Goal: Information Seeking & Learning: Learn about a topic

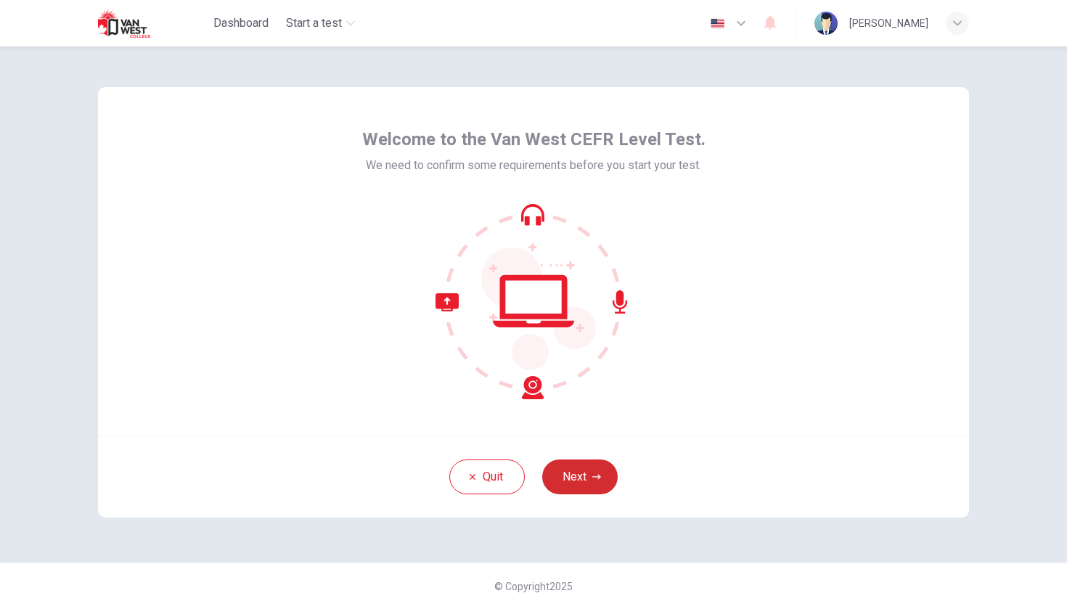
click at [588, 474] on button "Next" at bounding box center [579, 476] width 75 height 35
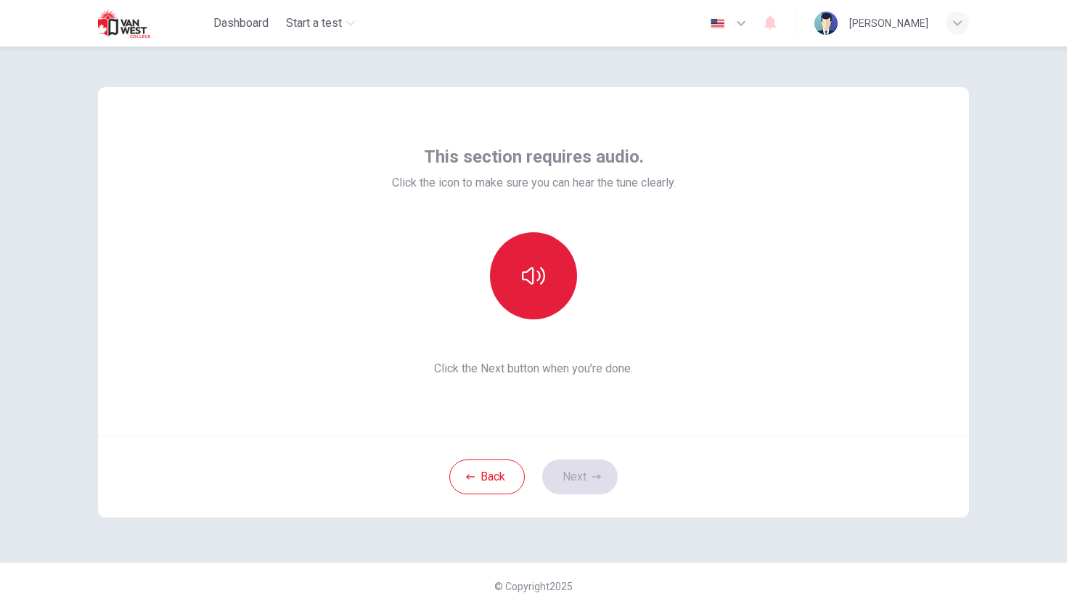
click at [536, 268] on icon "button" at bounding box center [533, 275] width 23 height 23
click at [544, 279] on icon "button" at bounding box center [533, 275] width 23 height 17
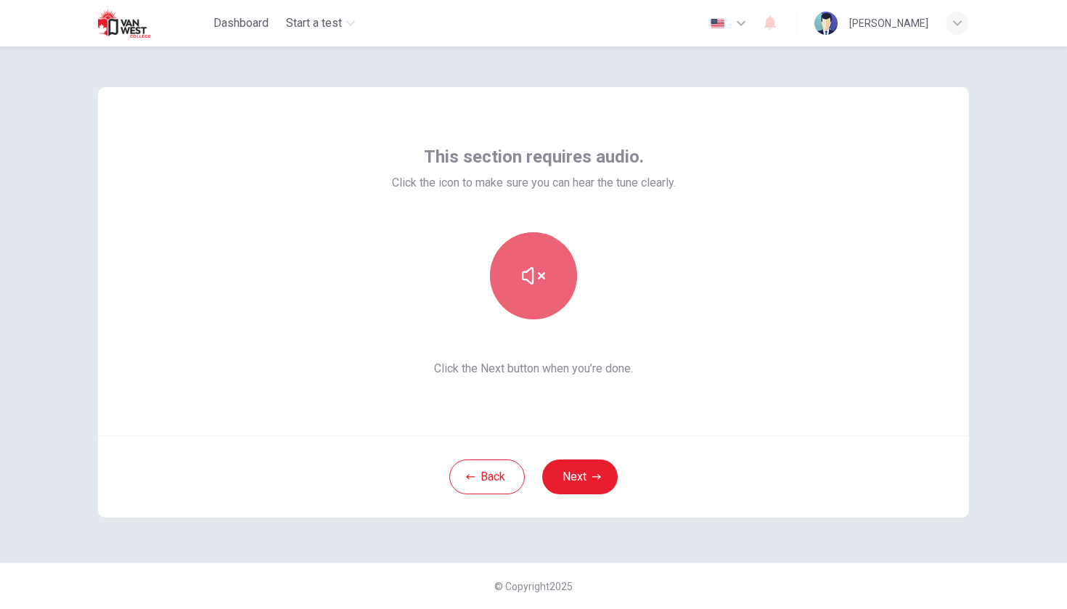
click at [544, 279] on icon "button" at bounding box center [533, 275] width 23 height 17
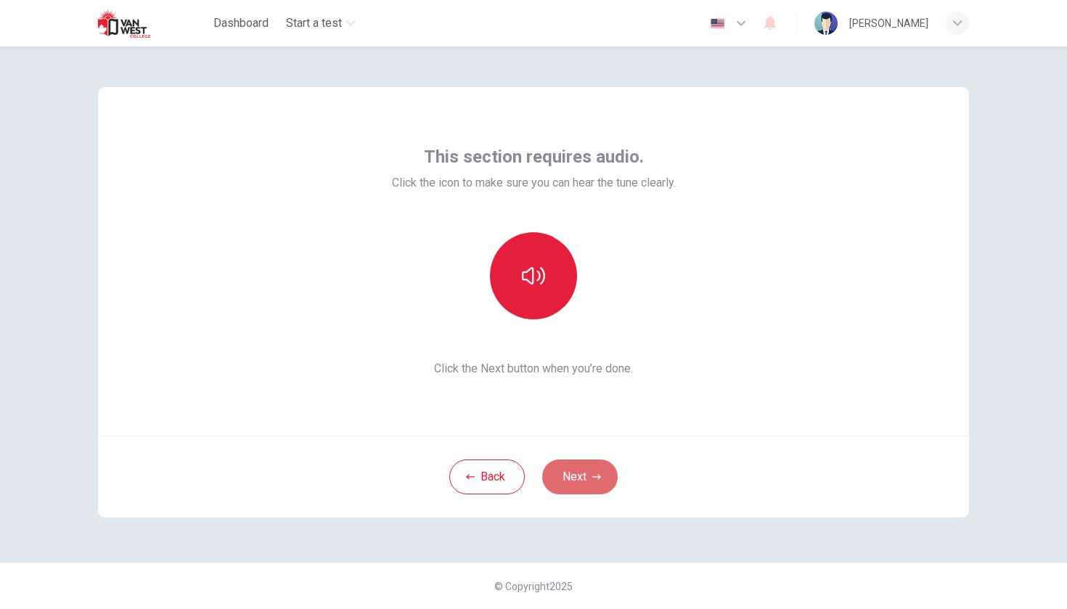
click at [575, 471] on button "Next" at bounding box center [579, 476] width 75 height 35
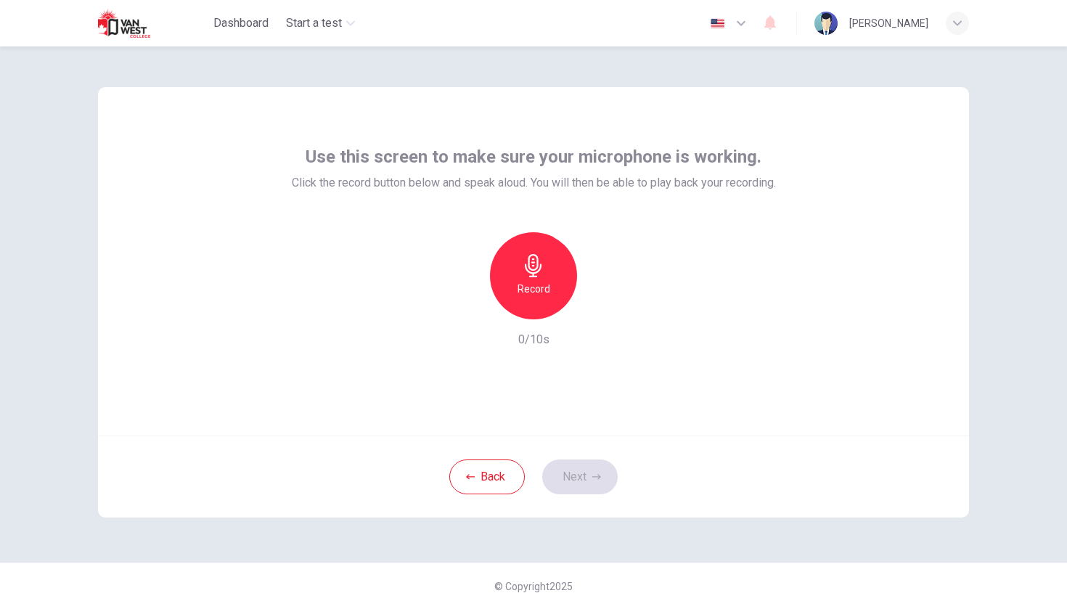
click at [536, 285] on h6 "Record" at bounding box center [533, 288] width 33 height 17
click at [536, 285] on h6 "Stop" at bounding box center [533, 288] width 22 height 17
click at [587, 476] on button "Next" at bounding box center [579, 476] width 75 height 35
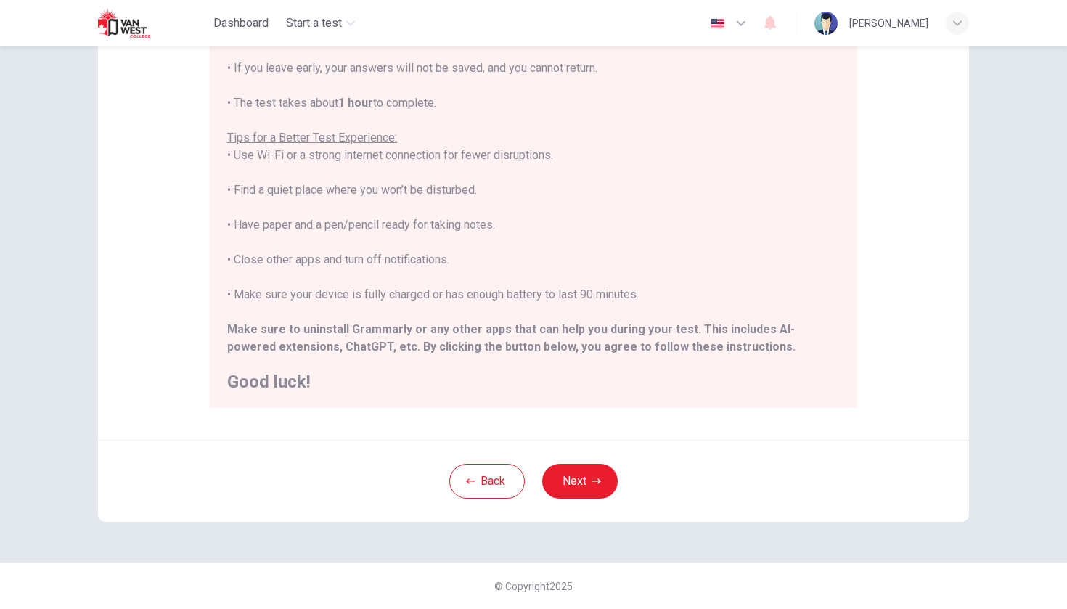
scroll to position [198, 0]
click at [574, 475] on button "Next" at bounding box center [579, 481] width 75 height 35
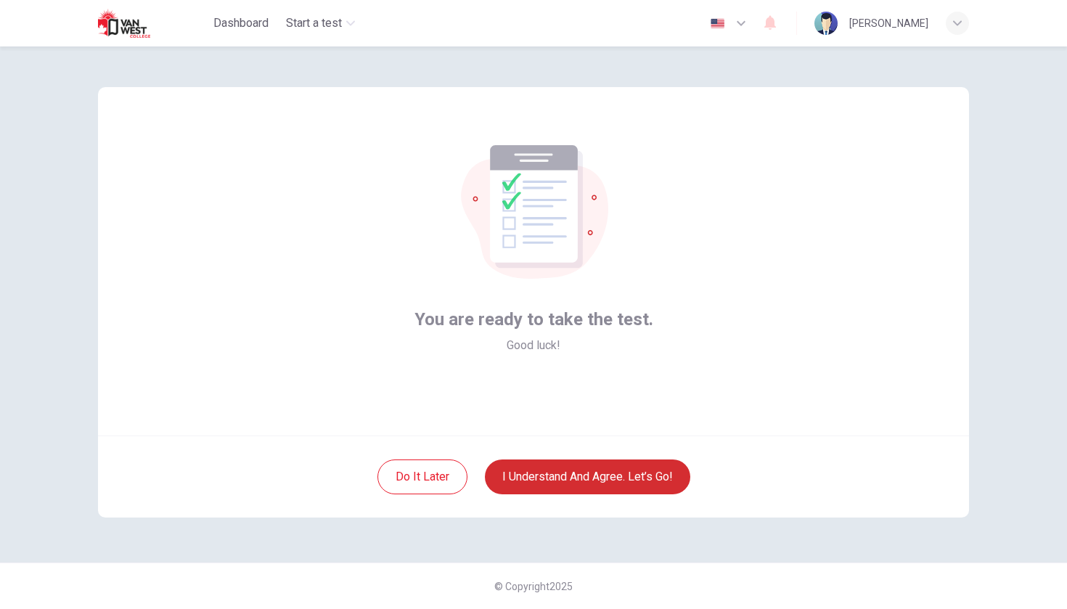
scroll to position [0, 0]
click at [587, 478] on button "I understand and agree. Let’s go!" at bounding box center [587, 476] width 205 height 35
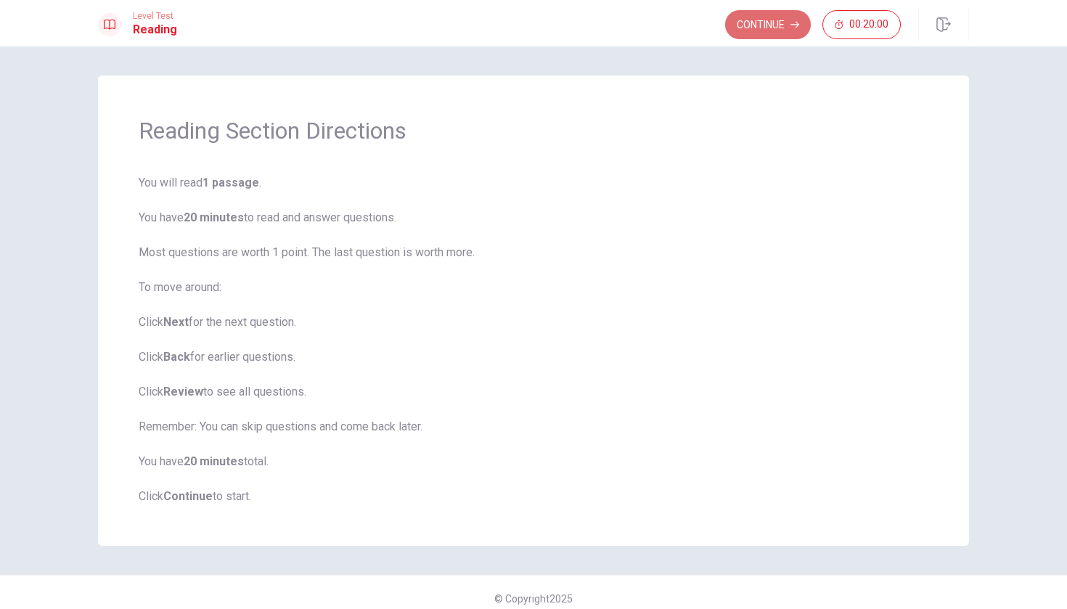
click at [769, 23] on button "Continue" at bounding box center [768, 24] width 86 height 29
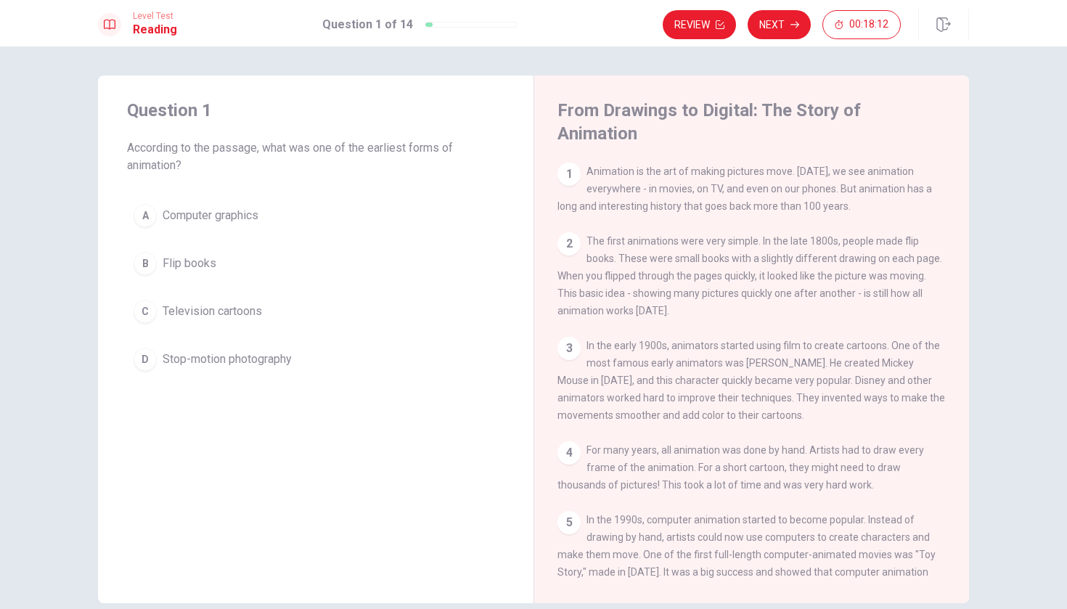
click at [187, 263] on span "Flip books" at bounding box center [190, 263] width 54 height 17
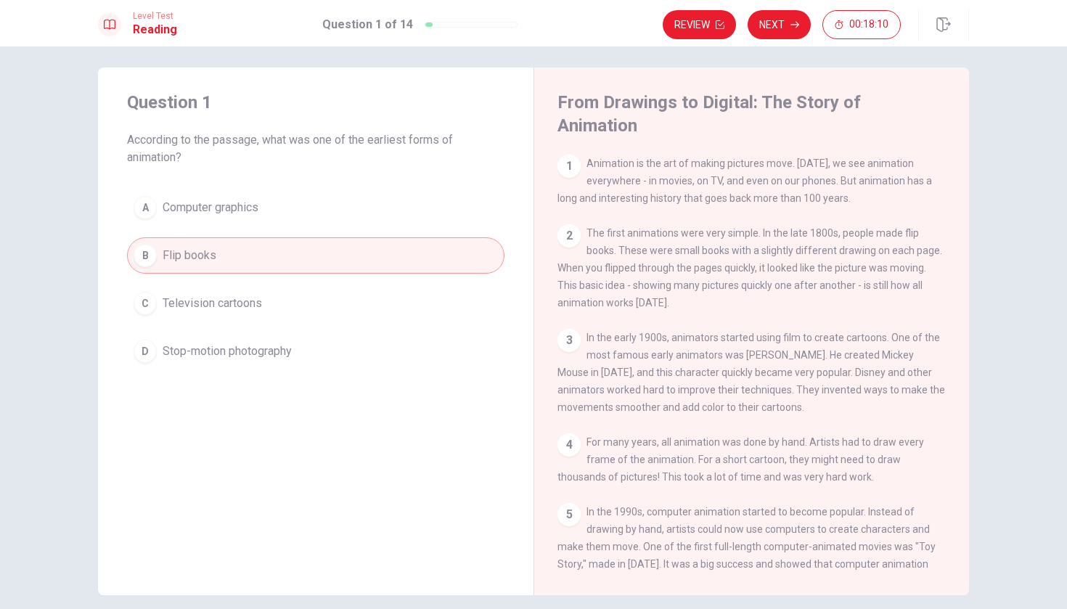
scroll to position [12, 0]
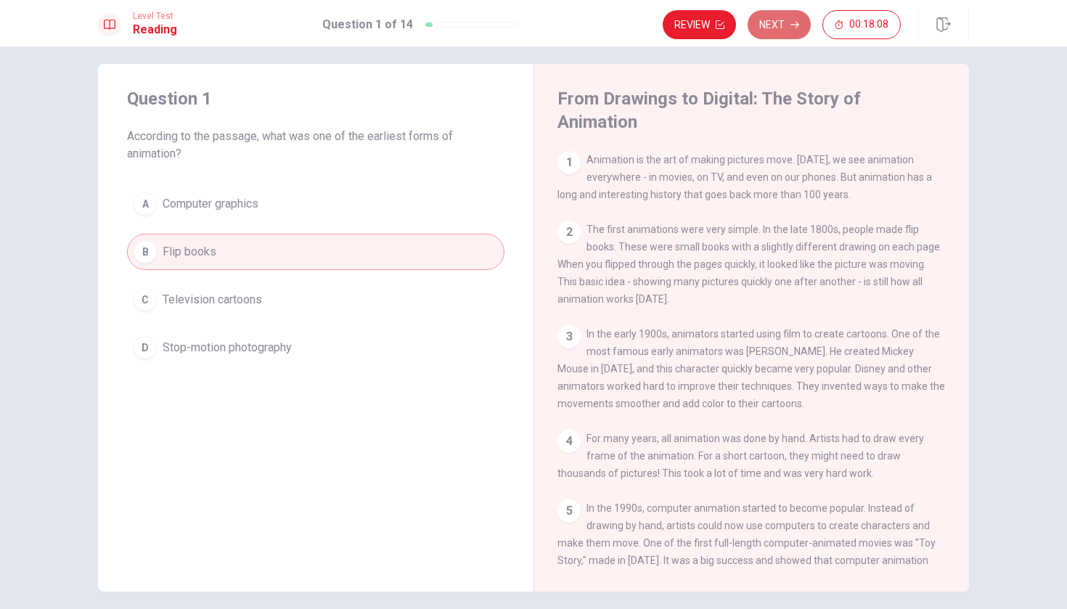
click at [774, 25] on button "Next" at bounding box center [778, 24] width 63 height 29
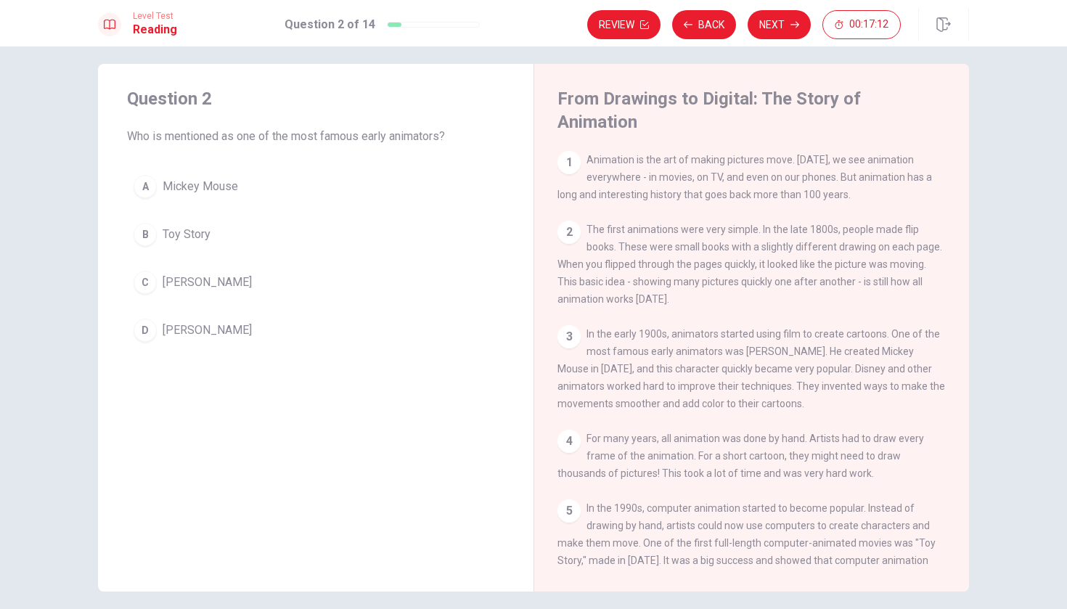
click at [173, 282] on span "[PERSON_NAME]" at bounding box center [207, 282] width 89 height 17
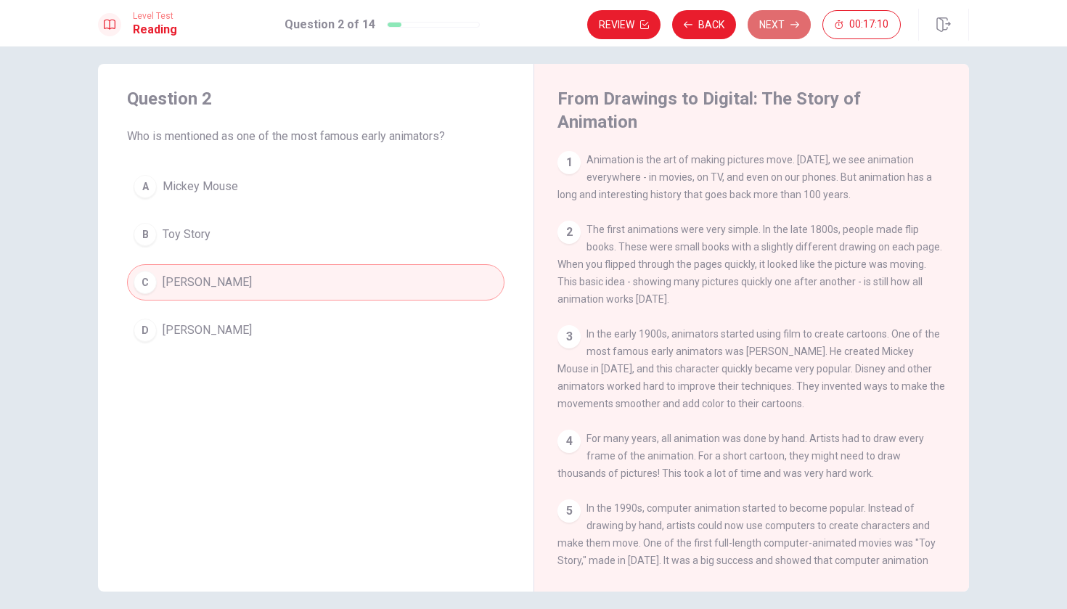
click at [776, 29] on button "Next" at bounding box center [778, 24] width 63 height 29
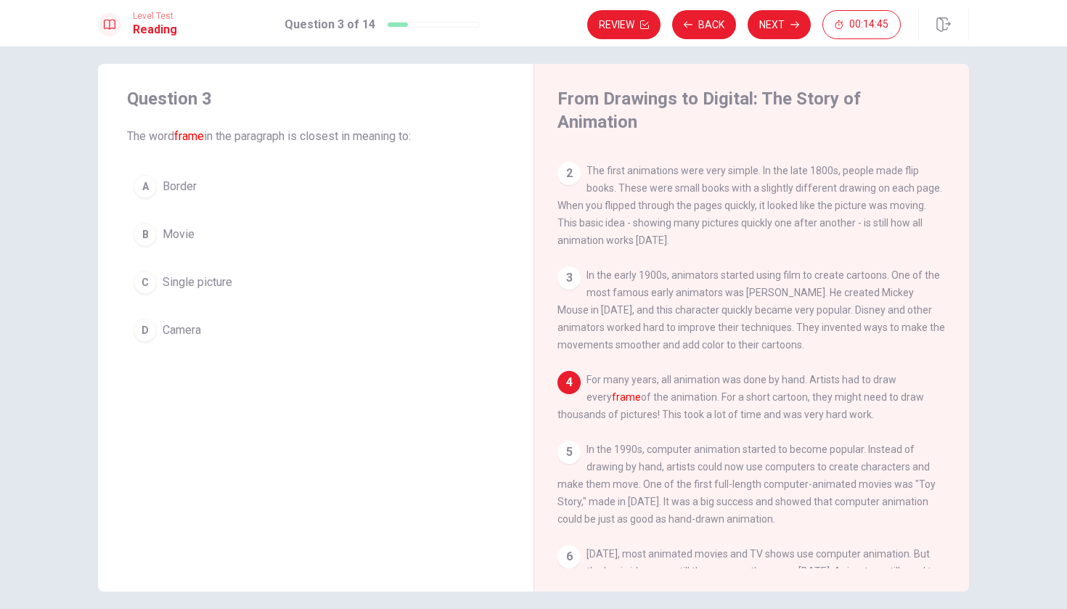
click at [212, 286] on span "Single picture" at bounding box center [198, 282] width 70 height 17
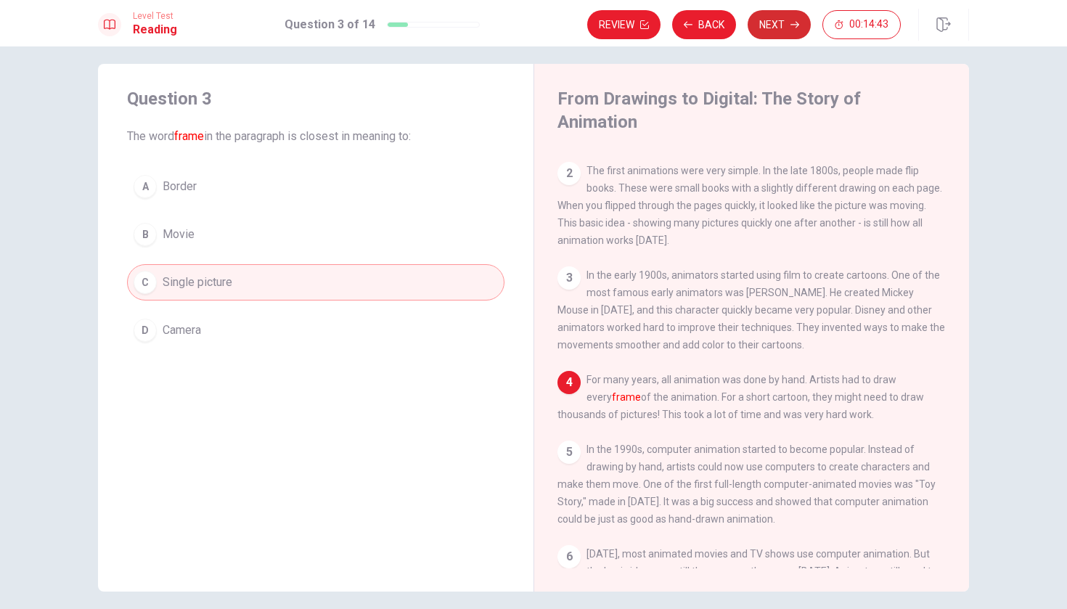
click at [767, 27] on button "Next" at bounding box center [778, 24] width 63 height 29
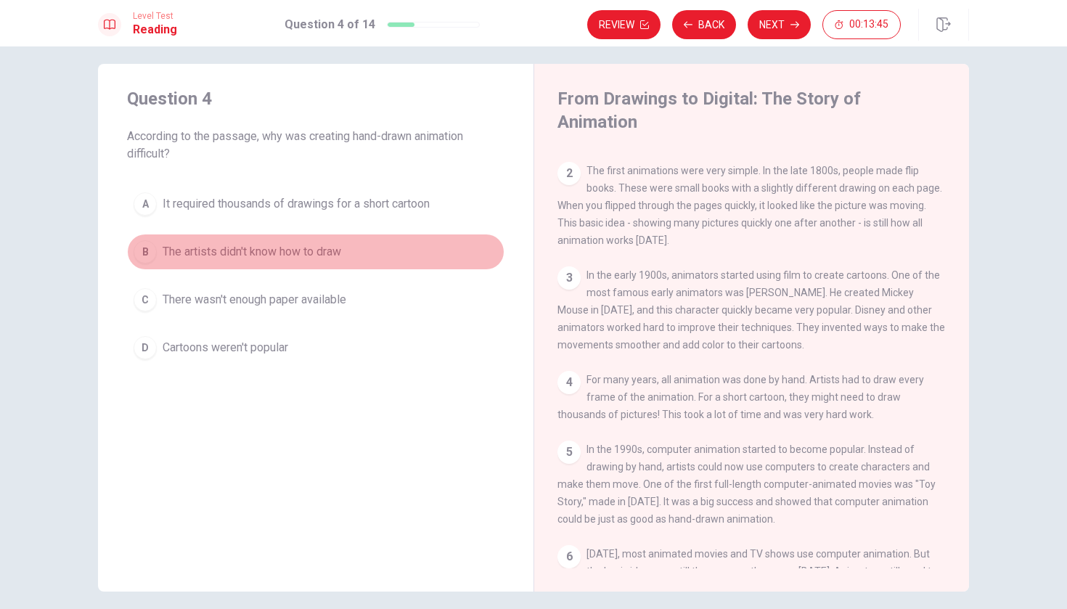
click at [218, 251] on span "The artists didn't know how to draw" at bounding box center [252, 251] width 179 height 17
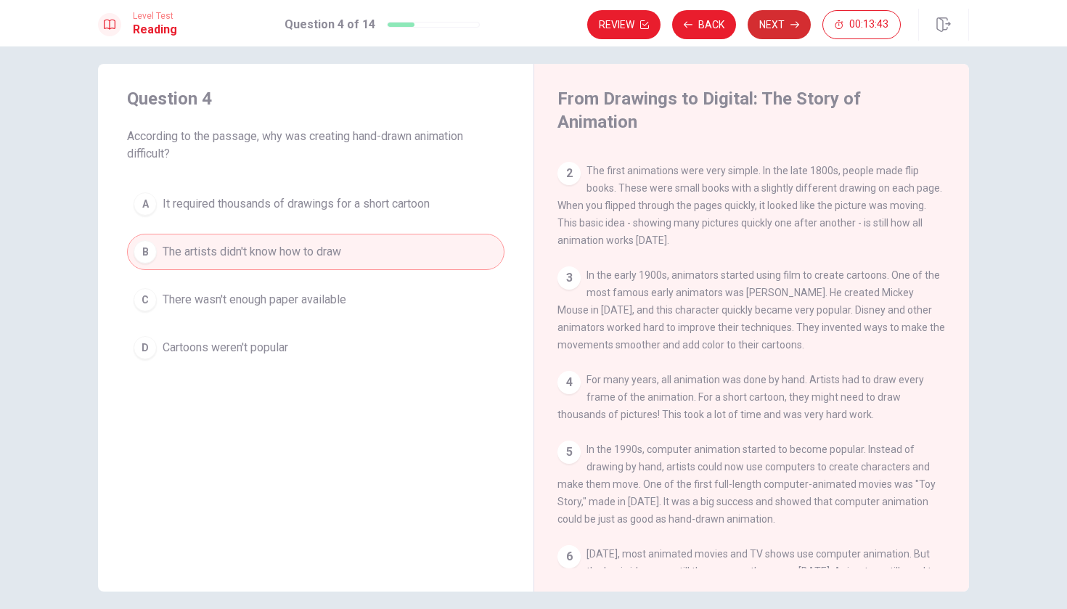
click at [782, 23] on button "Next" at bounding box center [778, 24] width 63 height 29
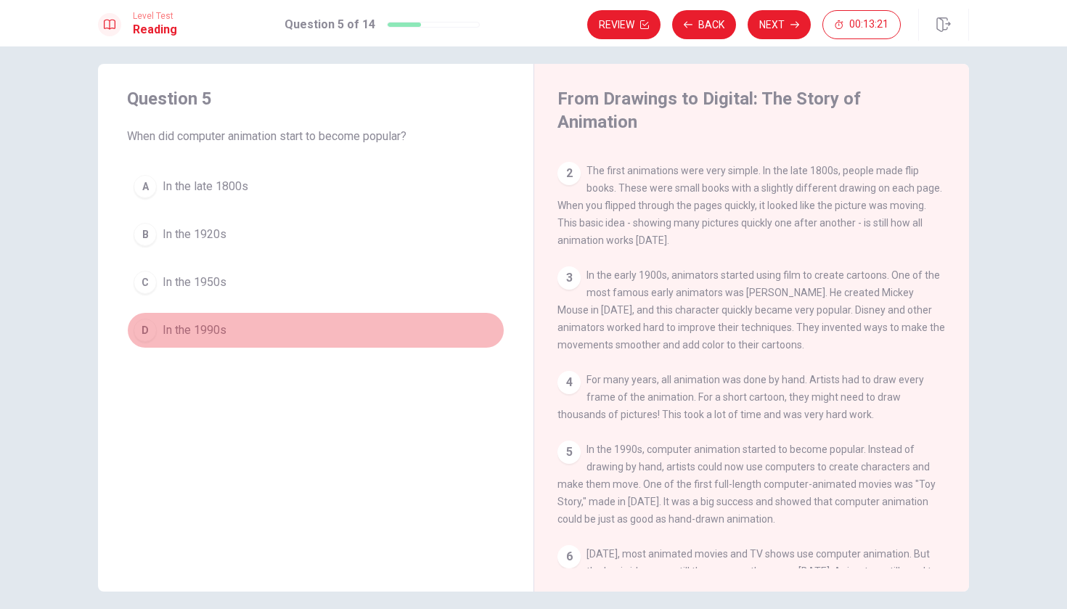
click at [202, 331] on span "In the 1990s" at bounding box center [195, 329] width 64 height 17
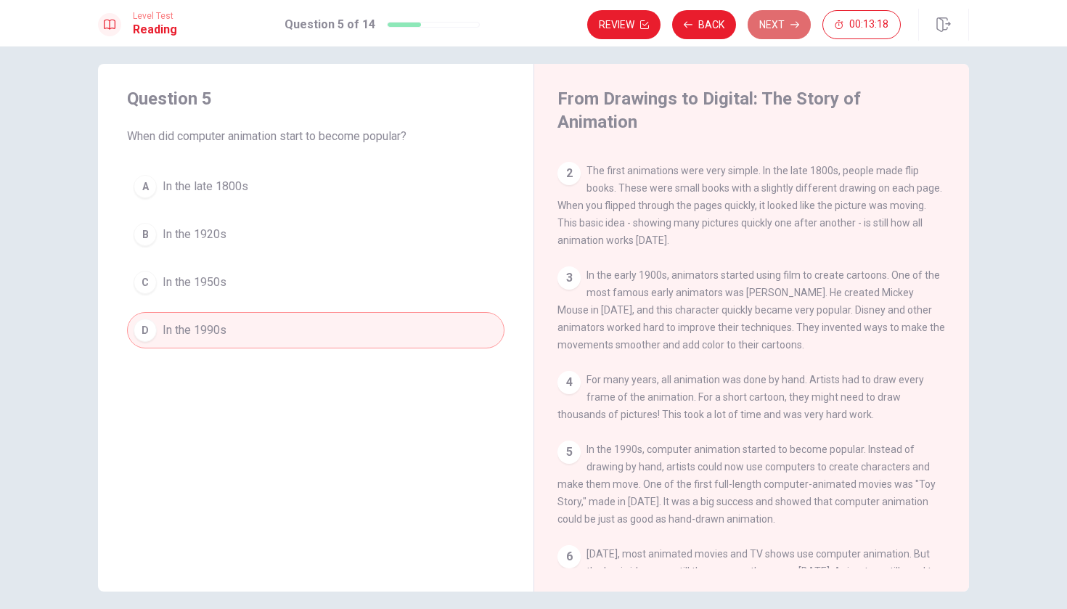
click at [781, 31] on button "Next" at bounding box center [778, 24] width 63 height 29
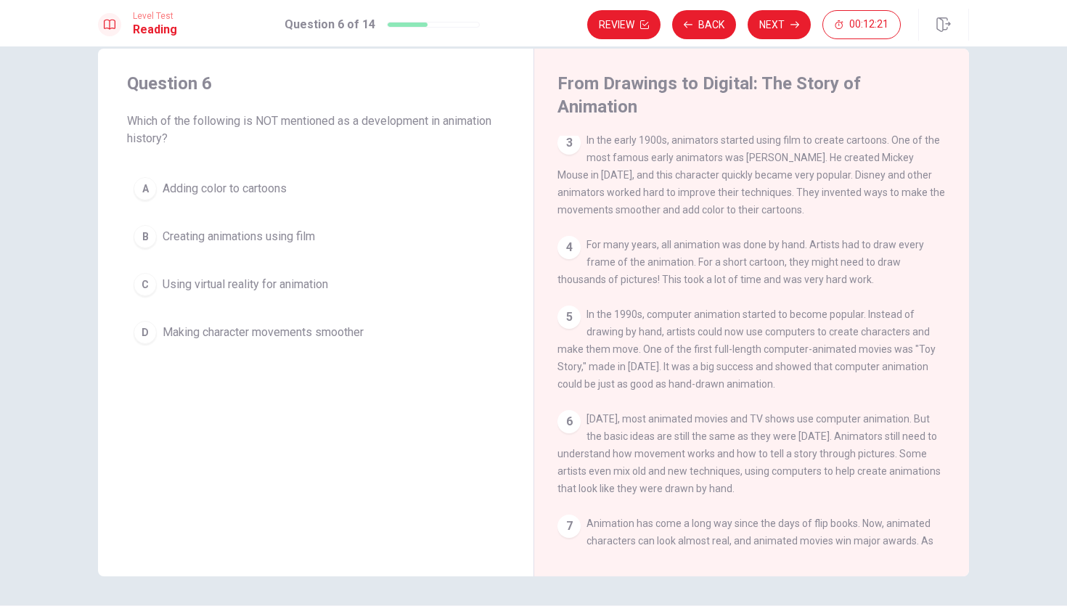
scroll to position [177, 0]
click at [244, 191] on span "Adding color to cartoons" at bounding box center [225, 188] width 124 height 17
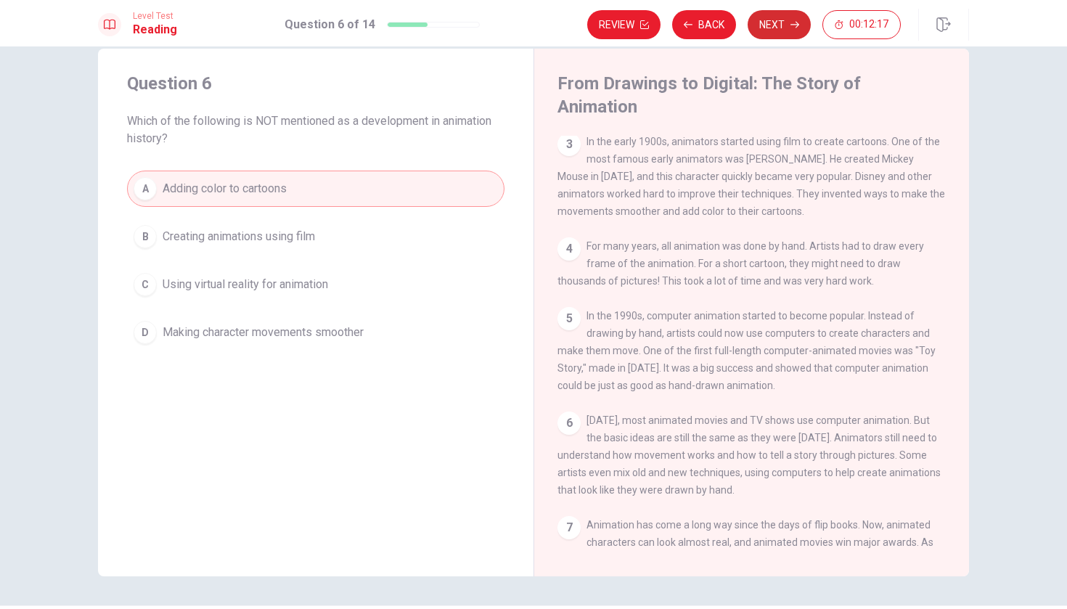
click at [790, 27] on button "Next" at bounding box center [778, 24] width 63 height 29
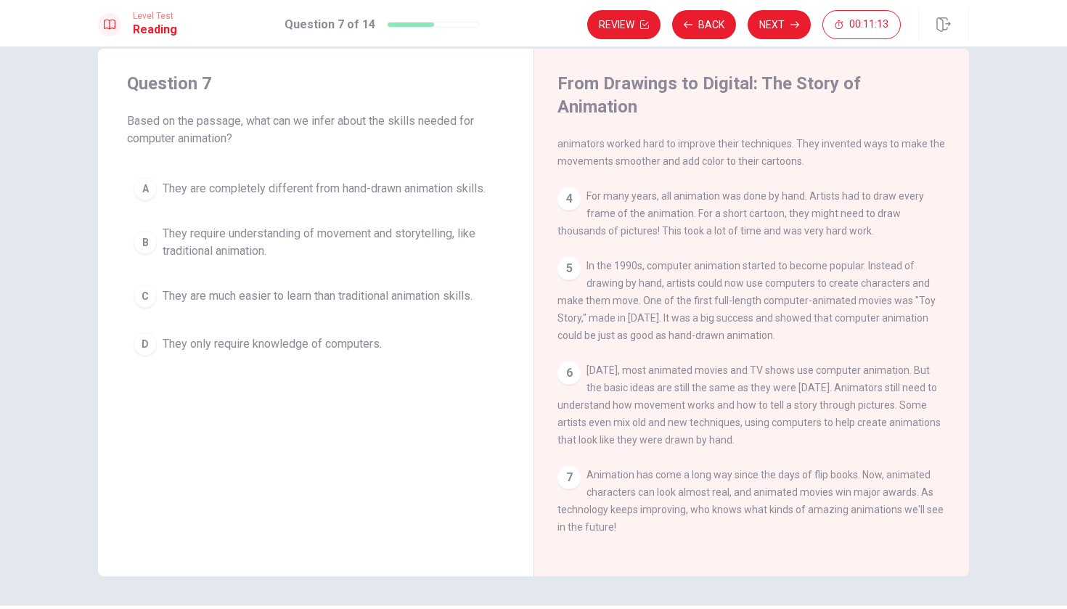
scroll to position [36, 0]
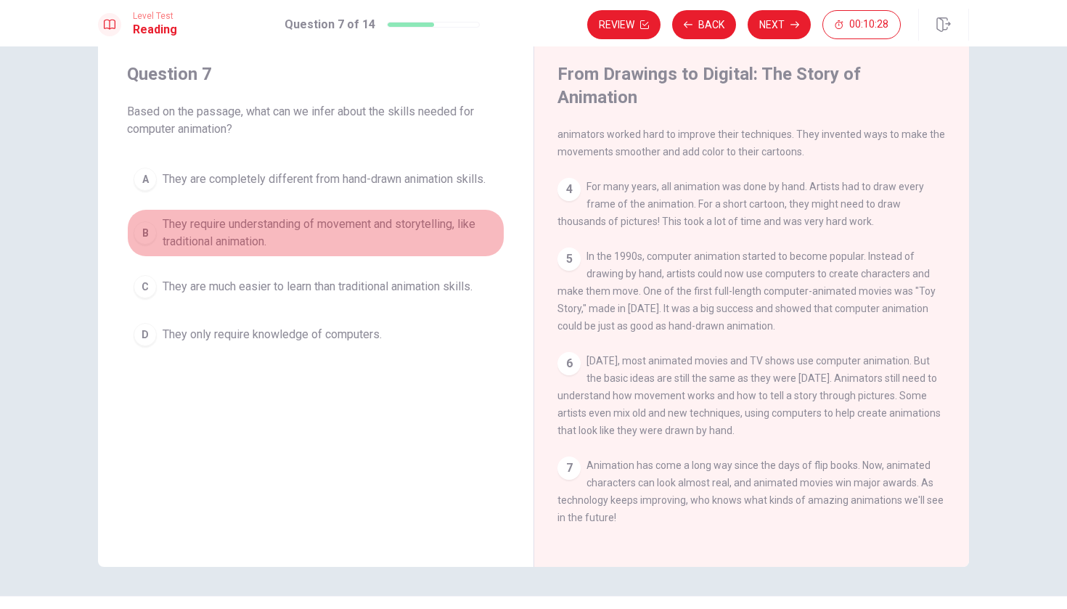
click at [439, 231] on span "They require understanding of movement and storytelling, like traditional anima…" at bounding box center [330, 233] width 335 height 35
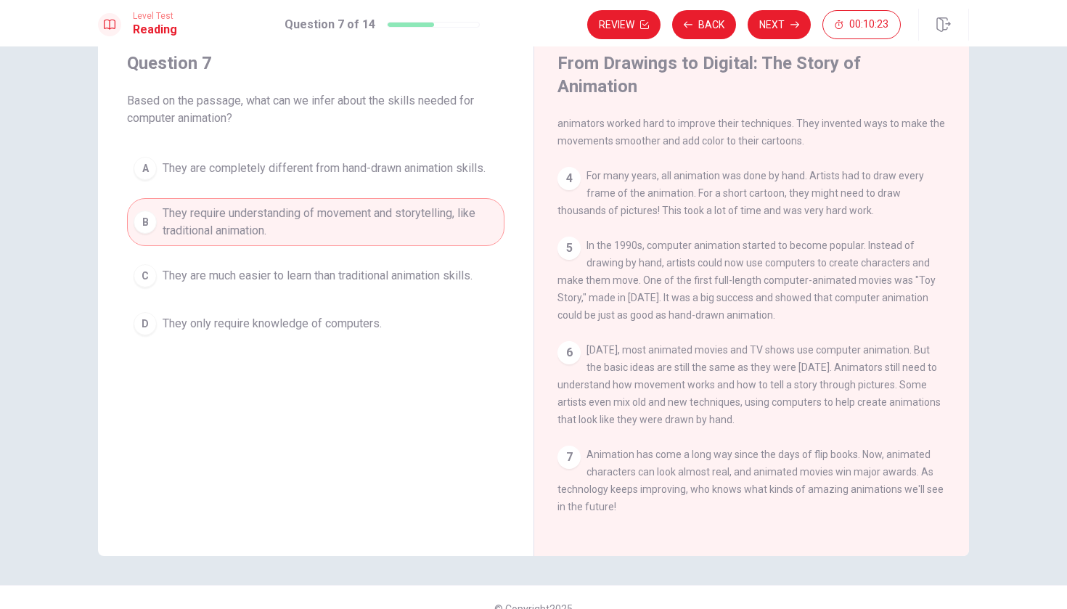
scroll to position [46, 0]
click at [776, 28] on button "Next" at bounding box center [778, 24] width 63 height 29
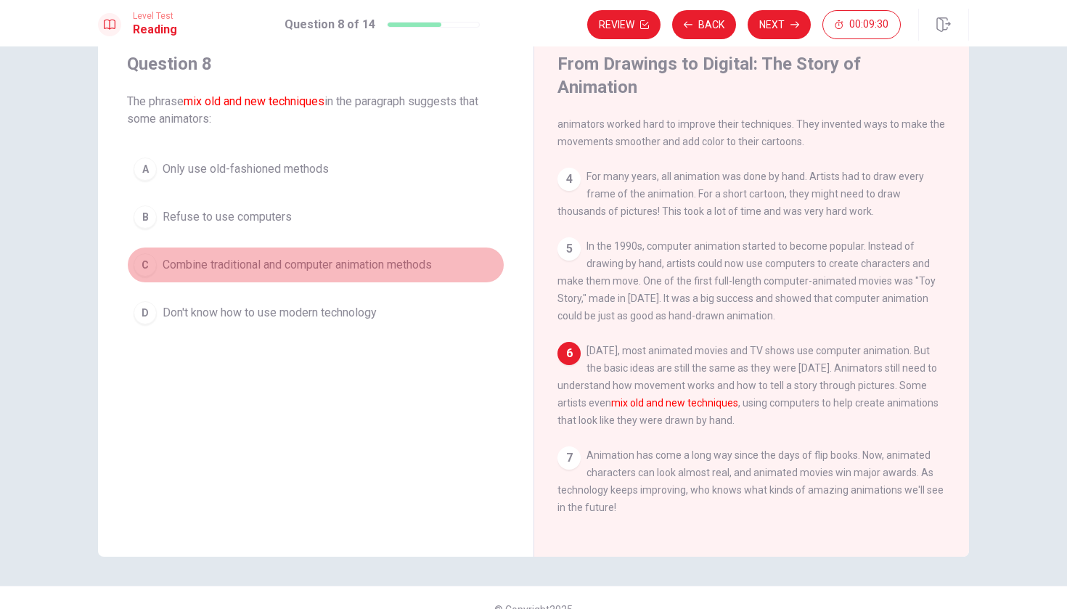
click at [307, 261] on span "Combine traditional and computer animation methods" at bounding box center [297, 264] width 269 height 17
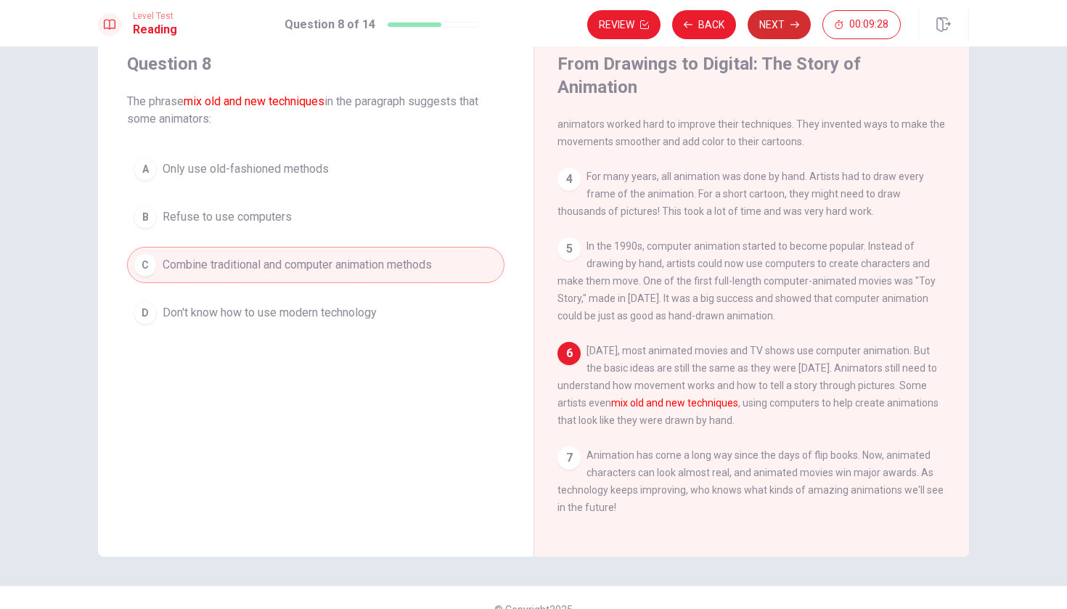
click at [762, 18] on button "Next" at bounding box center [778, 24] width 63 height 29
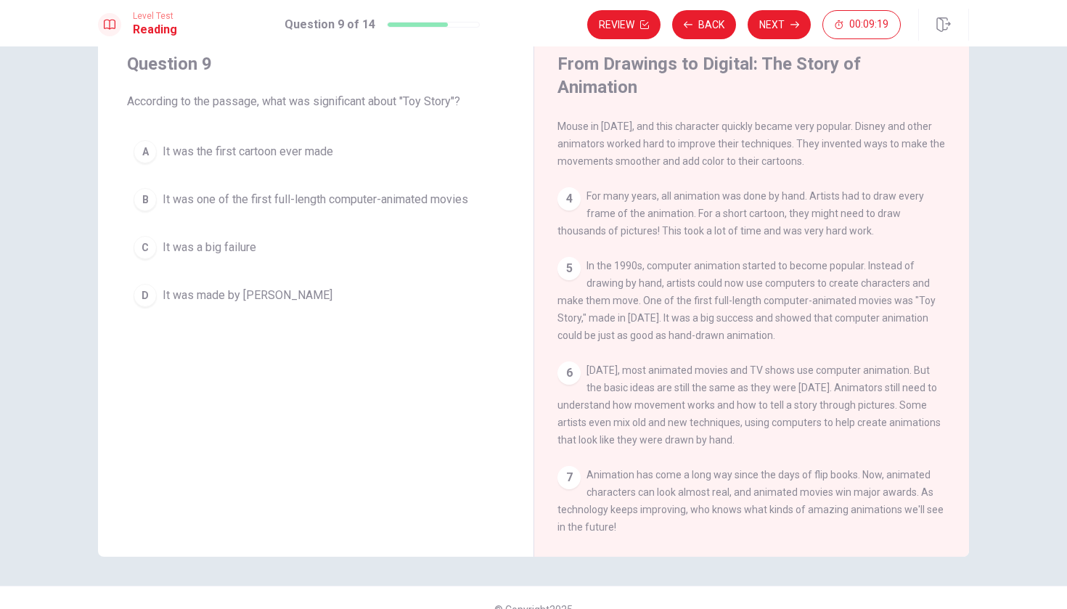
scroll to position [205, 0]
click at [339, 195] on span "It was one of the first full-length computer-animated movies" at bounding box center [316, 199] width 306 height 17
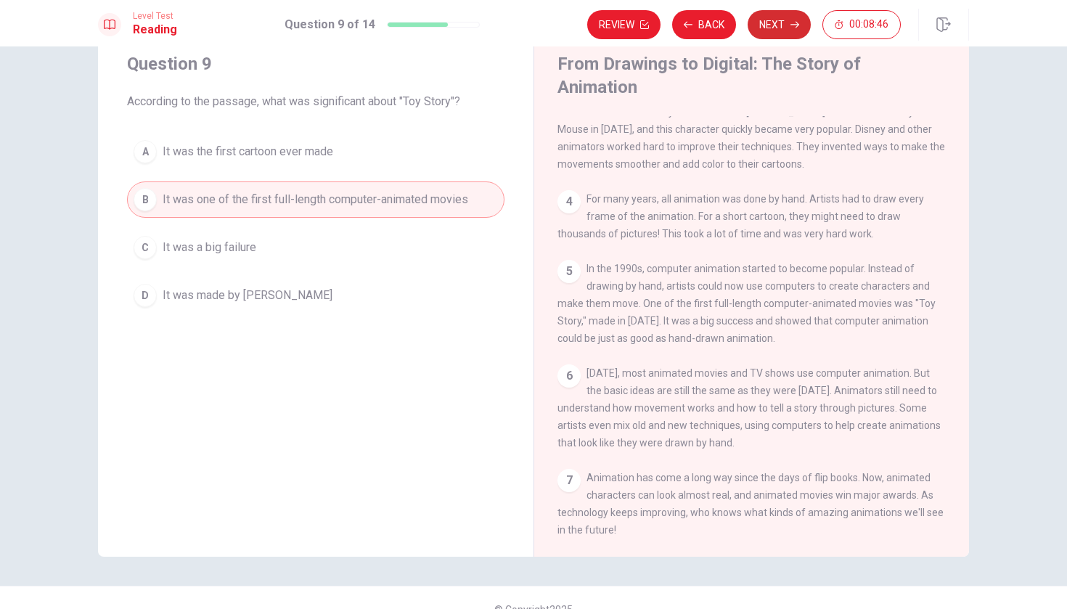
click at [772, 23] on button "Next" at bounding box center [778, 24] width 63 height 29
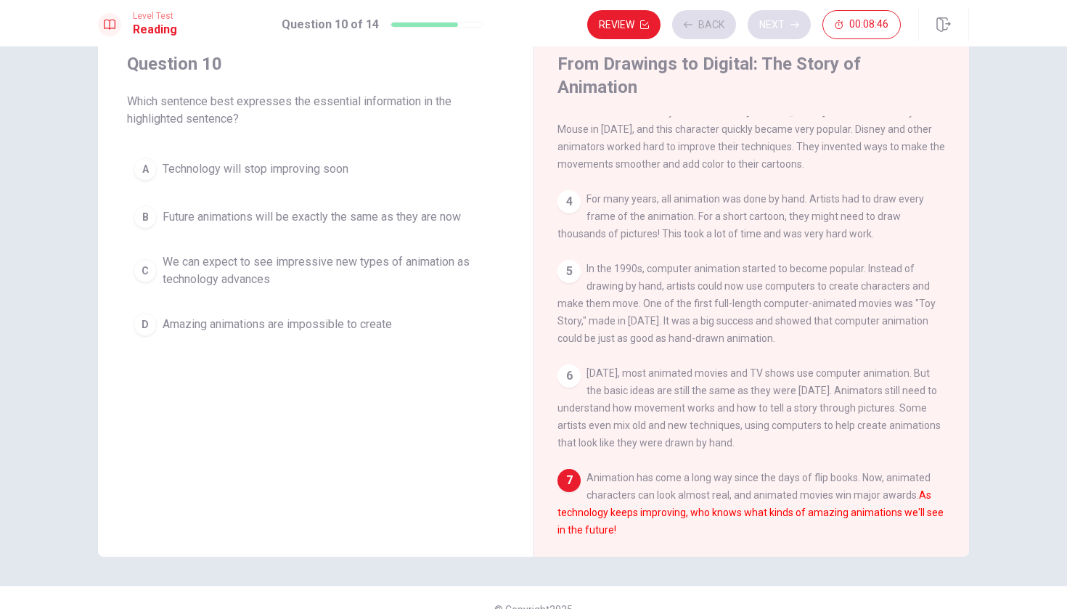
scroll to position [227, 0]
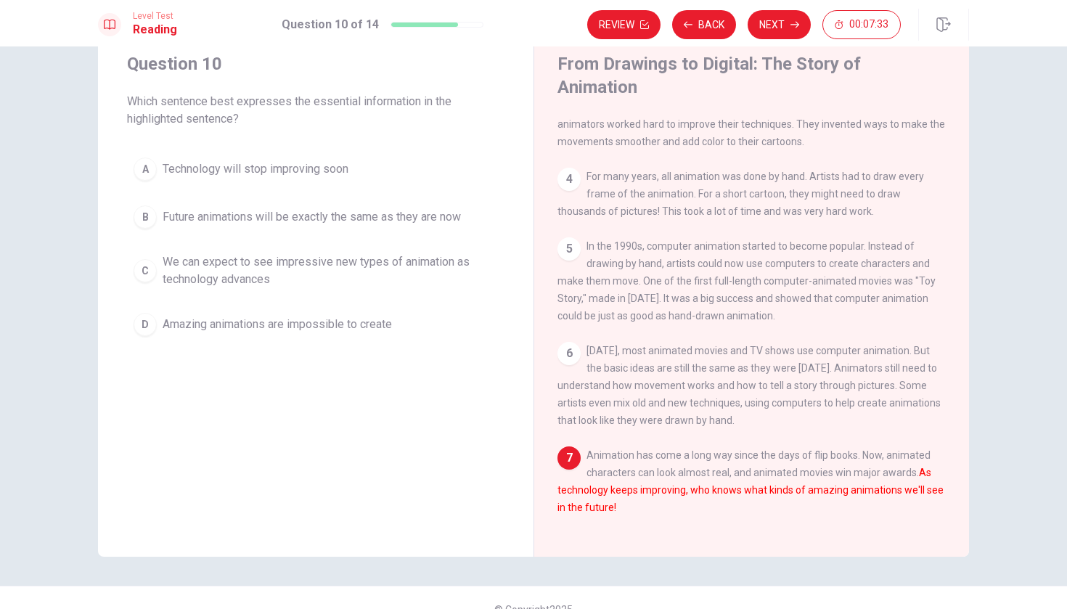
click at [326, 220] on span "Future animations will be exactly the same as they are now" at bounding box center [312, 216] width 298 height 17
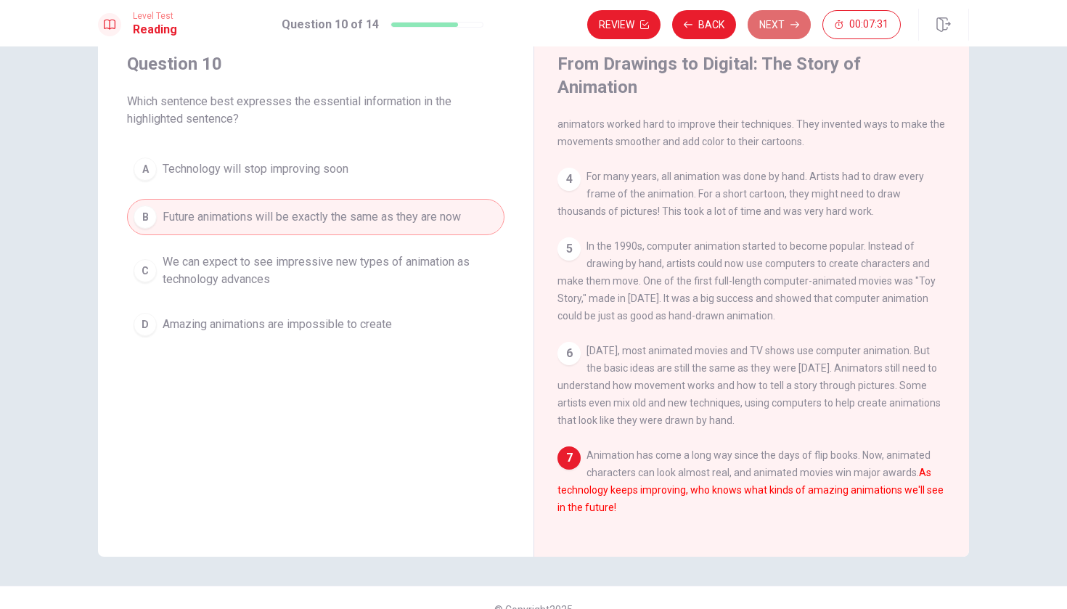
click at [786, 27] on button "Next" at bounding box center [778, 24] width 63 height 29
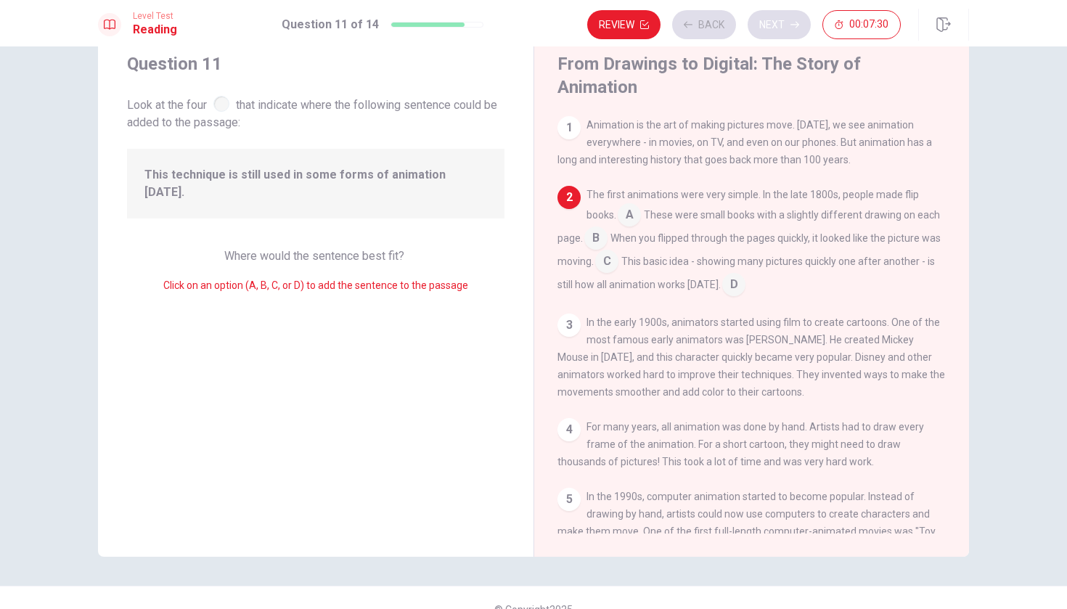
scroll to position [70, 0]
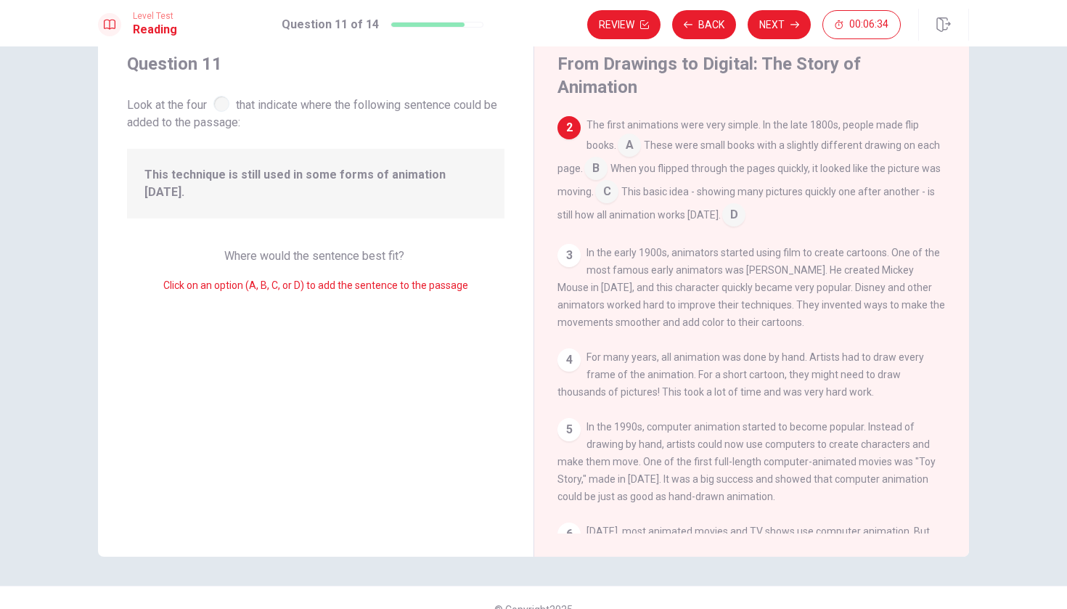
click at [731, 205] on input at bounding box center [733, 216] width 23 height 23
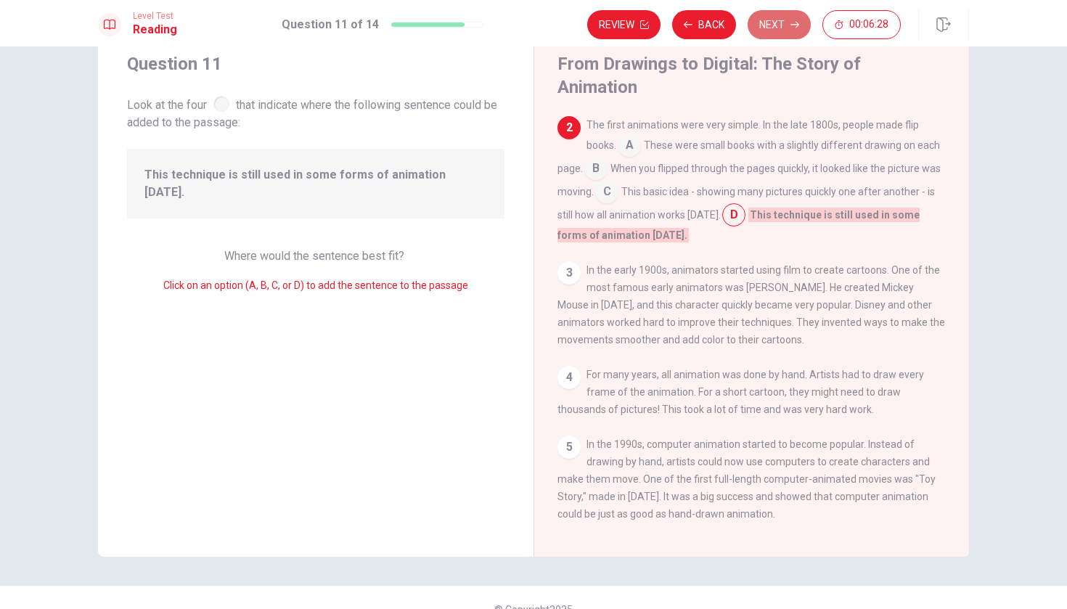
click at [784, 30] on button "Next" at bounding box center [778, 24] width 63 height 29
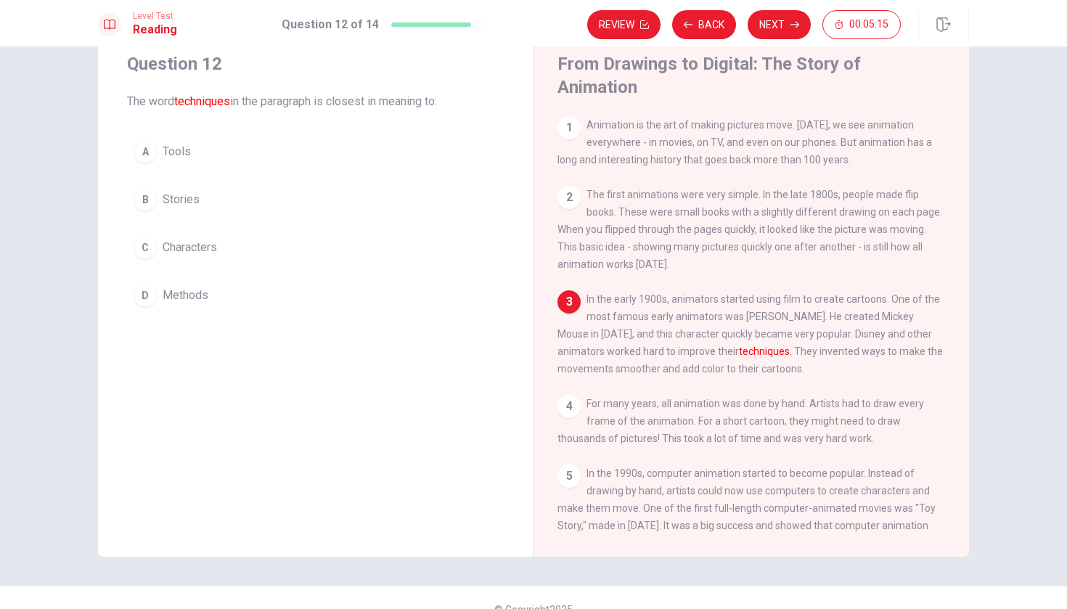
click at [189, 200] on span "Stories" at bounding box center [181, 199] width 37 height 17
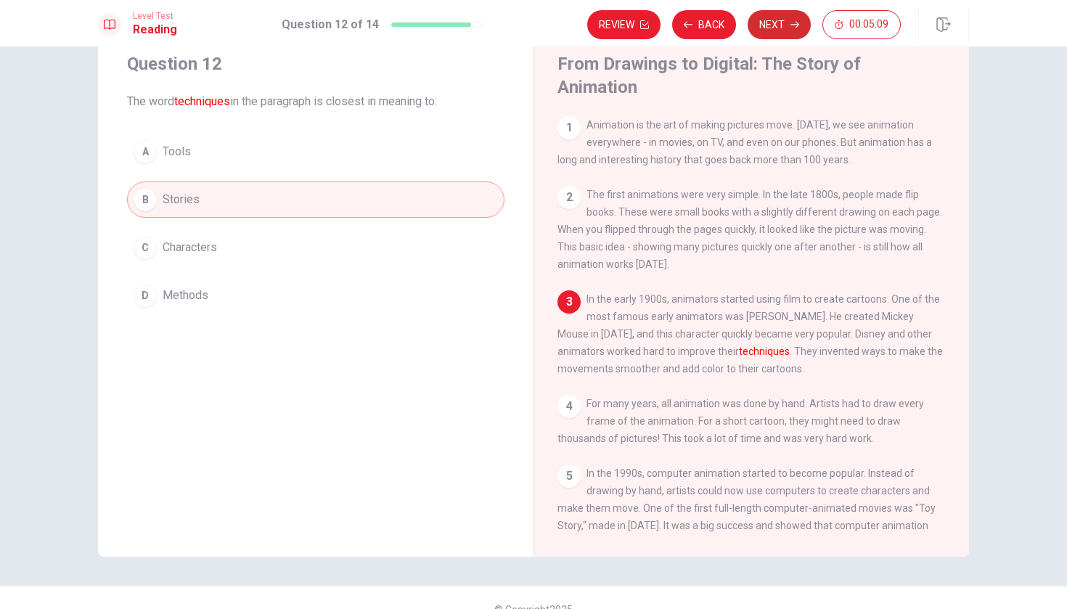
click at [778, 26] on button "Next" at bounding box center [778, 24] width 63 height 29
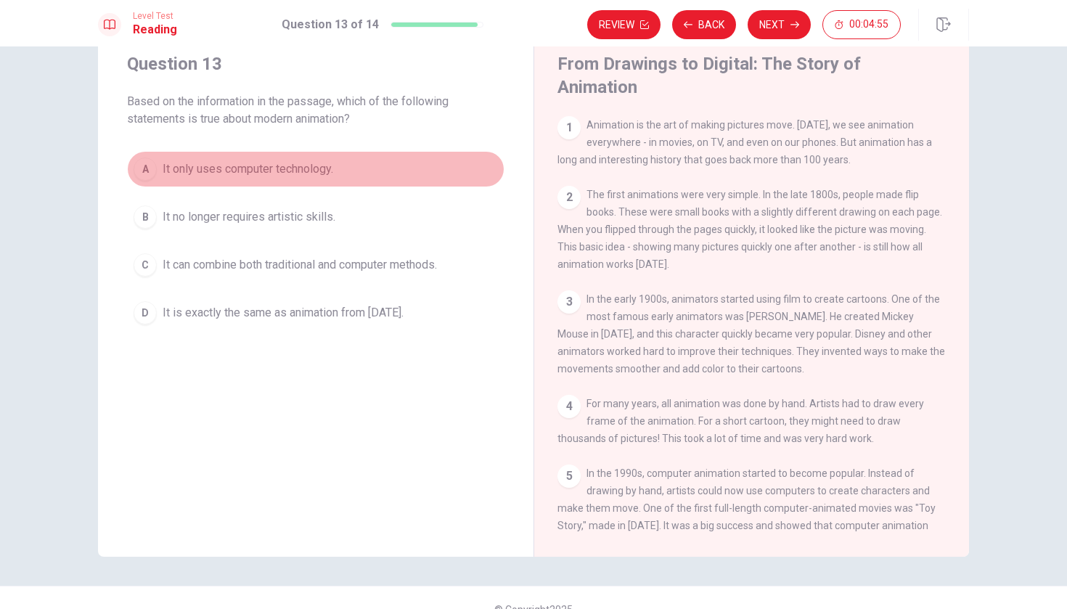
click at [311, 168] on span "It only uses computer technology." at bounding box center [248, 168] width 171 height 17
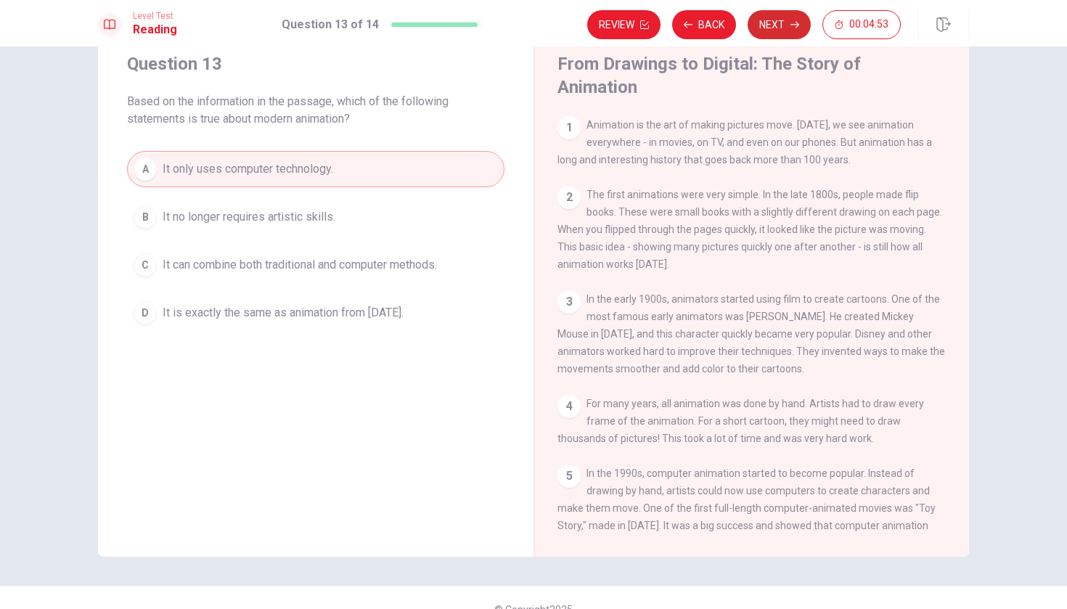
click at [775, 28] on button "Next" at bounding box center [778, 24] width 63 height 29
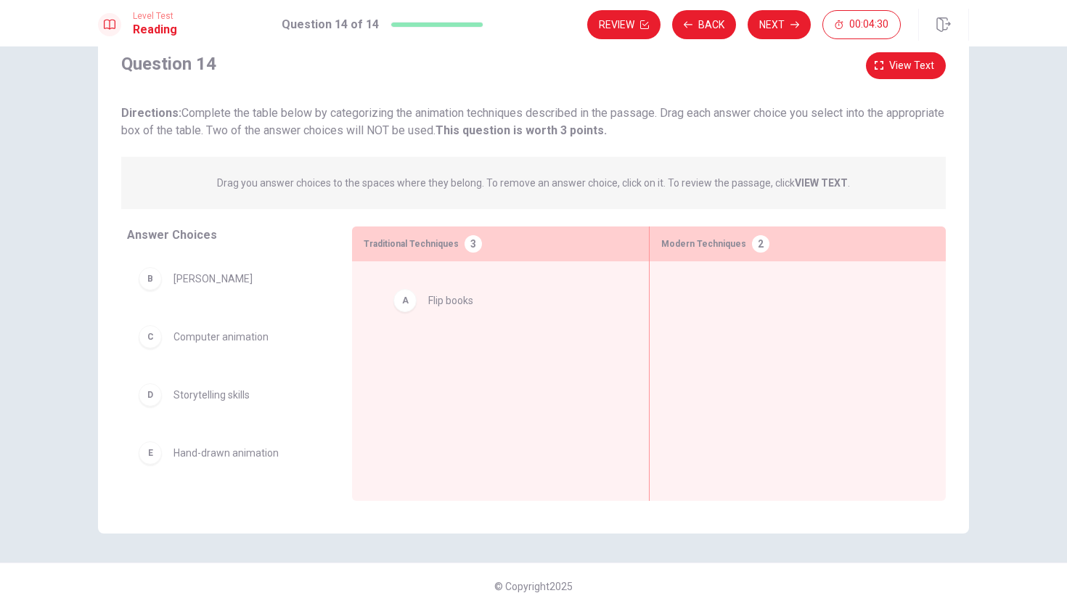
drag, startPoint x: 207, startPoint y: 284, endPoint x: 466, endPoint y: 306, distance: 260.0
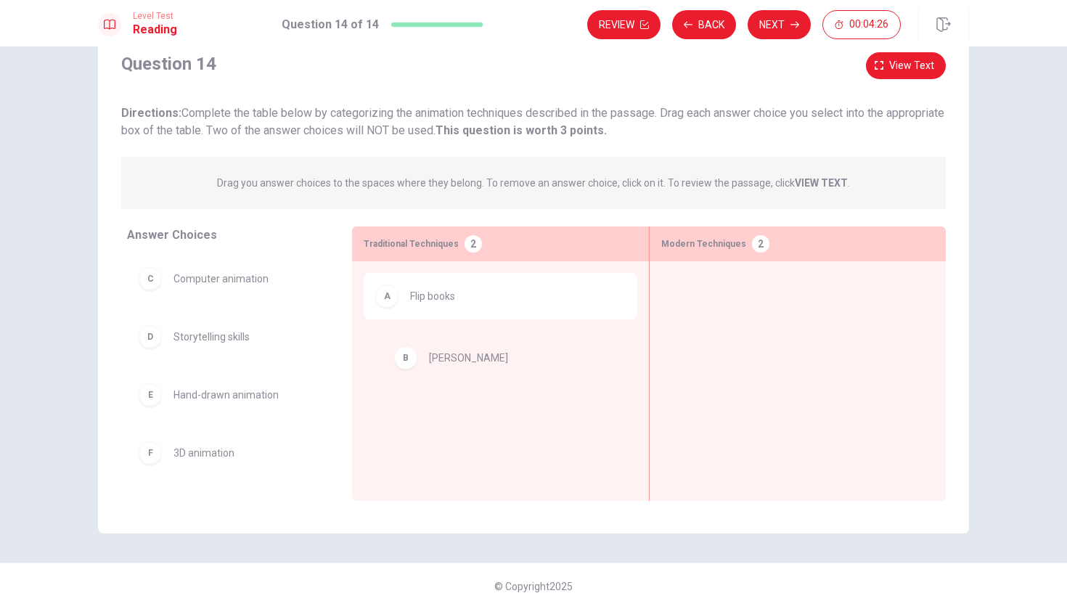
drag, startPoint x: 183, startPoint y: 275, endPoint x: 443, endPoint y: 355, distance: 271.8
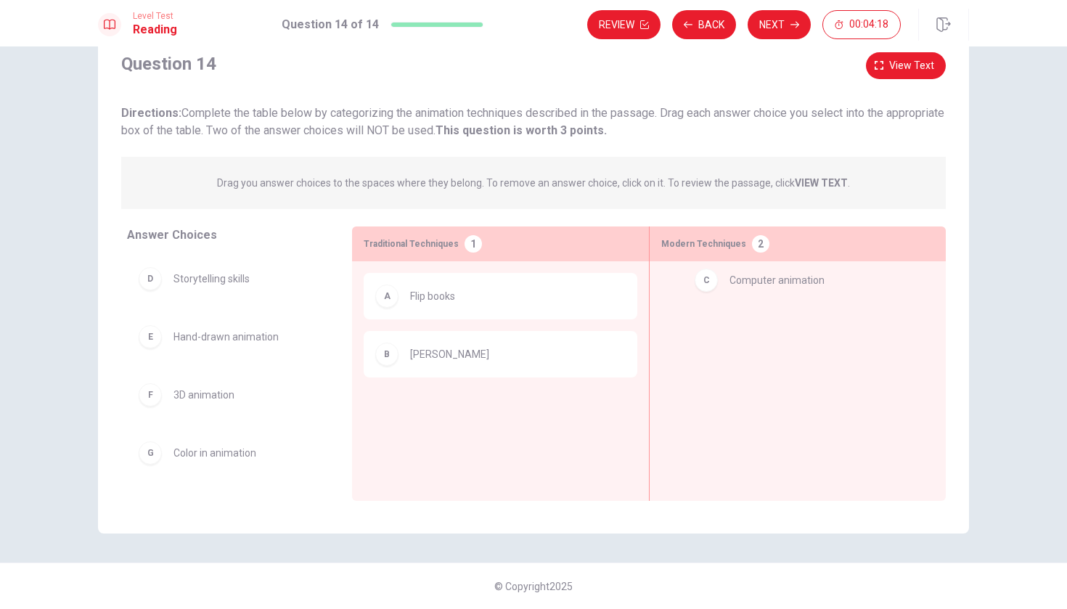
drag, startPoint x: 237, startPoint y: 283, endPoint x: 800, endPoint y: 284, distance: 562.4
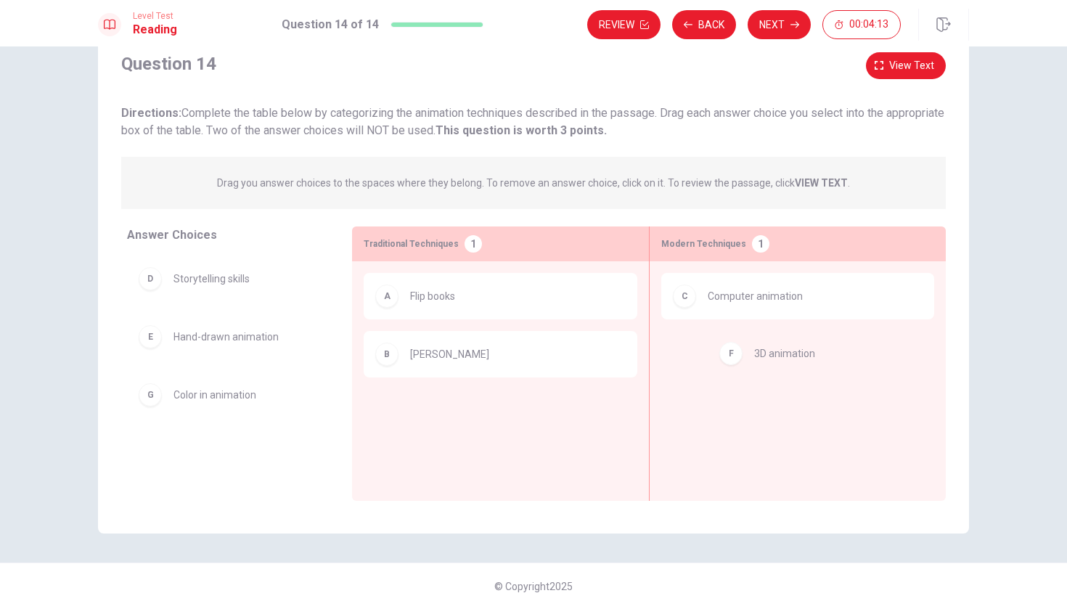
drag, startPoint x: 200, startPoint y: 401, endPoint x: 796, endPoint y: 358, distance: 598.0
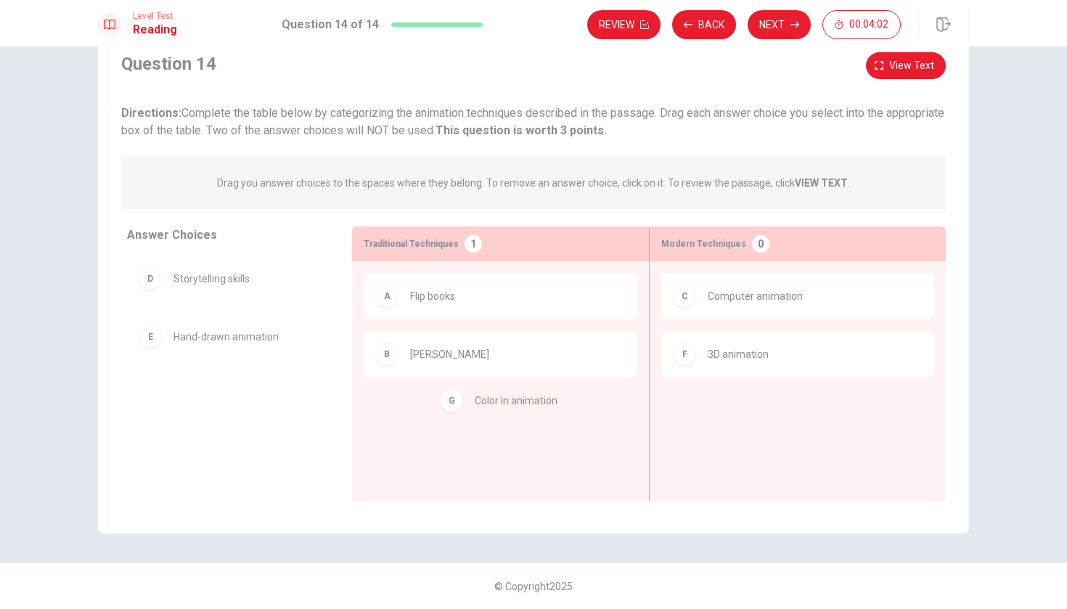
drag, startPoint x: 215, startPoint y: 403, endPoint x: 520, endPoint y: 409, distance: 305.6
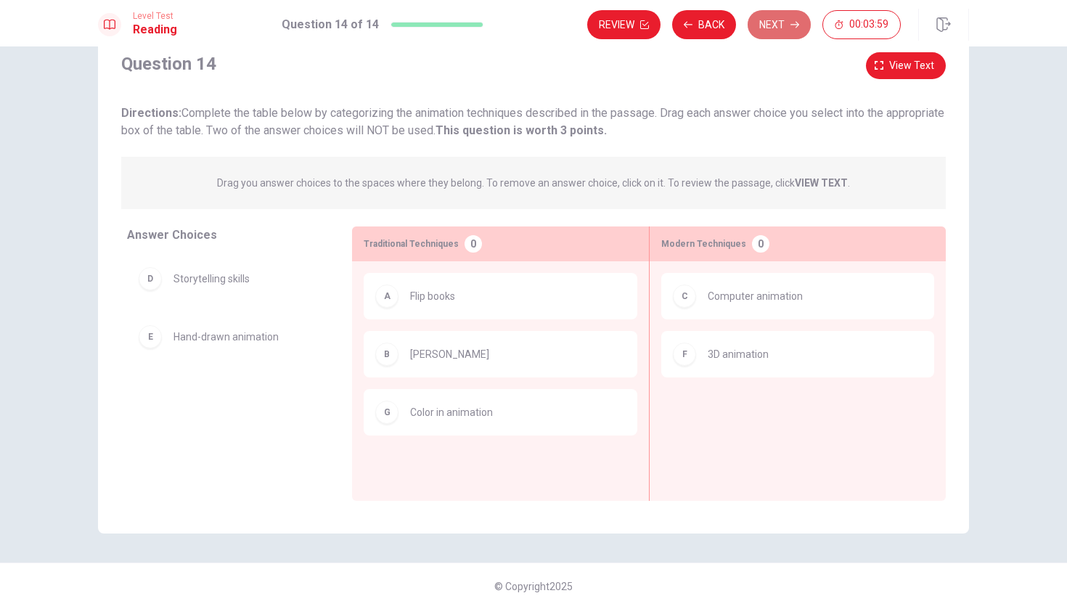
click at [779, 28] on button "Next" at bounding box center [778, 24] width 63 height 29
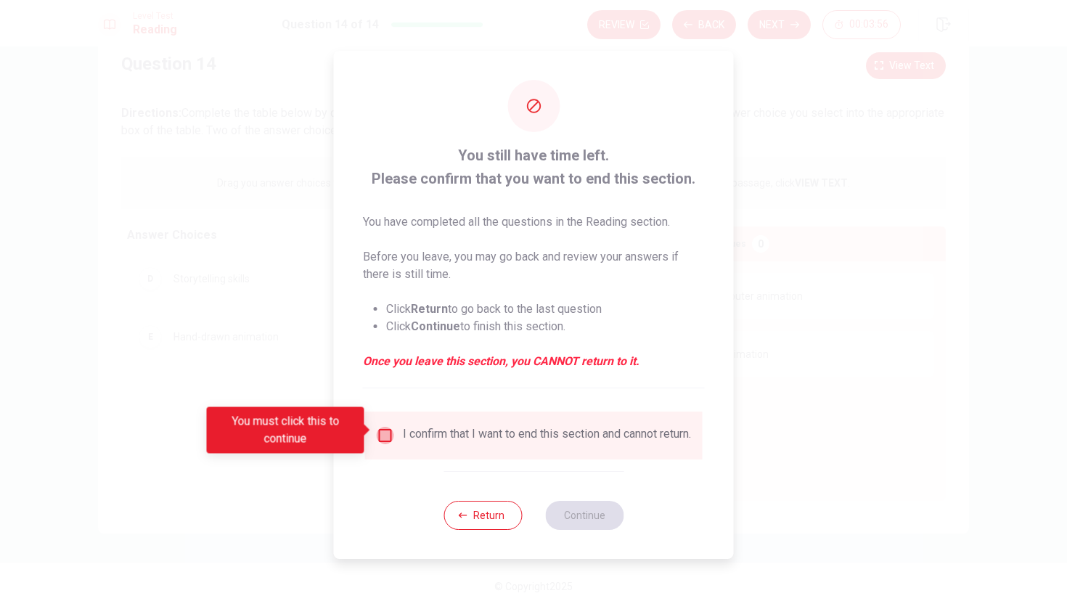
click at [382, 428] on input "You must click this to continue" at bounding box center [385, 435] width 17 height 17
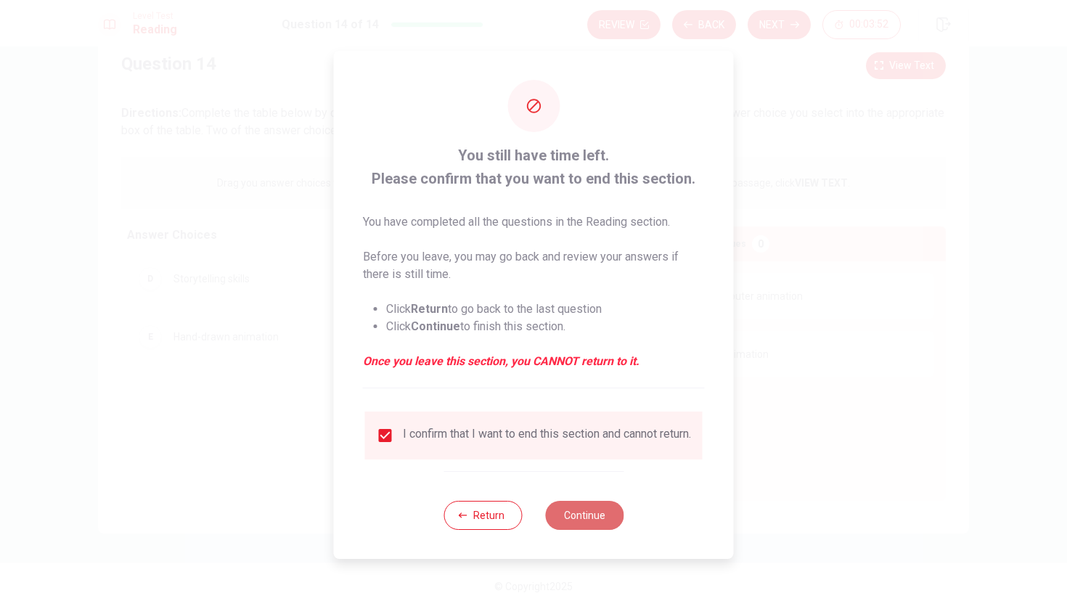
click at [602, 521] on button "Continue" at bounding box center [584, 515] width 78 height 29
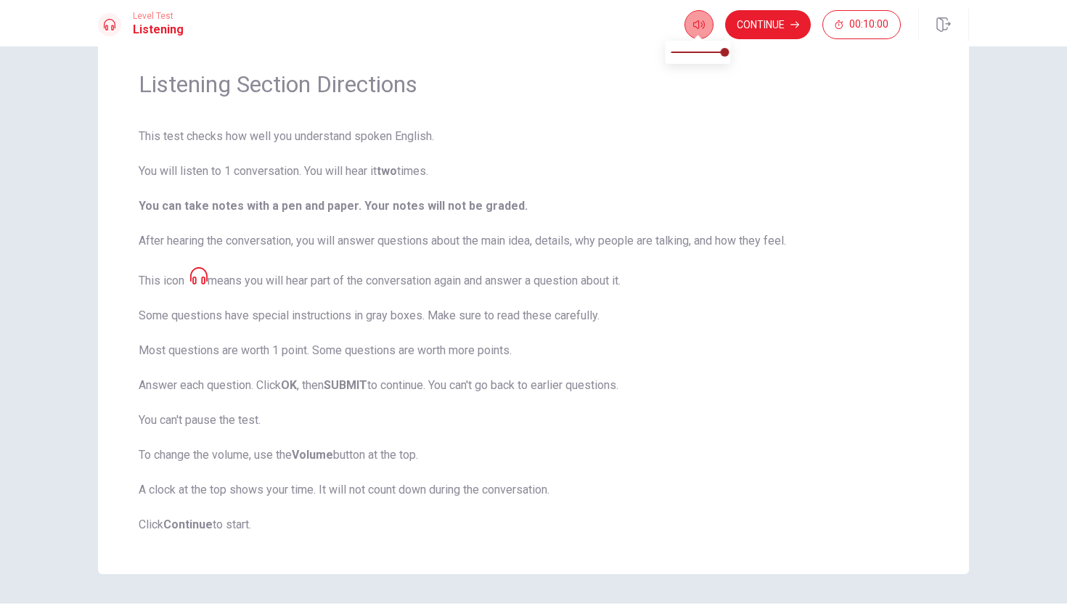
click at [689, 31] on button "button" at bounding box center [698, 24] width 29 height 29
click at [203, 276] on icon at bounding box center [198, 275] width 17 height 17
click at [208, 284] on icon at bounding box center [198, 275] width 17 height 17
click at [768, 22] on button "Continue" at bounding box center [768, 24] width 86 height 29
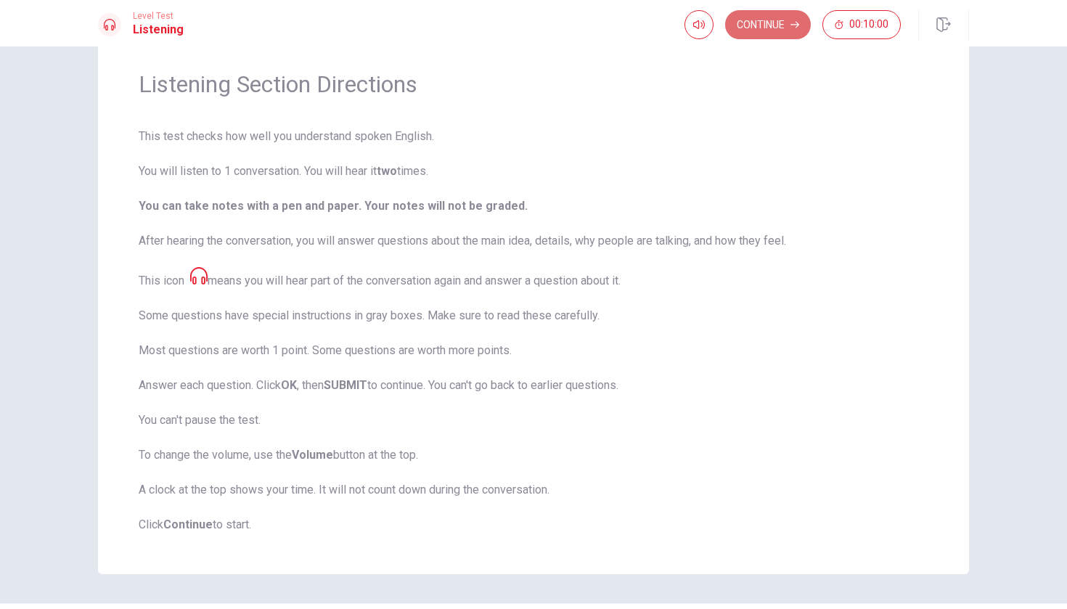
scroll to position [0, 0]
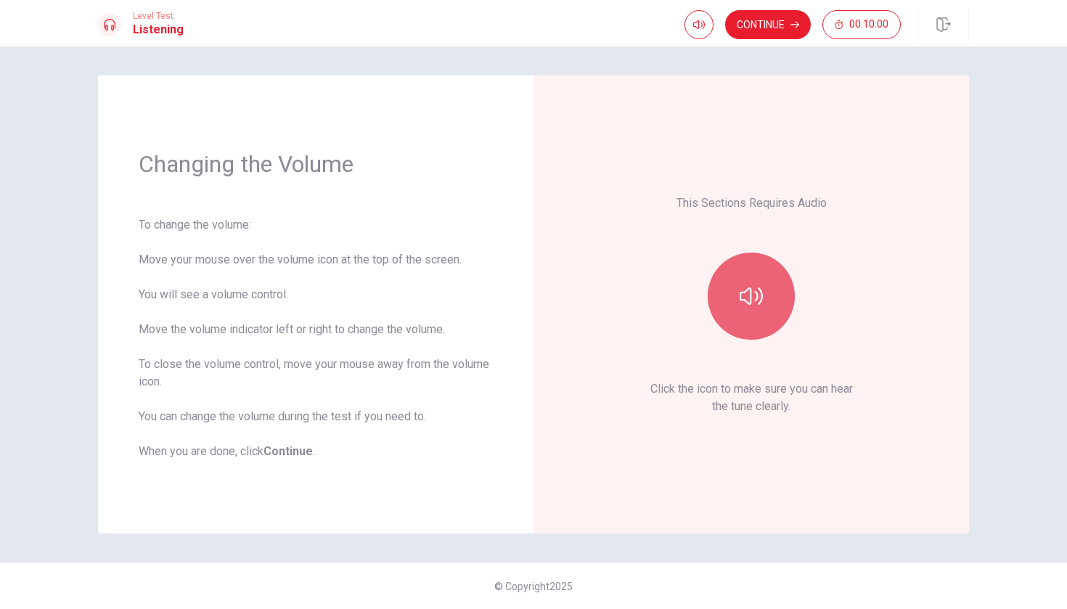
click at [744, 299] on icon "button" at bounding box center [750, 295] width 23 height 17
click at [754, 298] on icon "button" at bounding box center [750, 295] width 23 height 23
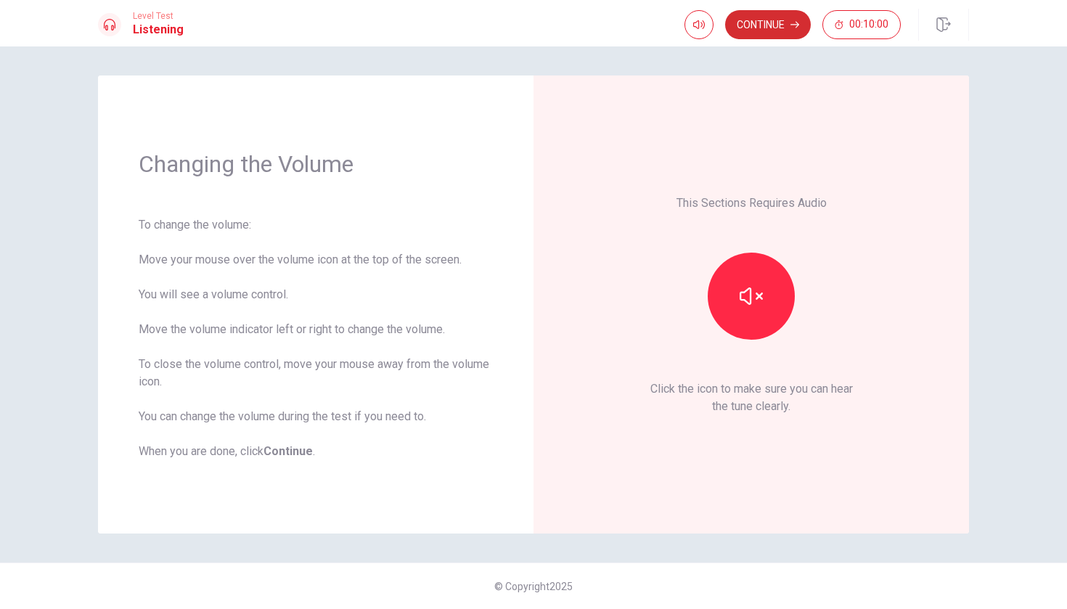
click at [773, 24] on button "Continue" at bounding box center [768, 24] width 86 height 29
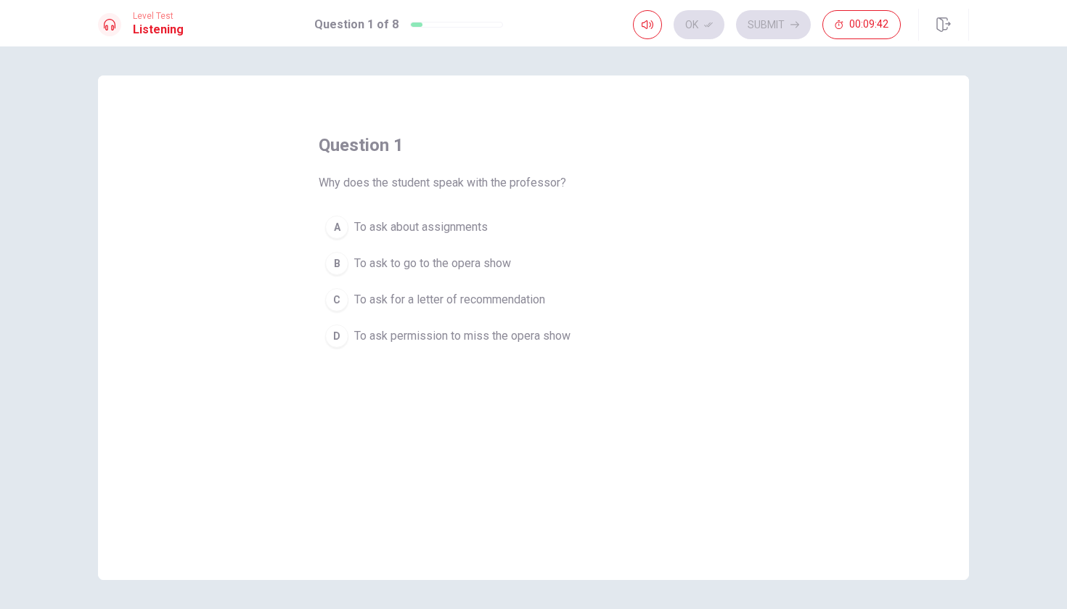
click at [401, 264] on span "To ask to go to the opera show" at bounding box center [432, 263] width 157 height 17
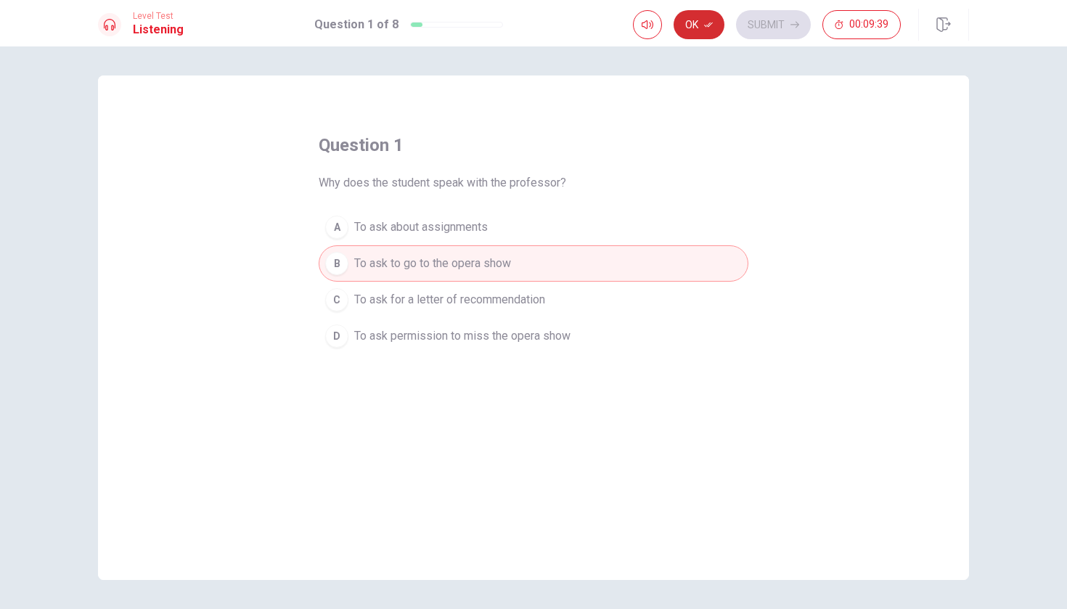
click at [698, 27] on button "Ok" at bounding box center [698, 24] width 51 height 29
click at [774, 26] on button "Submit" at bounding box center [773, 24] width 75 height 29
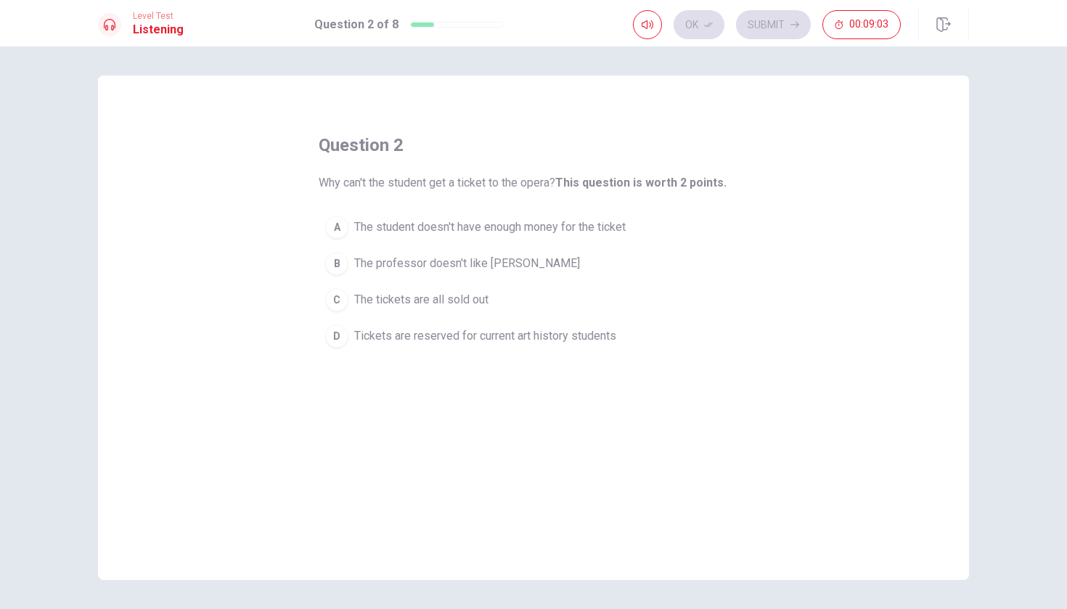
click at [459, 266] on span "The professor doesn't like [PERSON_NAME]" at bounding box center [467, 263] width 226 height 17
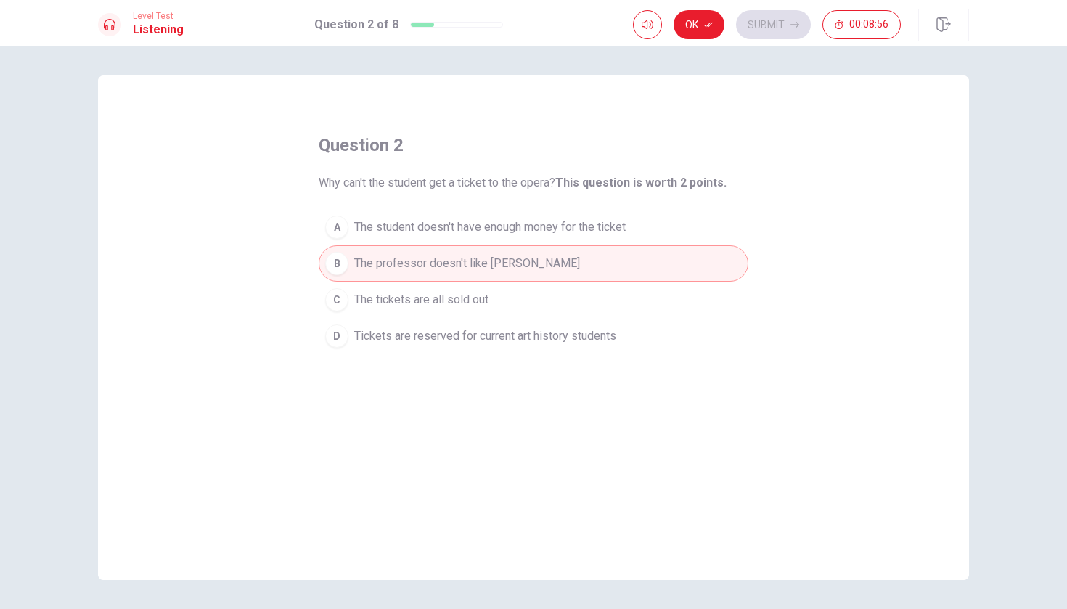
click at [490, 266] on span "The professor doesn't like [PERSON_NAME]" at bounding box center [467, 263] width 226 height 17
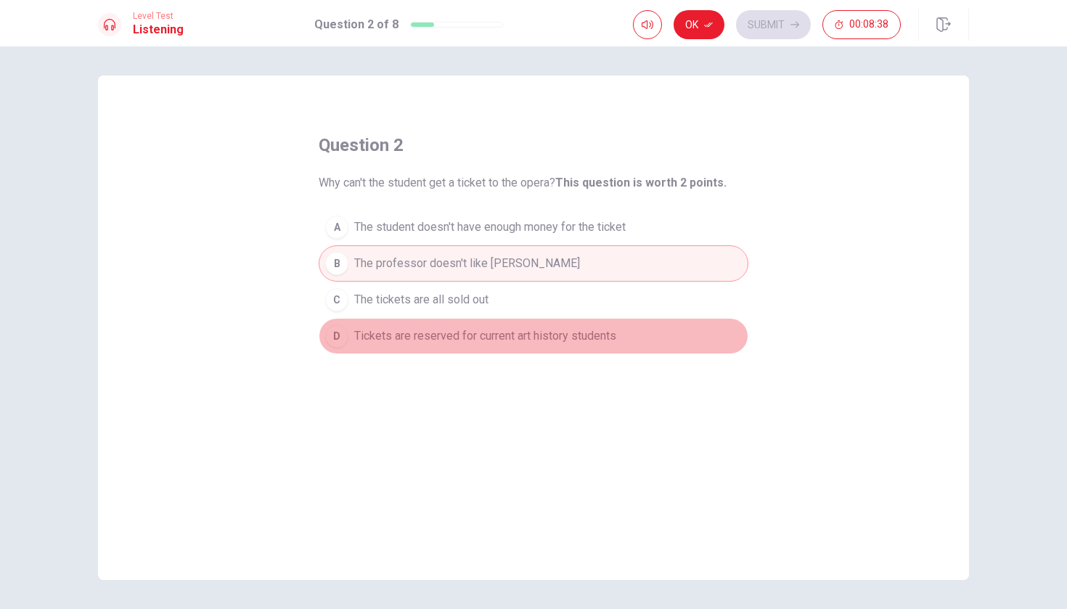
click at [472, 340] on span "Tickets are reserved for current art history students" at bounding box center [485, 335] width 262 height 17
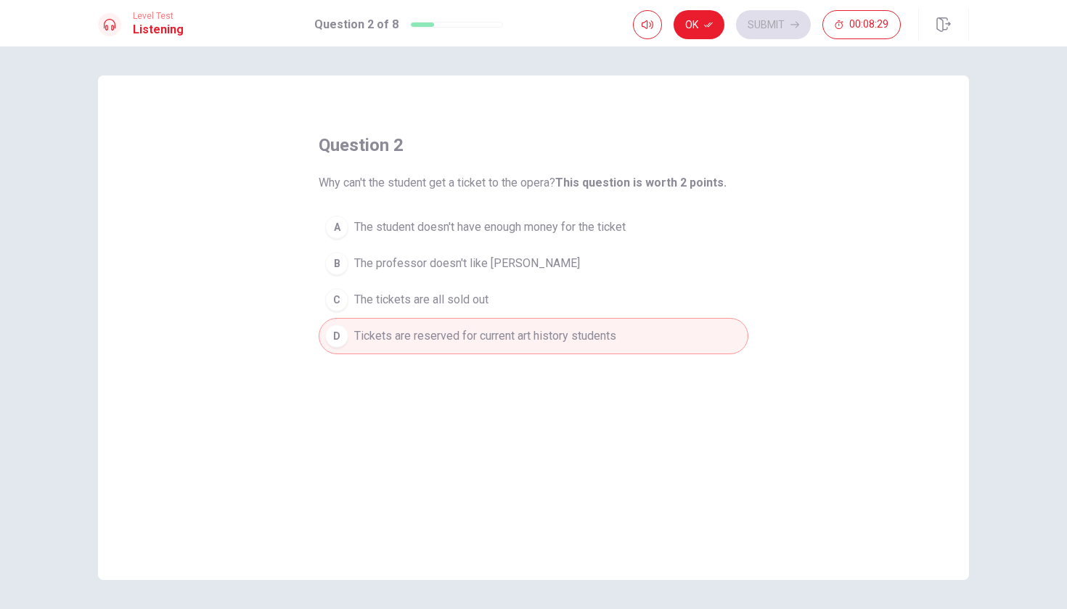
click at [463, 297] on span "The tickets are all sold out" at bounding box center [421, 299] width 134 height 17
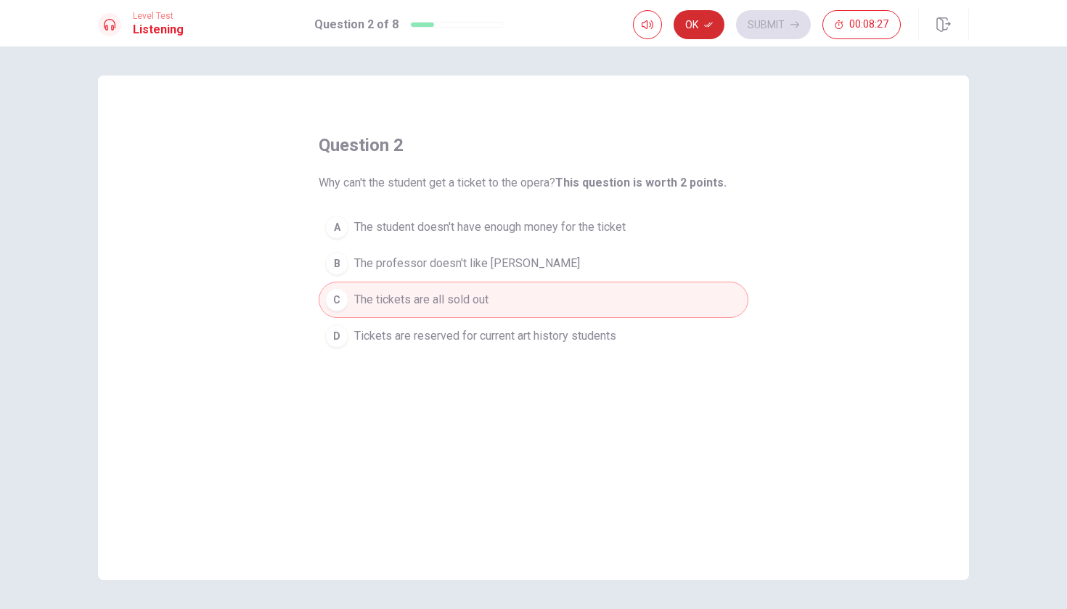
click at [698, 30] on button "Ok" at bounding box center [698, 24] width 51 height 29
click at [765, 25] on button "Submit" at bounding box center [773, 24] width 75 height 29
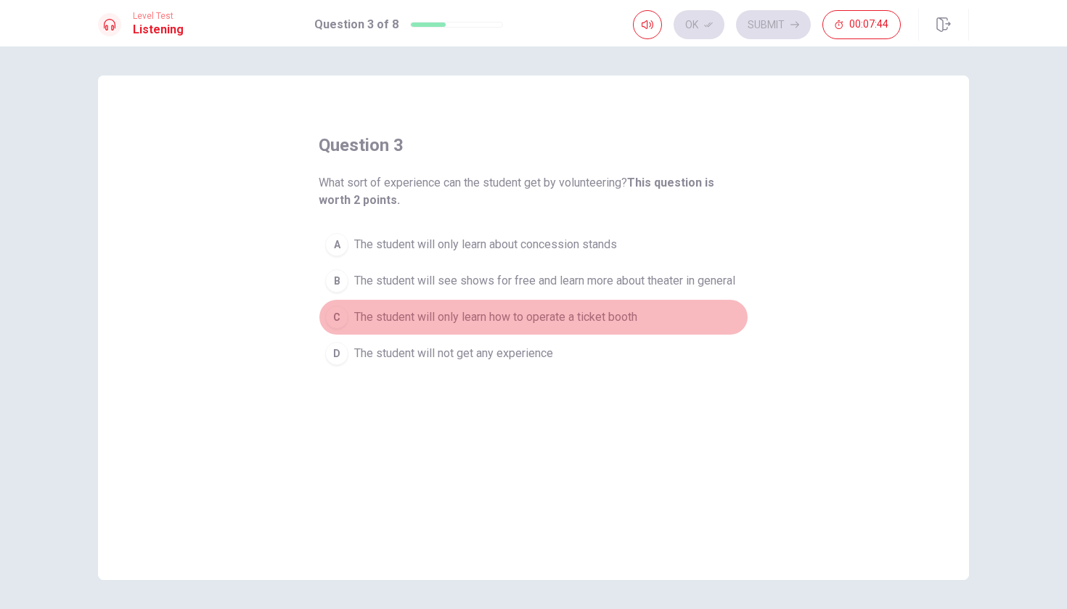
click at [481, 321] on span "The student will only learn how to operate a ticket booth" at bounding box center [495, 316] width 283 height 17
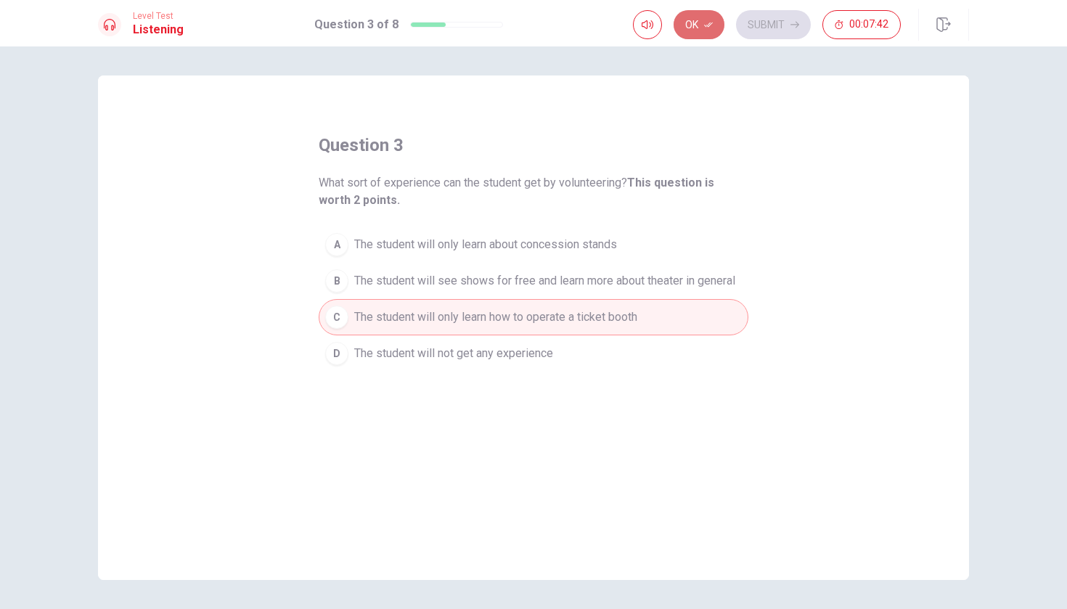
click at [696, 28] on button "Ok" at bounding box center [698, 24] width 51 height 29
click at [767, 19] on button "Submit" at bounding box center [773, 24] width 75 height 29
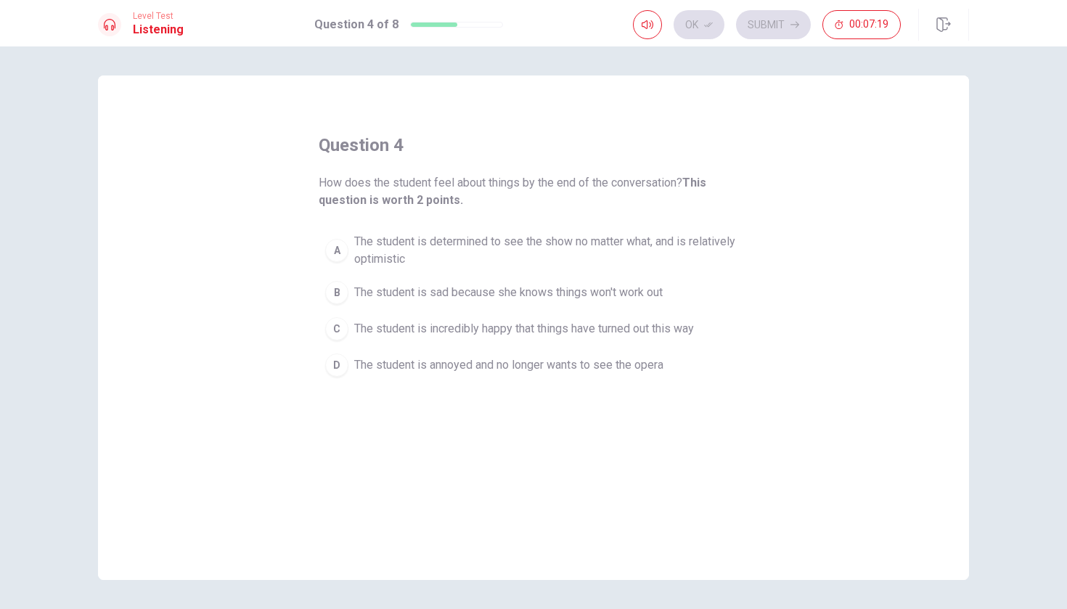
click at [522, 370] on span "The student is annoyed and no longer wants to see the opera" at bounding box center [508, 364] width 309 height 17
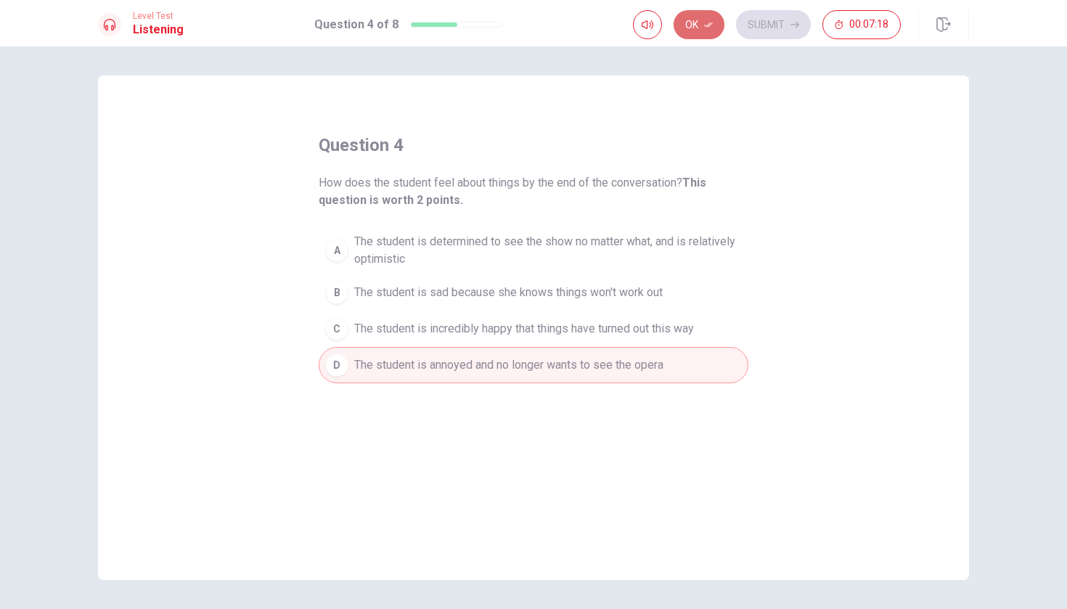
click at [702, 30] on button "Ok" at bounding box center [698, 24] width 51 height 29
click at [764, 23] on button "Submit" at bounding box center [773, 24] width 75 height 29
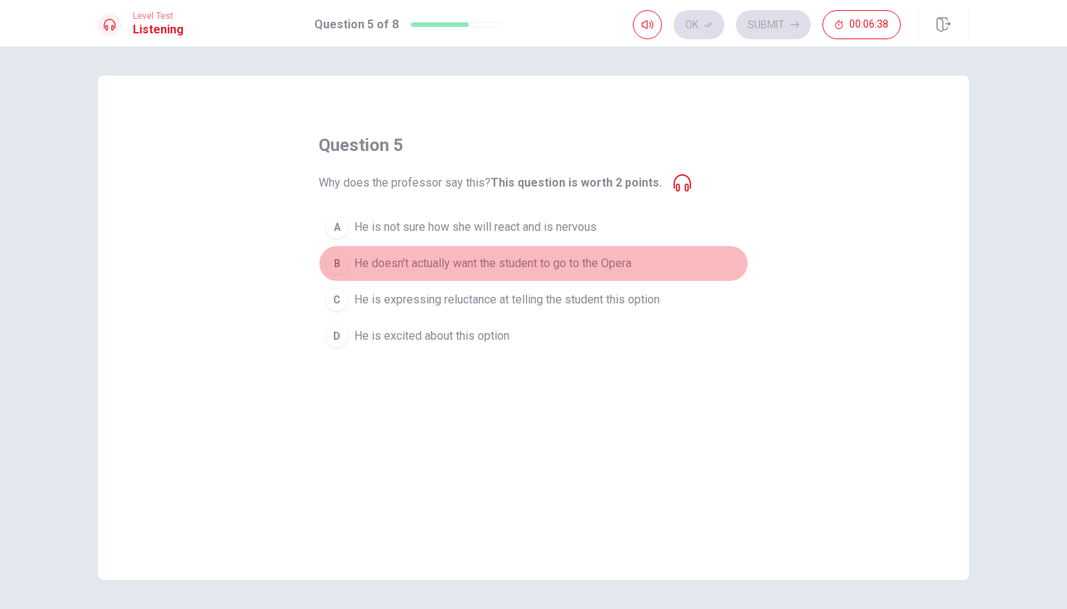
click at [576, 258] on span "He doesn't actually want the student to go to the Opera" at bounding box center [492, 263] width 277 height 17
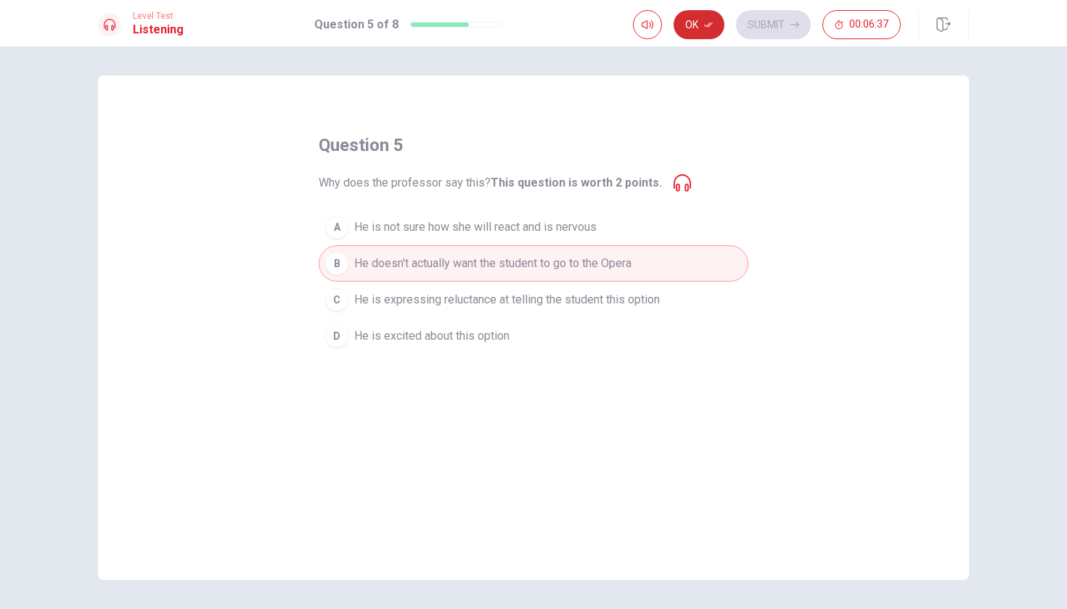
click at [701, 23] on button "Ok" at bounding box center [698, 24] width 51 height 29
click at [761, 25] on button "Submit" at bounding box center [773, 24] width 75 height 29
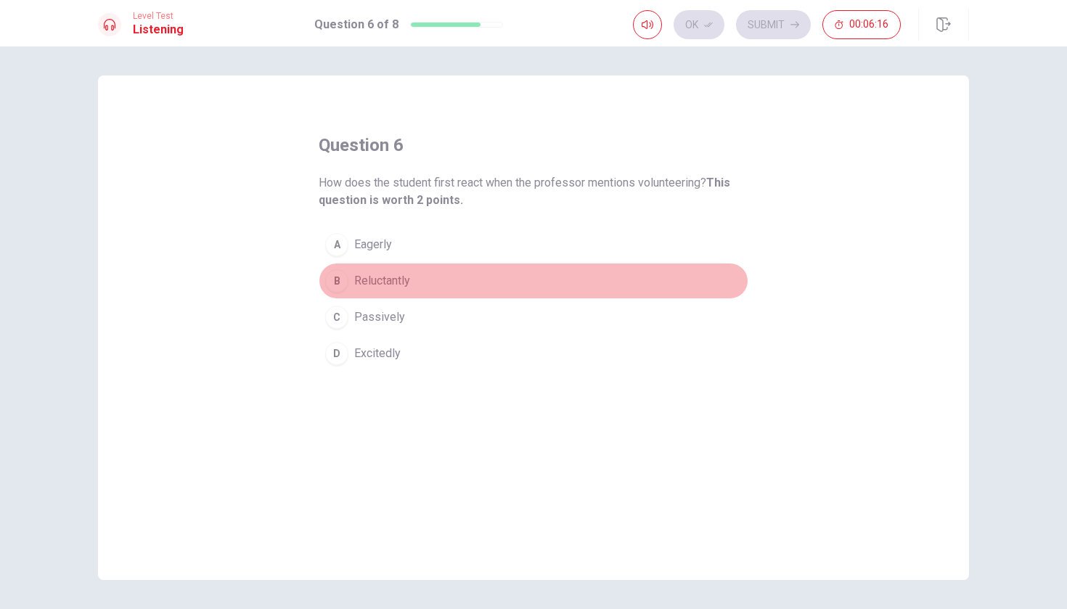
click at [398, 284] on span "Reluctantly" at bounding box center [382, 280] width 56 height 17
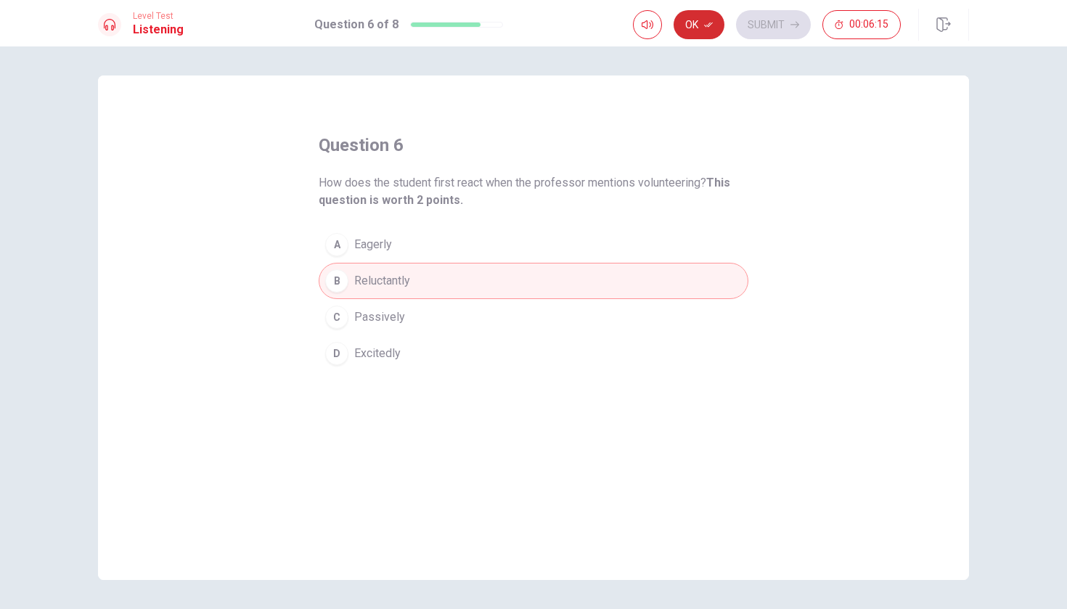
click at [699, 25] on button "Ok" at bounding box center [698, 24] width 51 height 29
click at [799, 17] on button "Submit" at bounding box center [773, 24] width 75 height 29
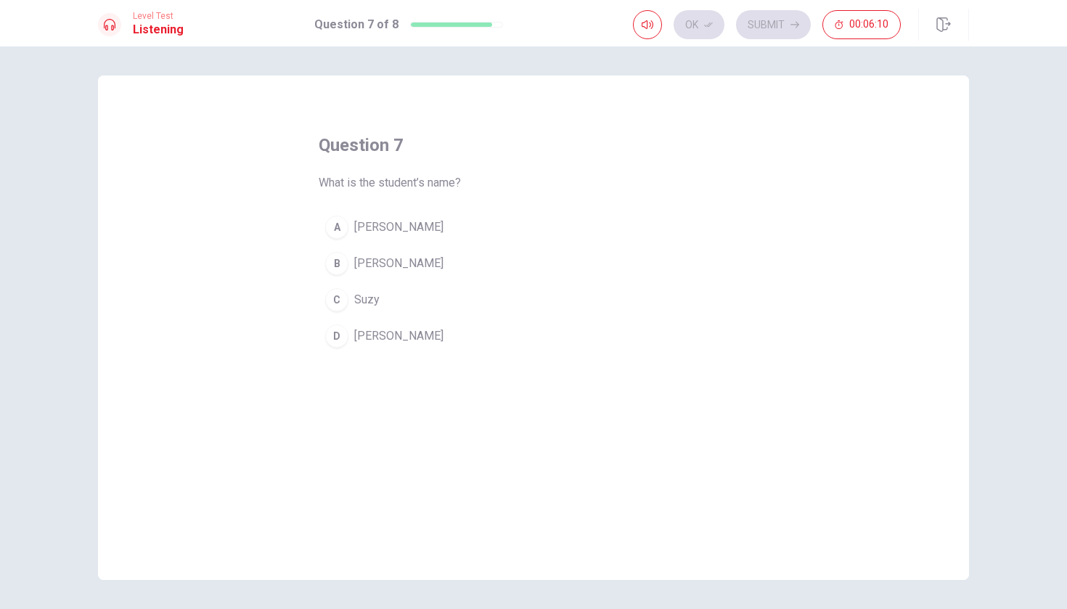
click at [369, 338] on span "[PERSON_NAME]" at bounding box center [398, 335] width 89 height 17
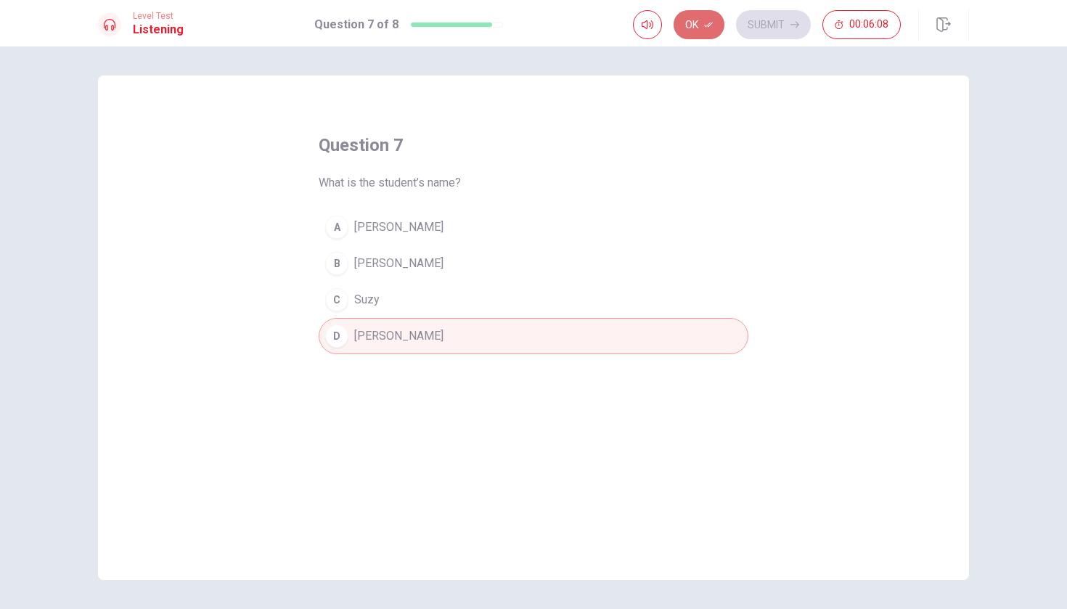
click at [695, 27] on button "Ok" at bounding box center [698, 24] width 51 height 29
click at [750, 27] on button "Submit" at bounding box center [773, 24] width 75 height 29
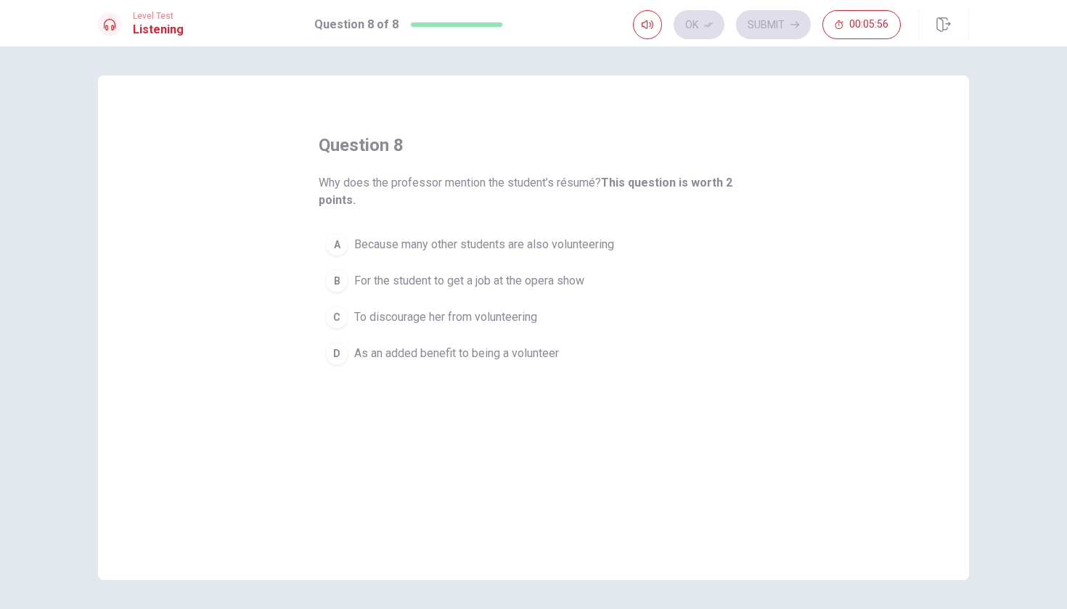
click at [454, 281] on span "For the student to get a job at the opera show" at bounding box center [469, 280] width 230 height 17
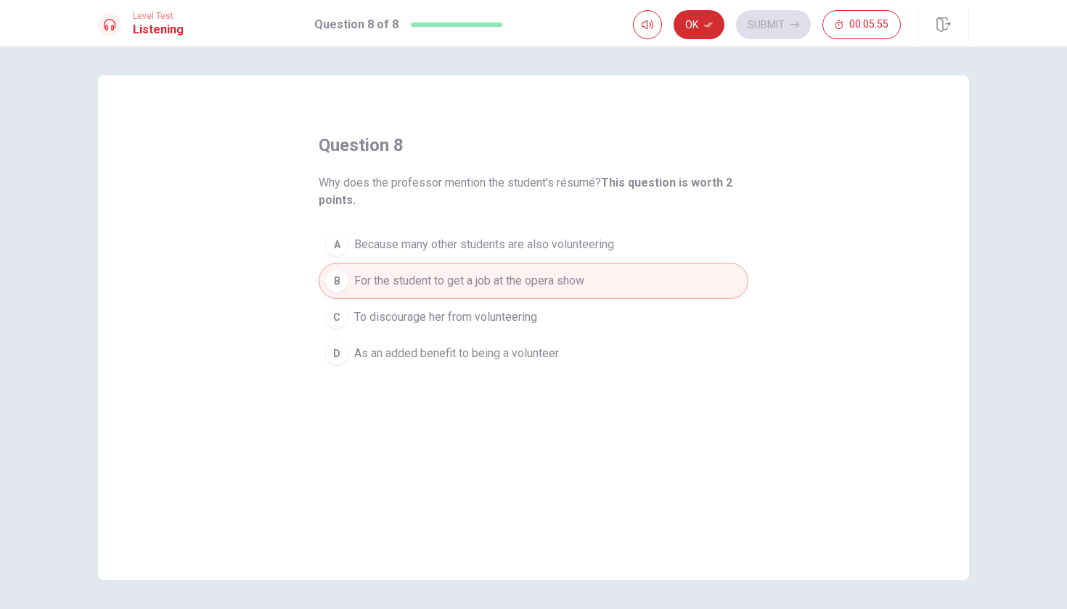
click at [709, 18] on button "Ok" at bounding box center [698, 24] width 51 height 29
click at [754, 31] on button "Submit" at bounding box center [773, 24] width 75 height 29
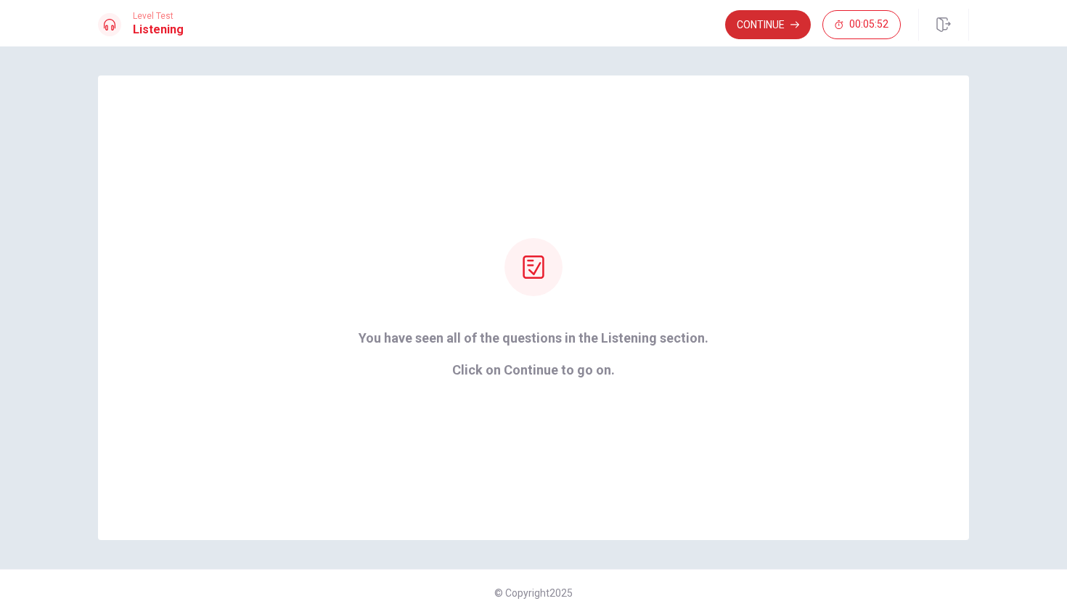
click at [768, 22] on button "Continue" at bounding box center [768, 24] width 86 height 29
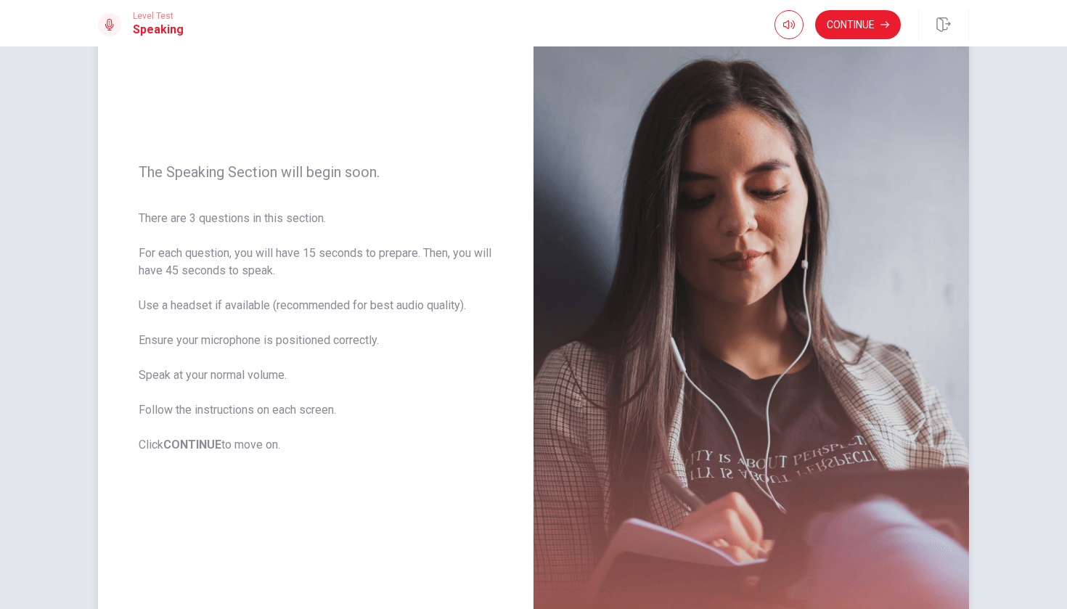
scroll to position [74, 0]
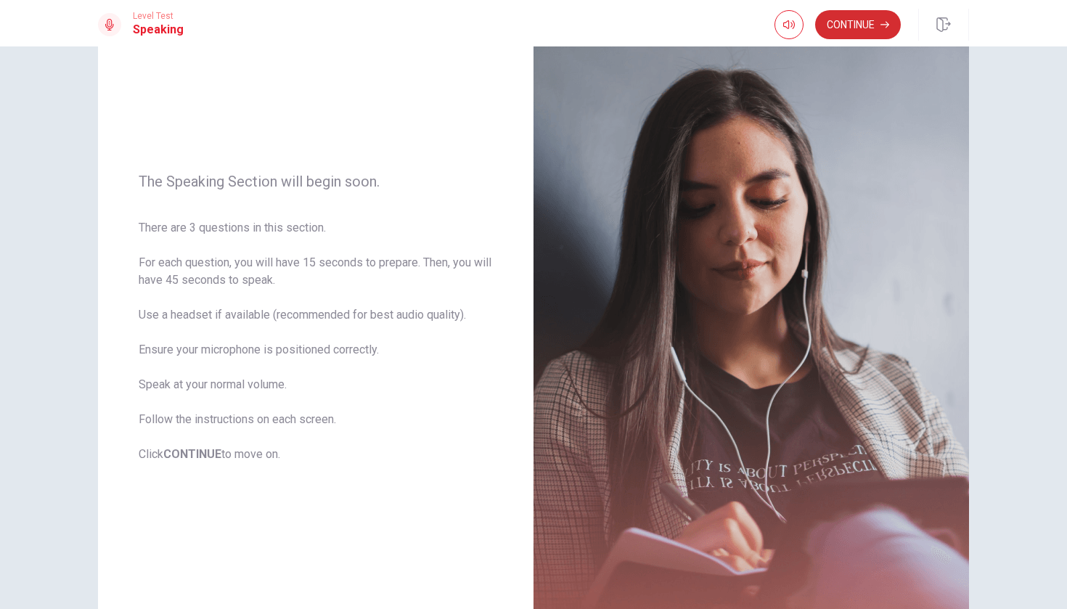
click at [859, 21] on button "Continue" at bounding box center [858, 24] width 86 height 29
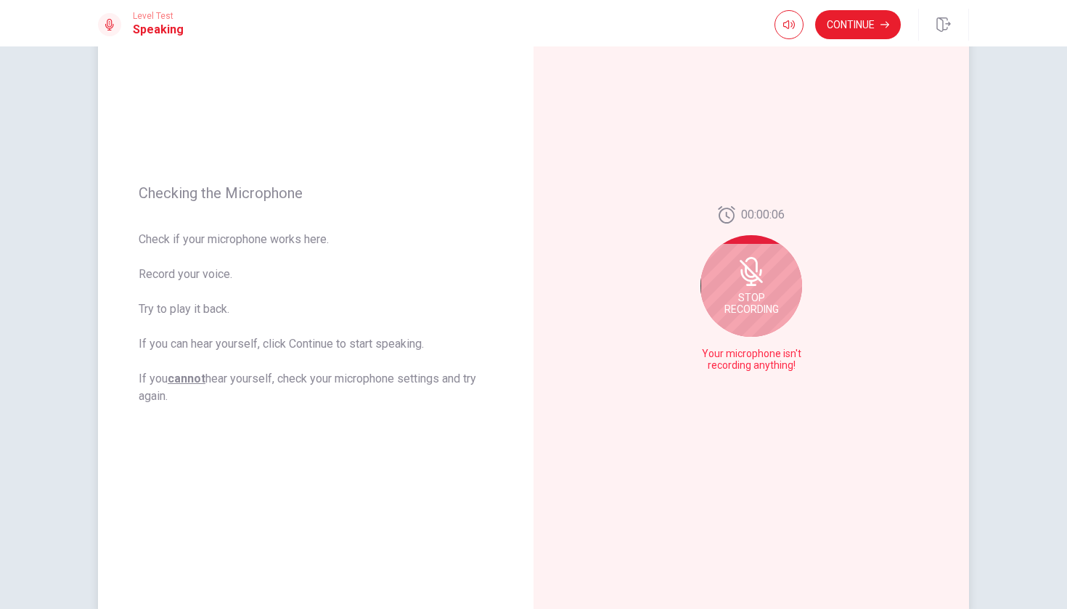
scroll to position [60, 0]
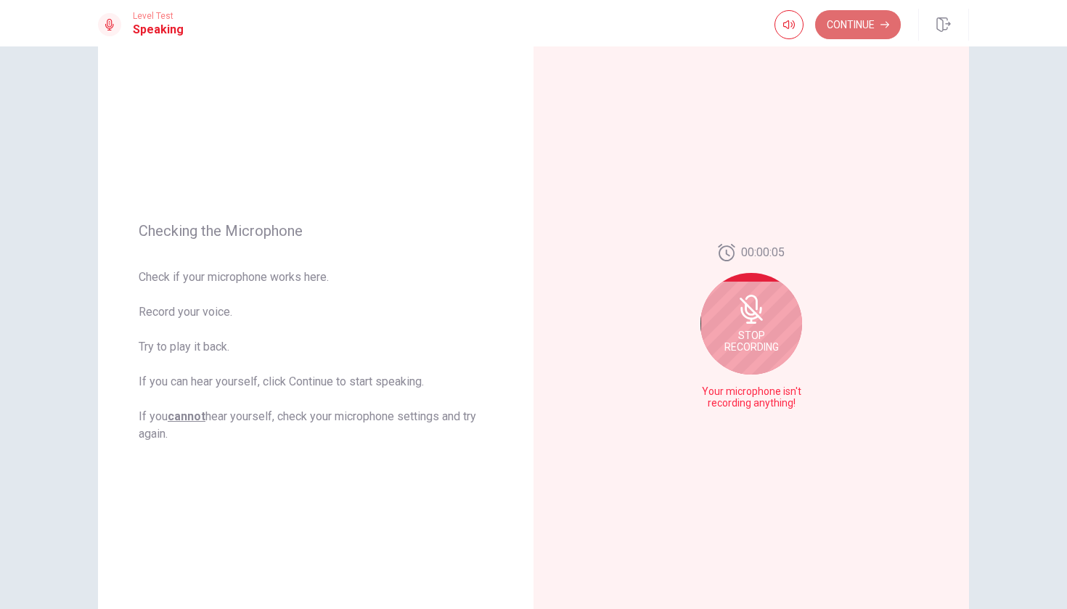
click at [858, 28] on button "Continue" at bounding box center [858, 24] width 86 height 29
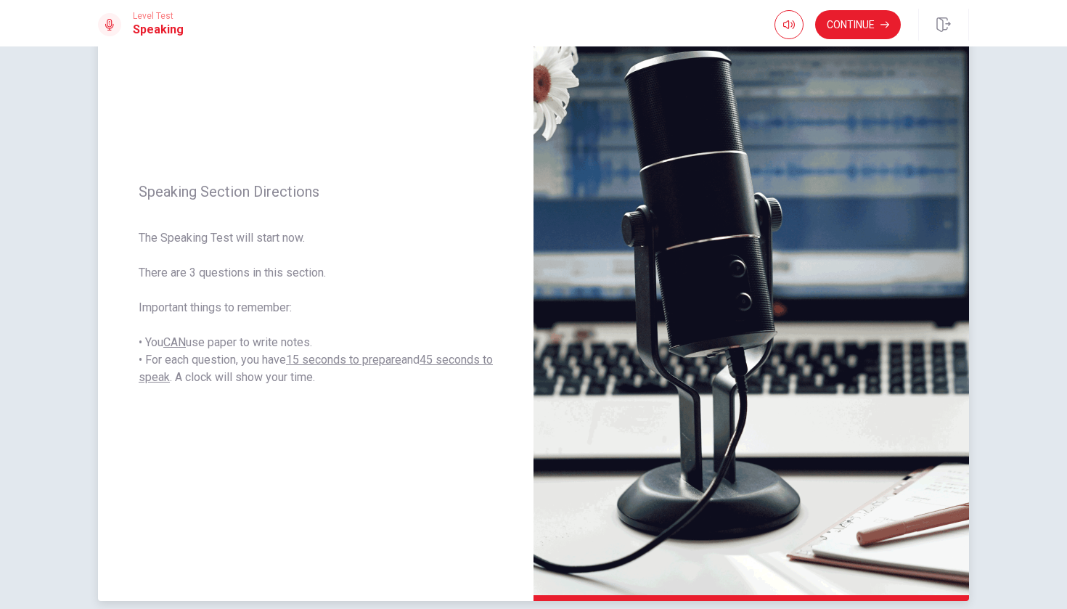
scroll to position [103, 0]
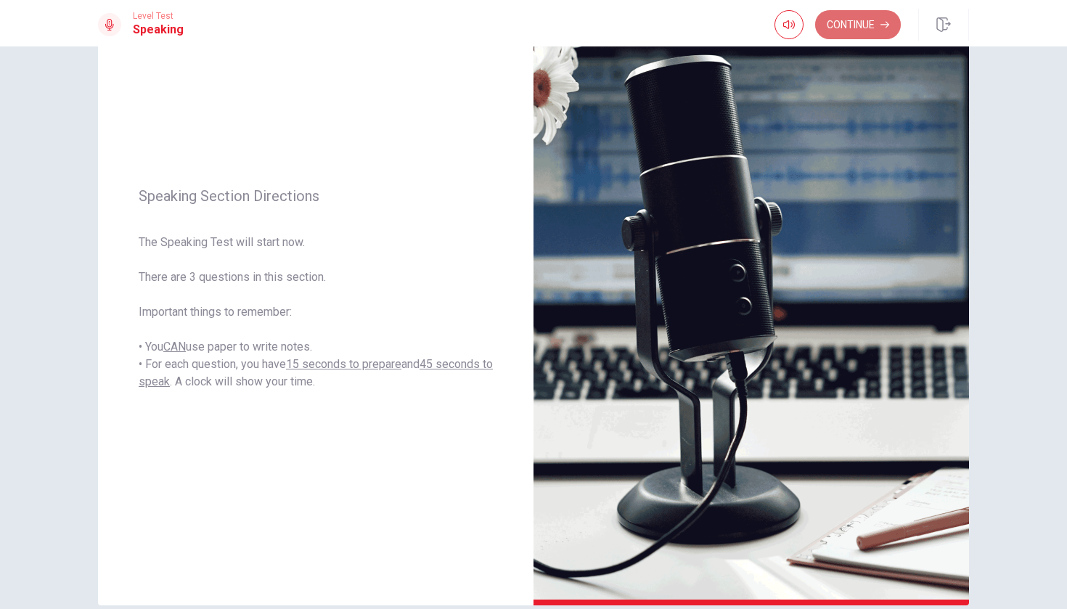
click at [860, 30] on button "Continue" at bounding box center [858, 24] width 86 height 29
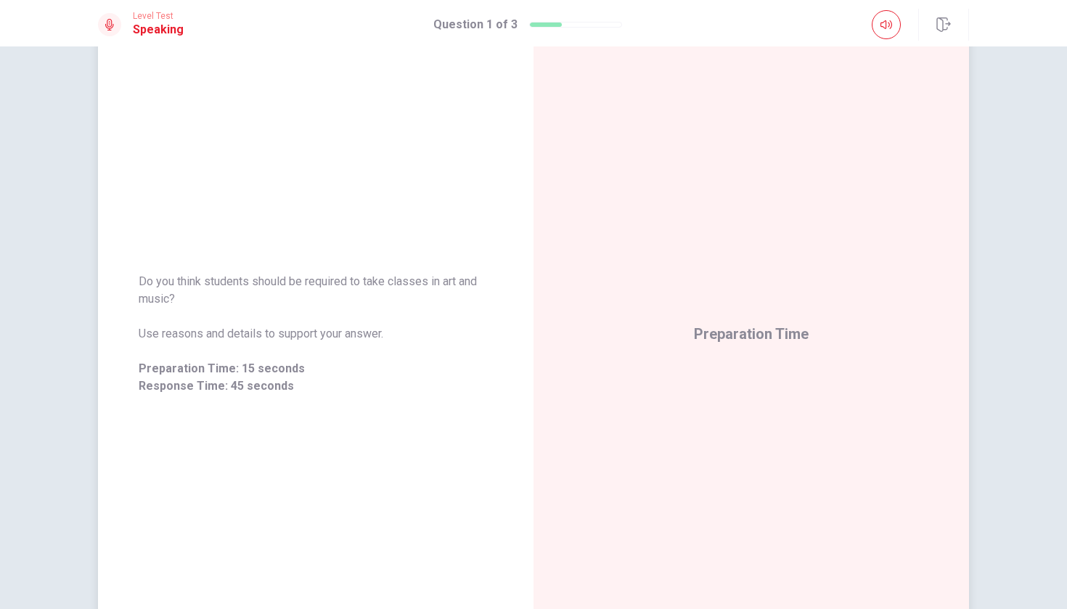
scroll to position [61, 0]
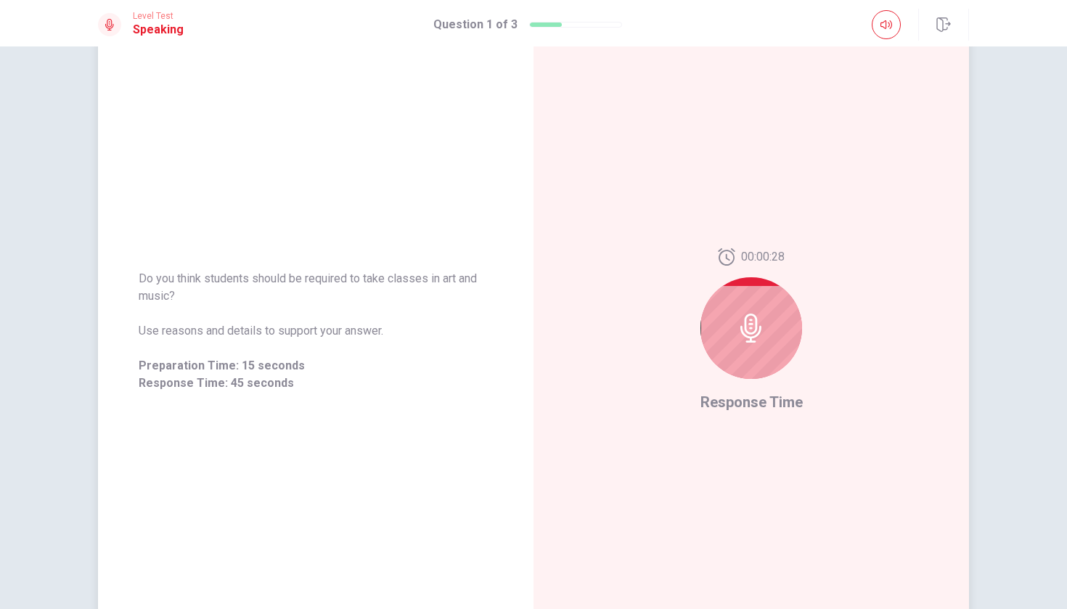
click at [756, 327] on icon at bounding box center [750, 327] width 21 height 29
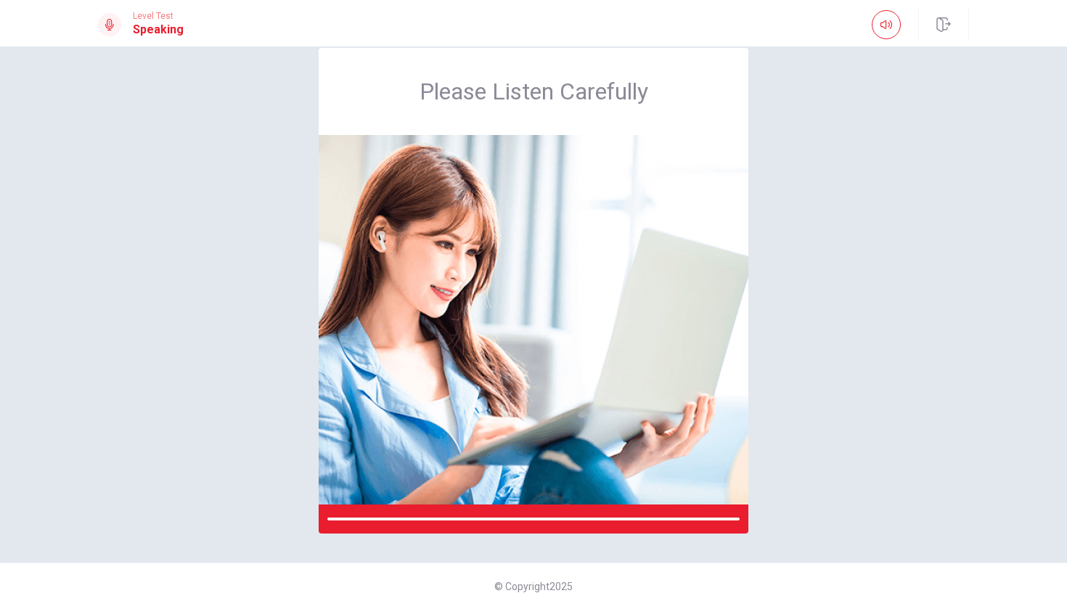
scroll to position [28, 0]
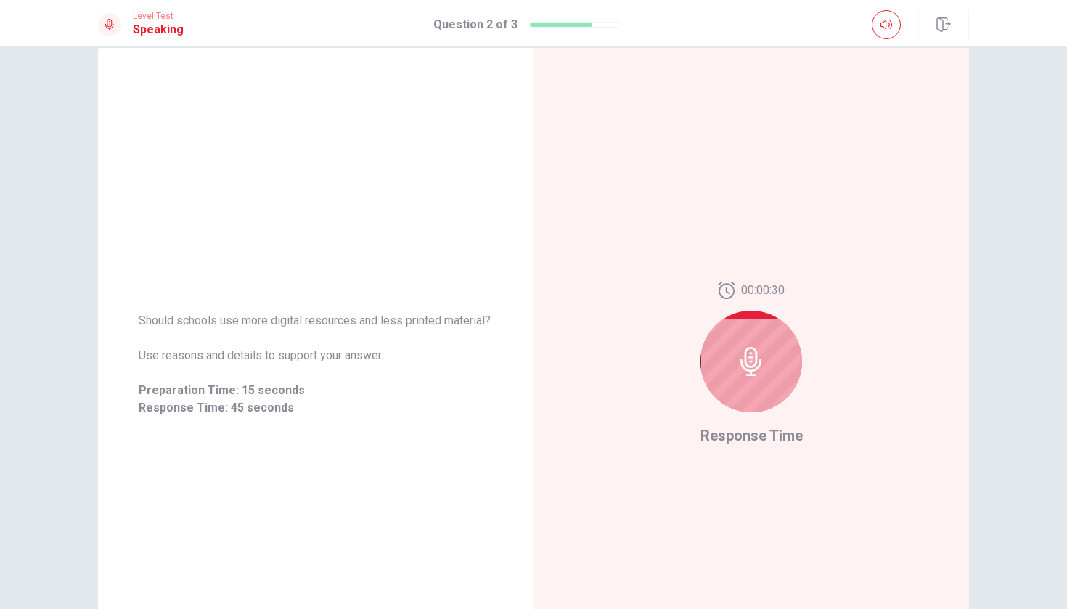
click at [758, 399] on div at bounding box center [751, 362] width 102 height 102
click at [755, 357] on icon at bounding box center [751, 361] width 29 height 29
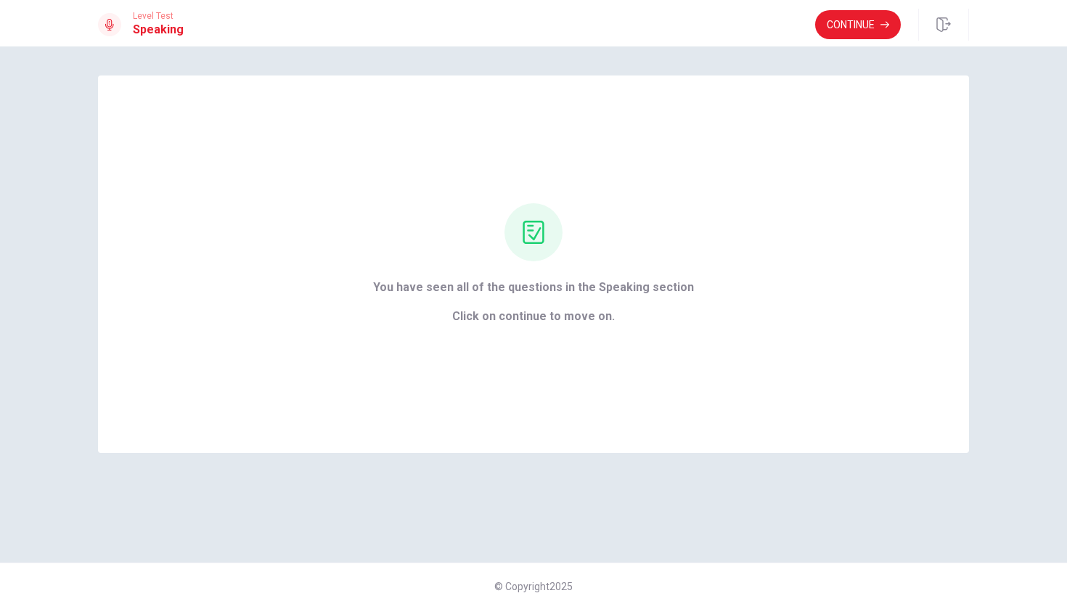
scroll to position [0, 0]
click at [839, 12] on button "Continue" at bounding box center [858, 24] width 86 height 29
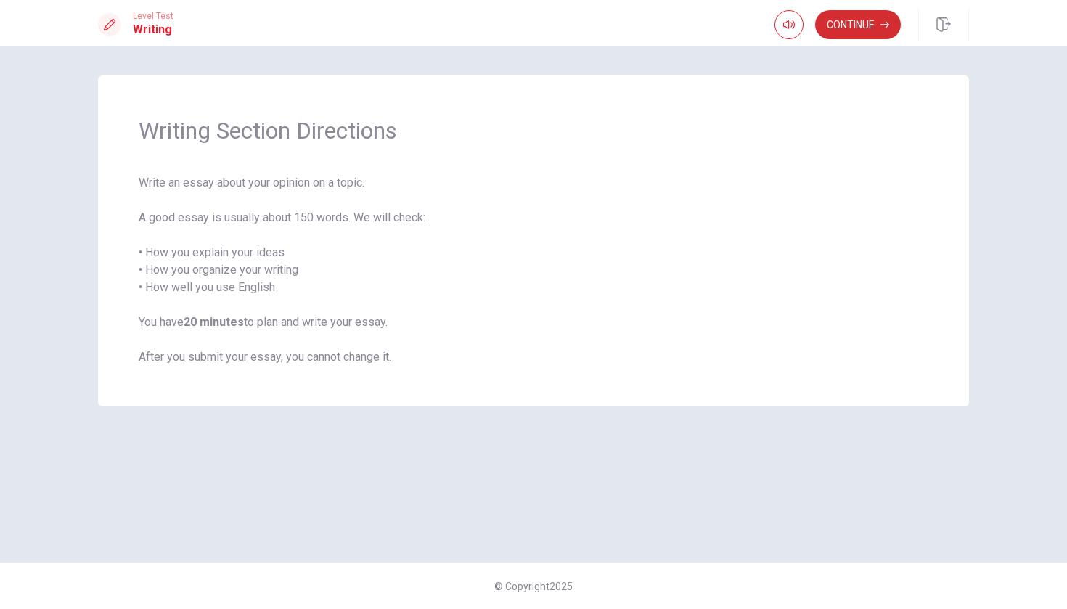
click at [848, 25] on button "Continue" at bounding box center [858, 24] width 86 height 29
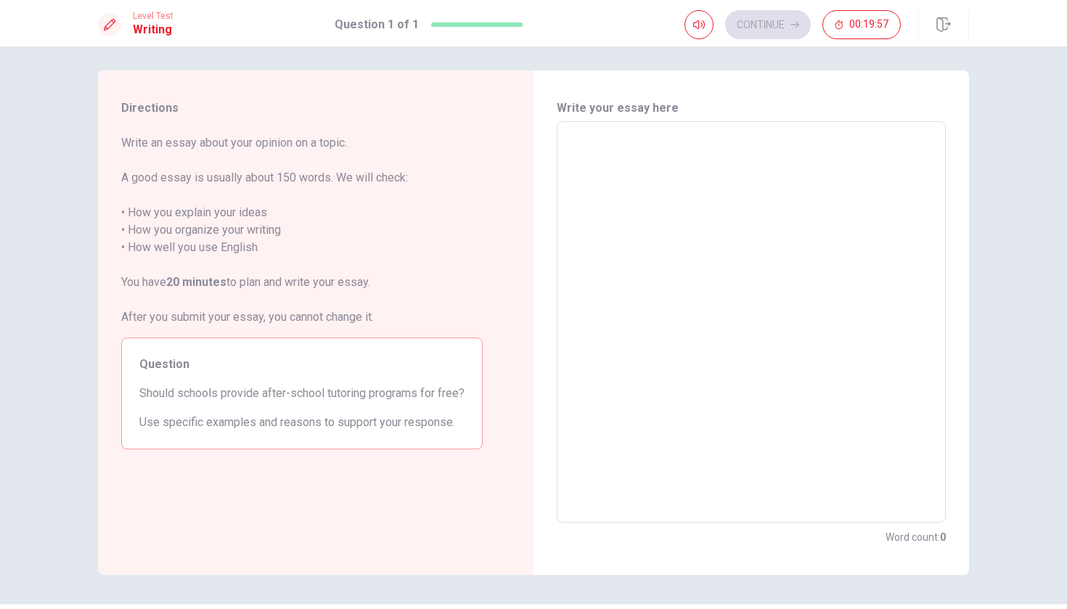
scroll to position [5, 0]
click at [626, 297] on textarea at bounding box center [751, 322] width 369 height 377
type textarea "I"
type textarea "x"
type textarea "H"
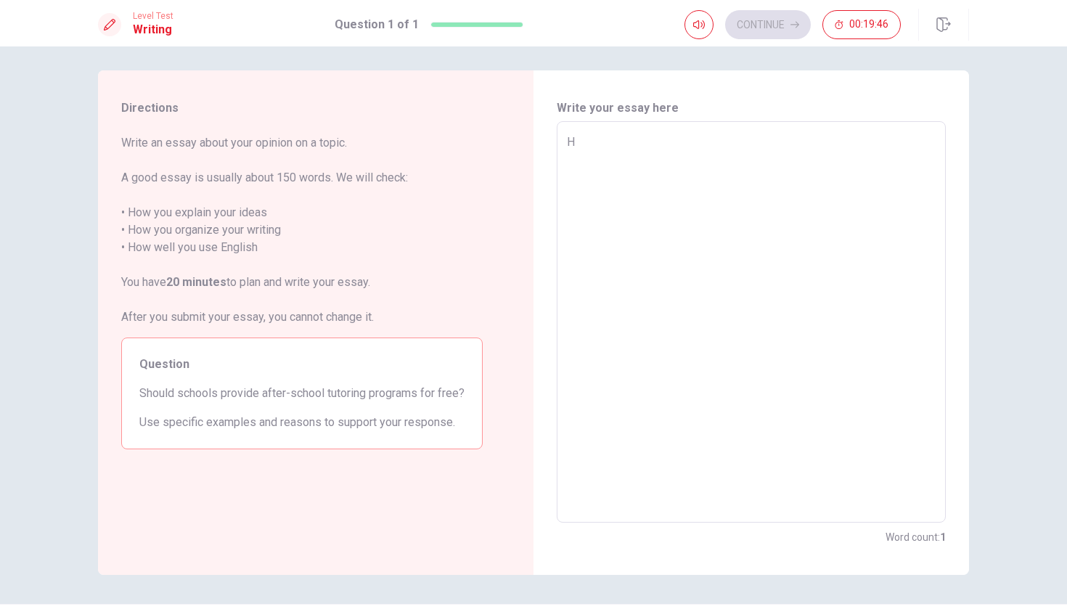
type textarea "x"
type textarea "Hi"
type textarea "x"
type textarea "Hi,"
type textarea "x"
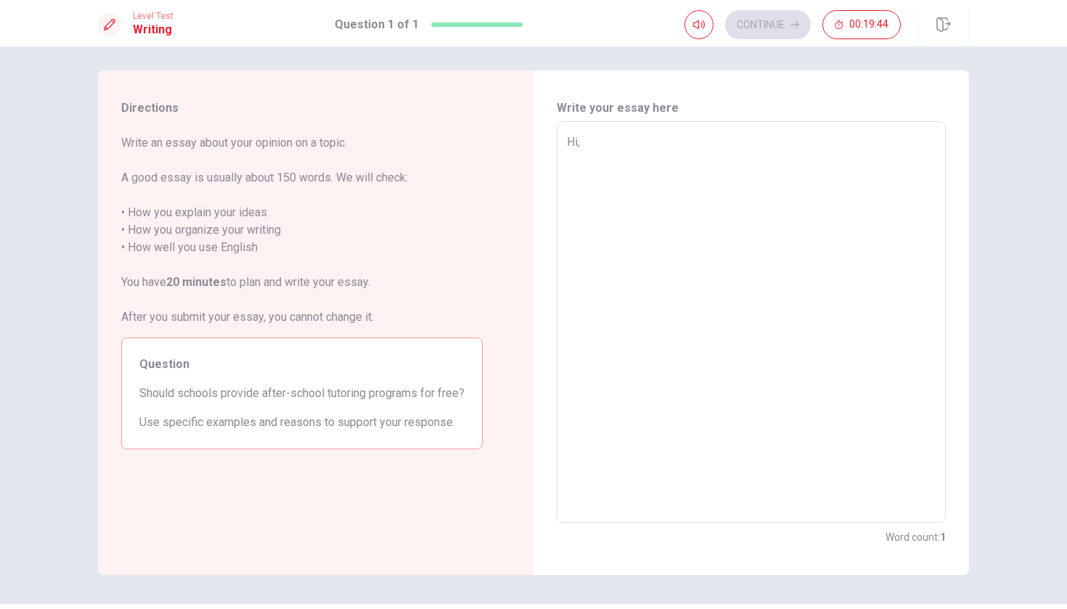
type textarea "Hi,"
type textarea "x"
type textarea "Hi, m"
type textarea "x"
type textarea "Hi, my"
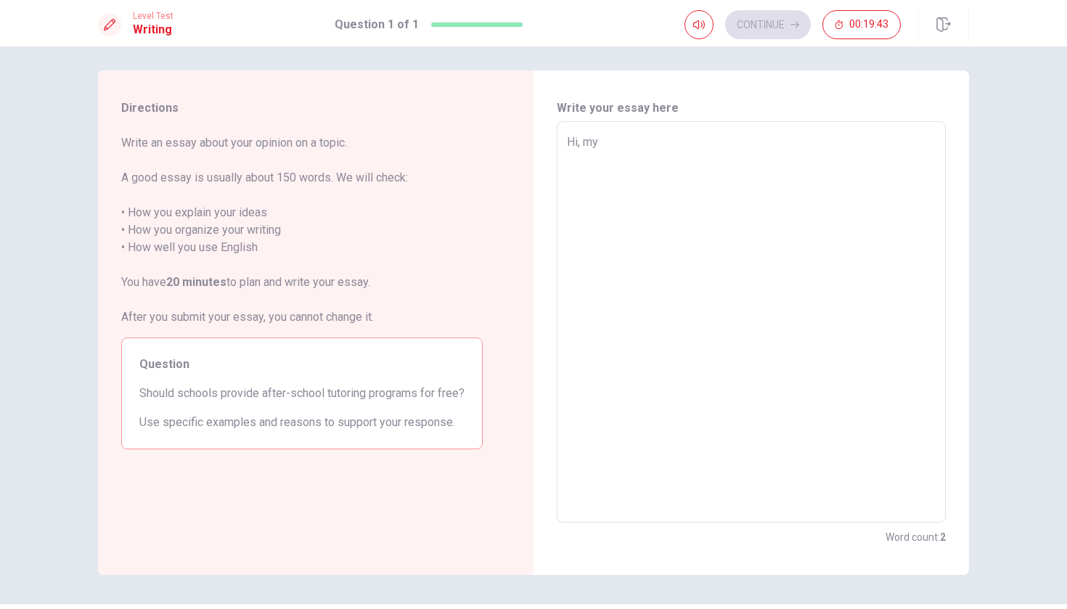
type textarea "x"
type textarea "Hi, my"
type textarea "x"
type textarea "Hi, my n"
type textarea "x"
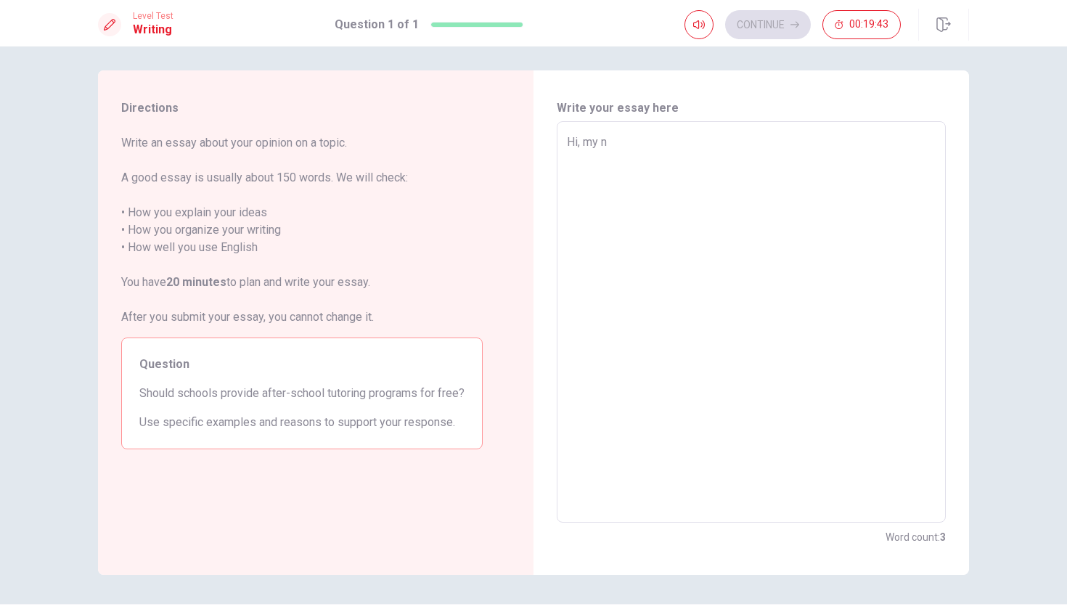
type textarea "Hi, my na"
type textarea "x"
type textarea "Hi, my nam"
type textarea "x"
type textarea "Hi, my name"
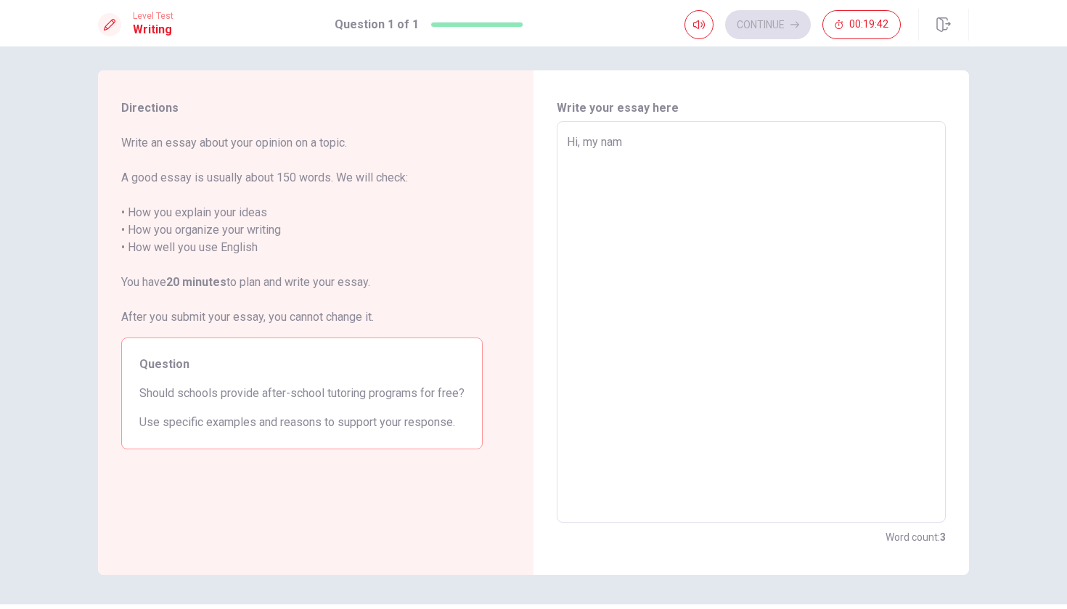
type textarea "x"
type textarea "Hi, my name"
type textarea "x"
type textarea "Hi, my name i"
type textarea "x"
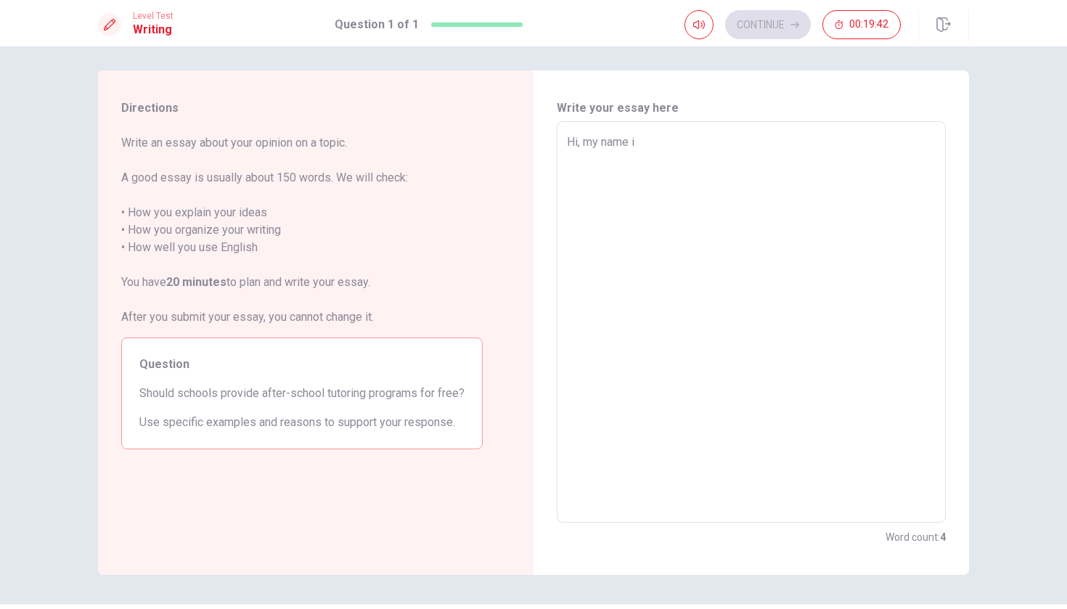
type textarea "Hi, my name is"
type textarea "x"
type textarea "Hi, my name is"
type textarea "x"
type textarea "Hi, my name is R"
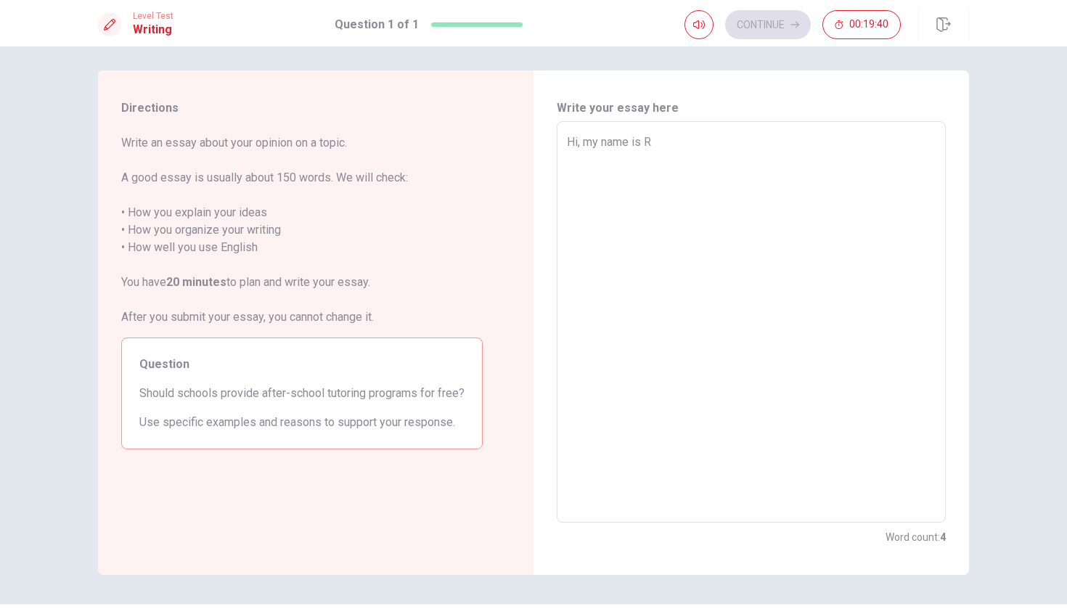
type textarea "x"
type textarea "Hi, my name is Re"
type textarea "x"
type textarea "Hi, my name is [PERSON_NAME]"
type textarea "x"
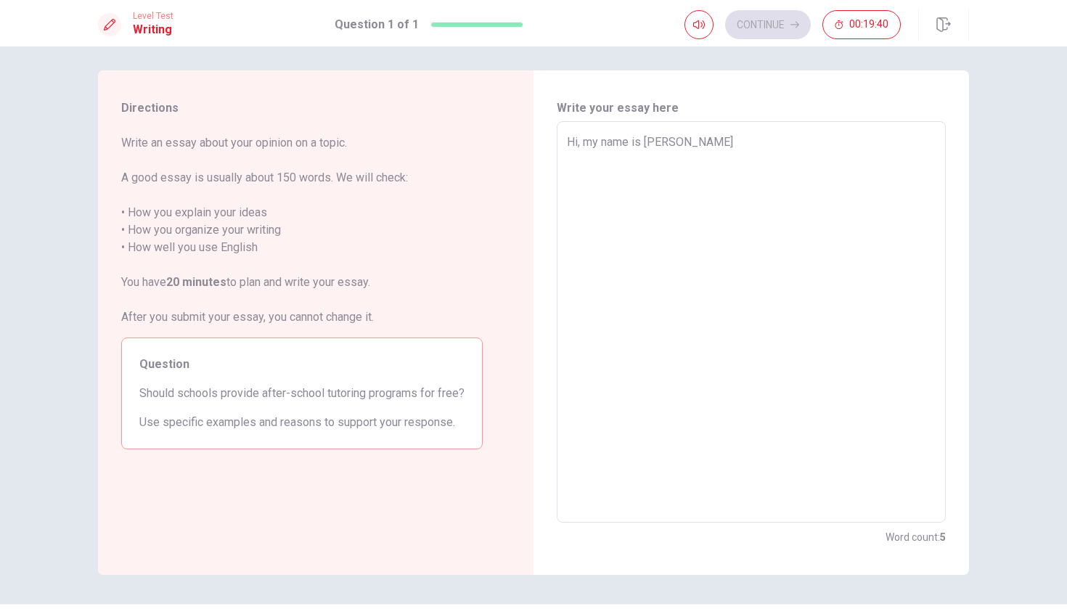
type textarea "Hi, my name is [PERSON_NAME]"
type textarea "x"
type textarea "Hi, my name is [PERSON_NAME]"
type textarea "x"
type textarea "Hi, my name is [PERSON_NAME]."
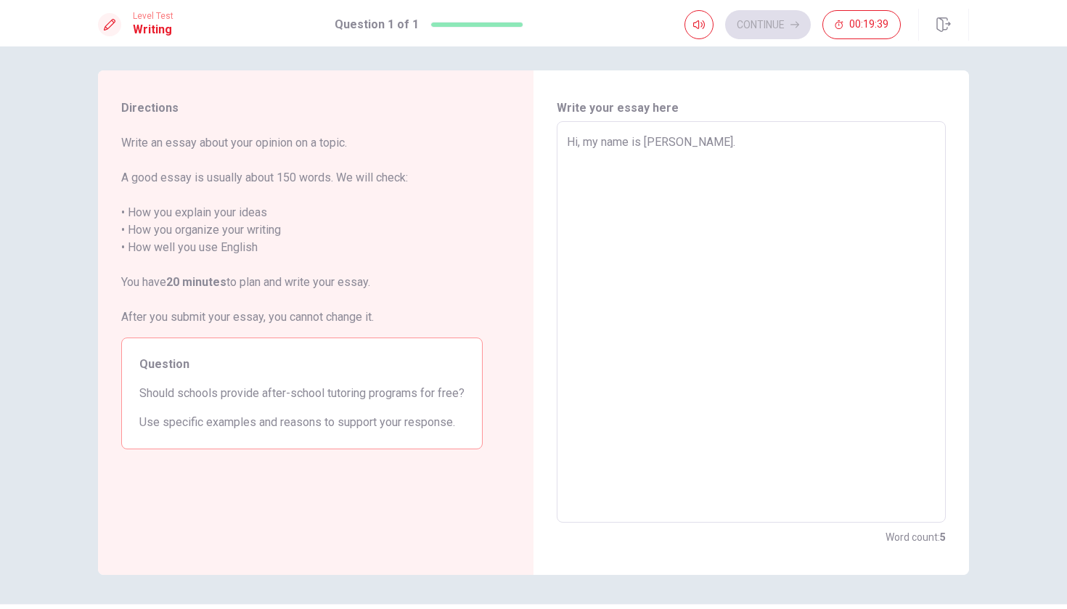
type textarea "x"
type textarea "Hi, my name is [PERSON_NAME]."
type textarea "x"
type textarea "Hi, my name is [PERSON_NAME]. I"
type textarea "x"
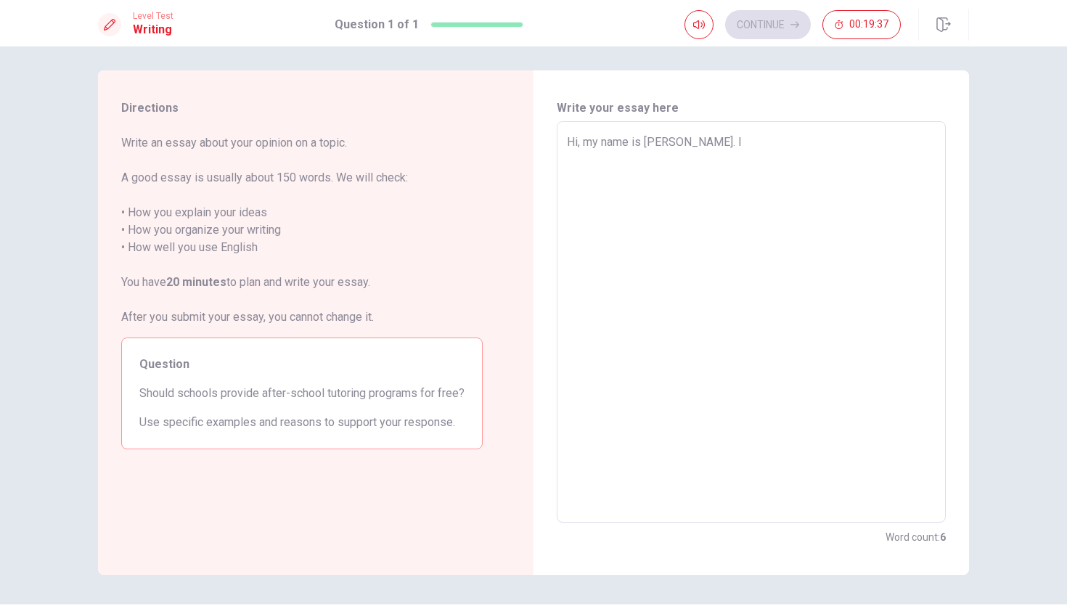
type textarea "Hi, my name is [PERSON_NAME]. I"
type textarea "x"
type textarea "Hi, my name is [PERSON_NAME]. I a"
type textarea "x"
type textarea "Hi, my name is [PERSON_NAME]. I am"
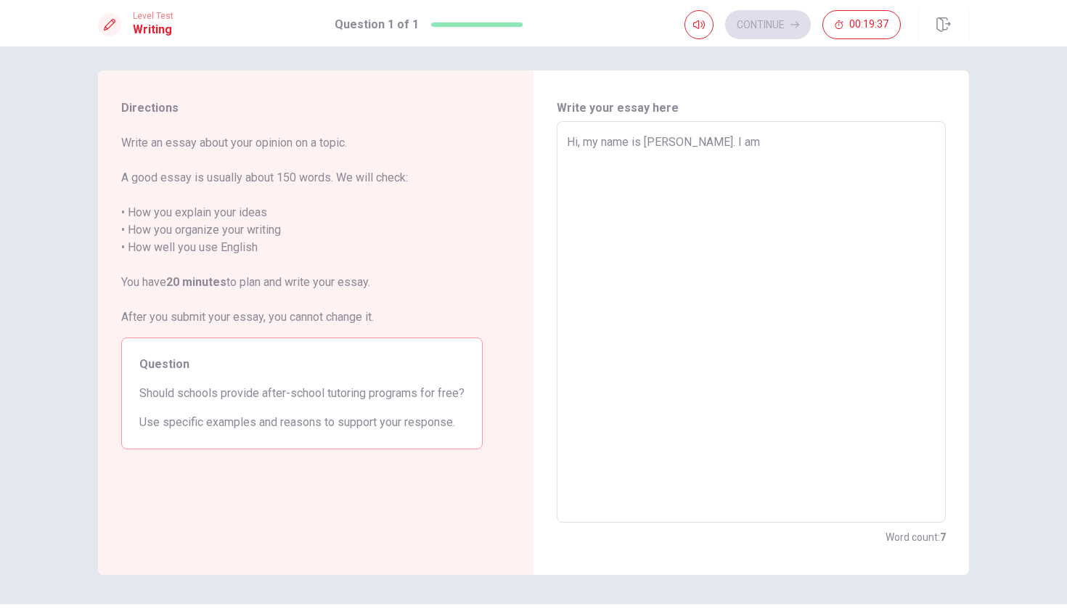
type textarea "x"
type textarea "Hi, my name is [PERSON_NAME]. I am"
type textarea "x"
type textarea "Hi, my name is [PERSON_NAME]. I am F"
type textarea "x"
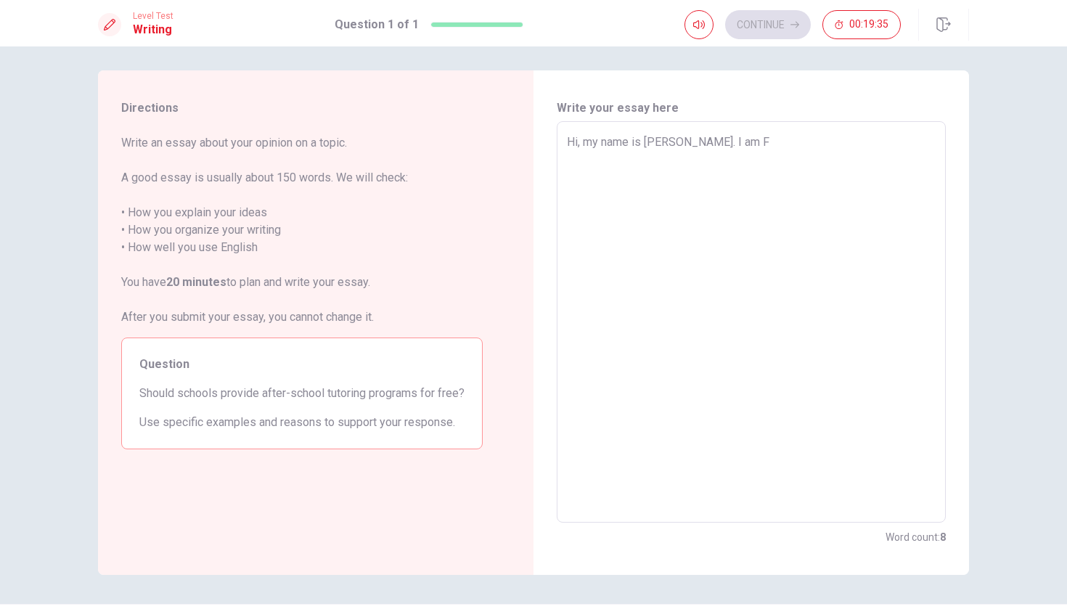
type textarea "Hi, my name is [PERSON_NAME]. I am Fr"
type textarea "x"
type textarea "Hi, my name is [PERSON_NAME]. I am Fro"
type textarea "x"
type textarea "Hi, my name is [PERSON_NAME]. I am From"
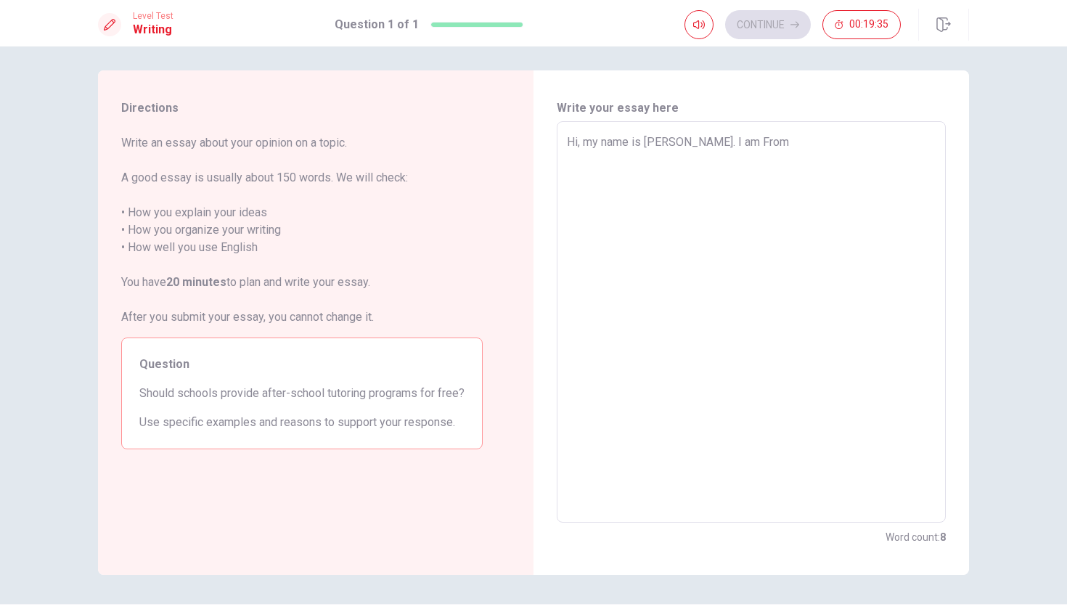
type textarea "x"
type textarea "Hi, my name is [PERSON_NAME]. I am From"
type textarea "x"
type textarea "Hi, my name is [PERSON_NAME]. I am From B"
type textarea "x"
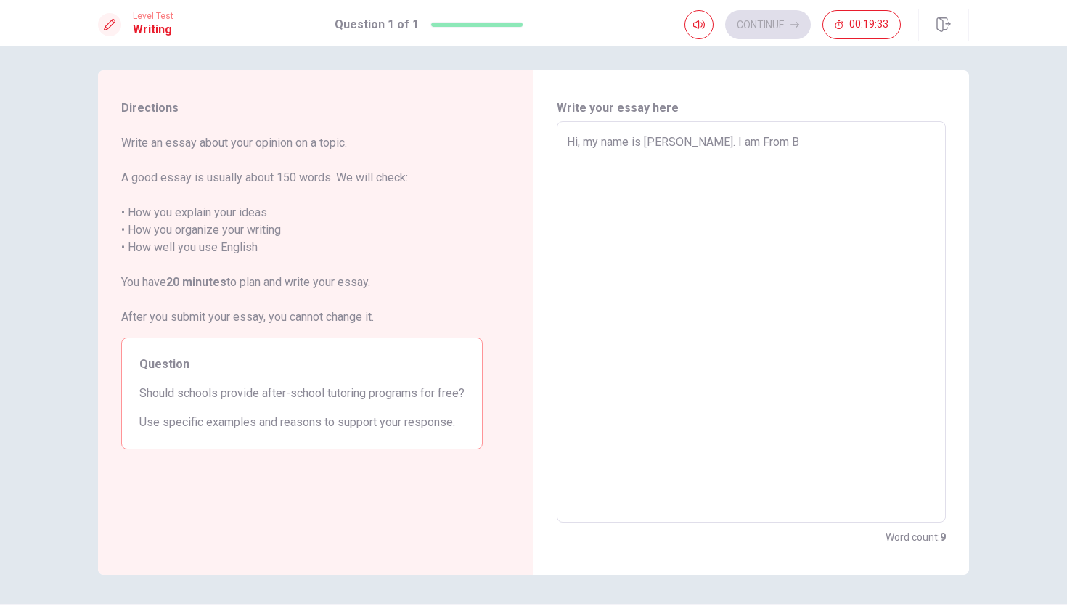
type textarea "Hi, my name is [PERSON_NAME]. I am From [DEMOGRAPHIC_DATA]"
type textarea "x"
type textarea "Hi, my name is [PERSON_NAME]. I am From [GEOGRAPHIC_DATA]"
type textarea "x"
type textarea "Hi, my name is [PERSON_NAME]. I am From [GEOGRAPHIC_DATA]"
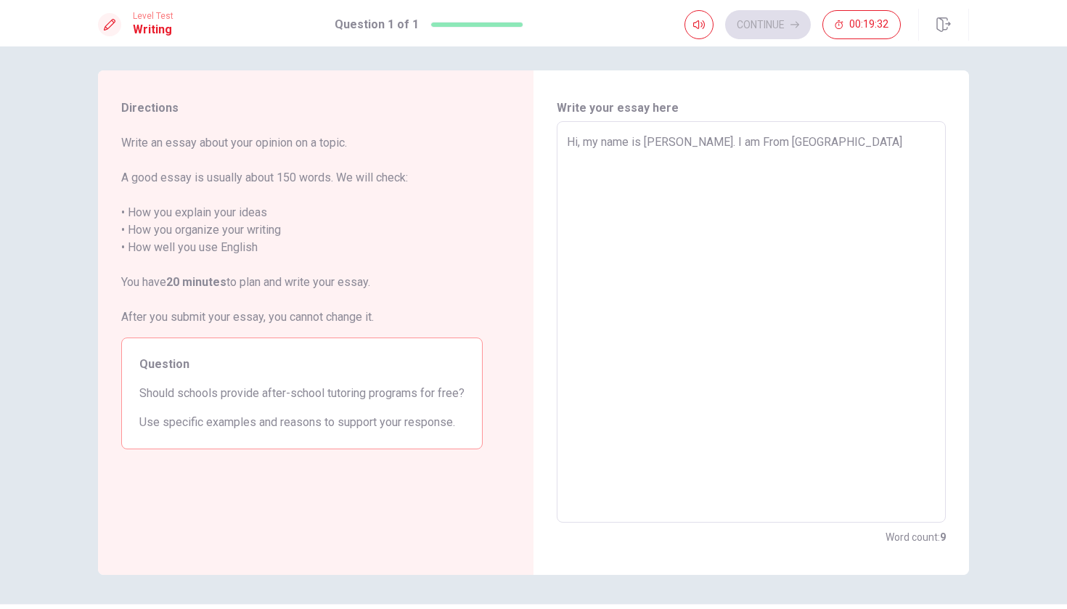
type textarea "x"
type textarea "Hi, my name is [PERSON_NAME]. I am From [GEOGRAPHIC_DATA]"
type textarea "x"
type textarea "Hi, my name is [PERSON_NAME]. I am From [GEOGRAPHIC_DATA]"
type textarea "x"
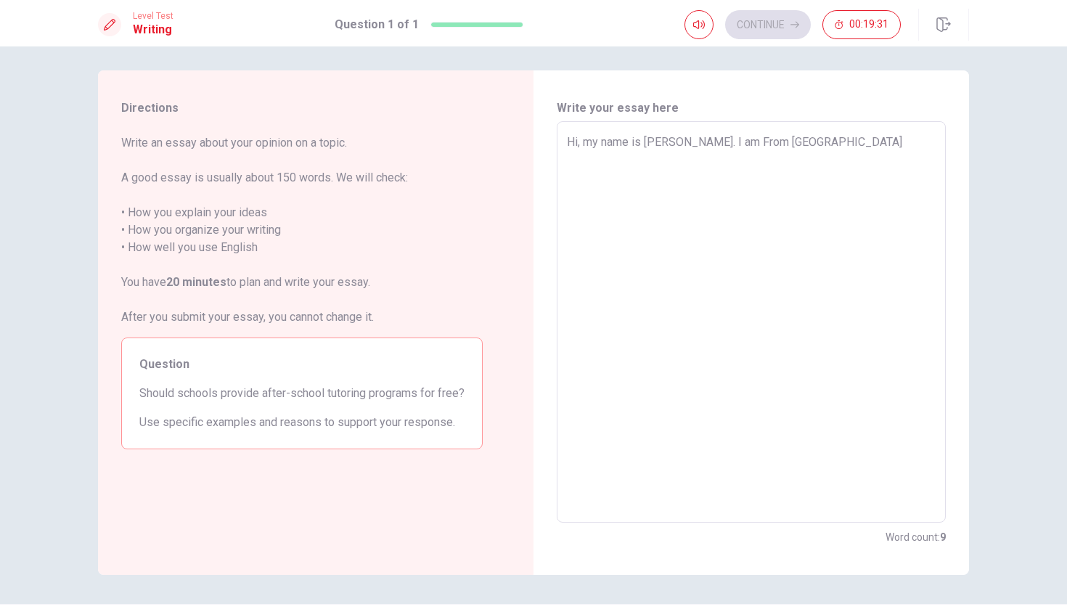
type textarea "Hi, my name is [PERSON_NAME]. I am From [GEOGRAPHIC_DATA]"
type textarea "x"
type textarea "Hi, my name is [PERSON_NAME]. I am From [GEOGRAPHIC_DATA] a"
type textarea "x"
type textarea "Hi, my name is [PERSON_NAME]. I am From [GEOGRAPHIC_DATA] an"
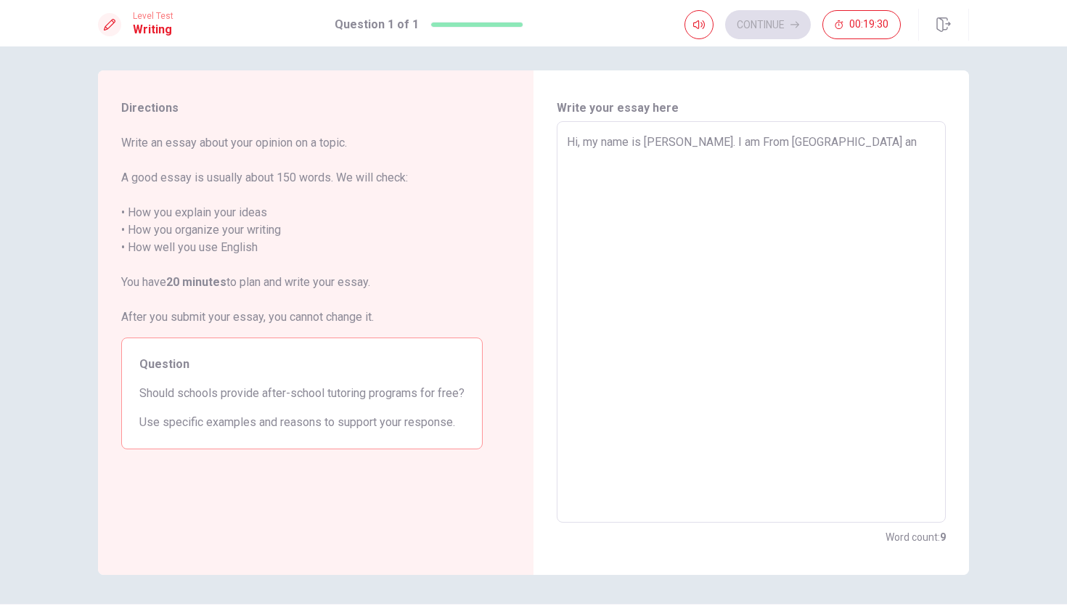
type textarea "x"
type textarea "Hi, my name is [PERSON_NAME]. I am From [GEOGRAPHIC_DATA] and"
type textarea "x"
type textarea "Hi, my name is [PERSON_NAME]. I am From [GEOGRAPHIC_DATA] and"
type textarea "x"
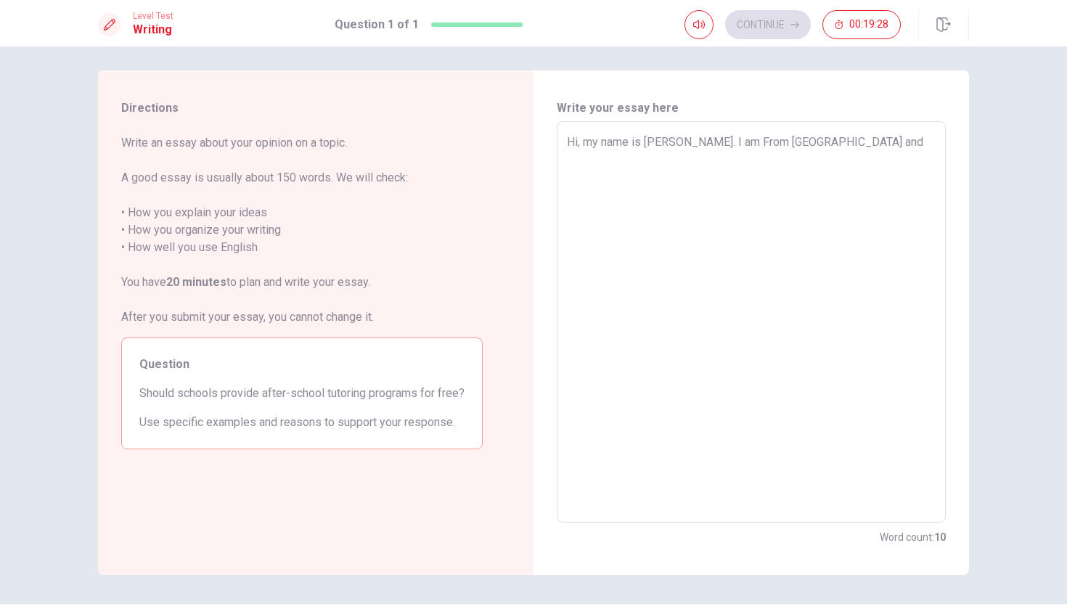
type textarea "Hi, my name is [PERSON_NAME]. I am From [GEOGRAPHIC_DATA] and l"
type textarea "x"
type textarea "Hi, my name is [PERSON_NAME]. I am From [GEOGRAPHIC_DATA] and li"
type textarea "x"
type textarea "Hi, my name is [PERSON_NAME]. I am From [GEOGRAPHIC_DATA] and liv"
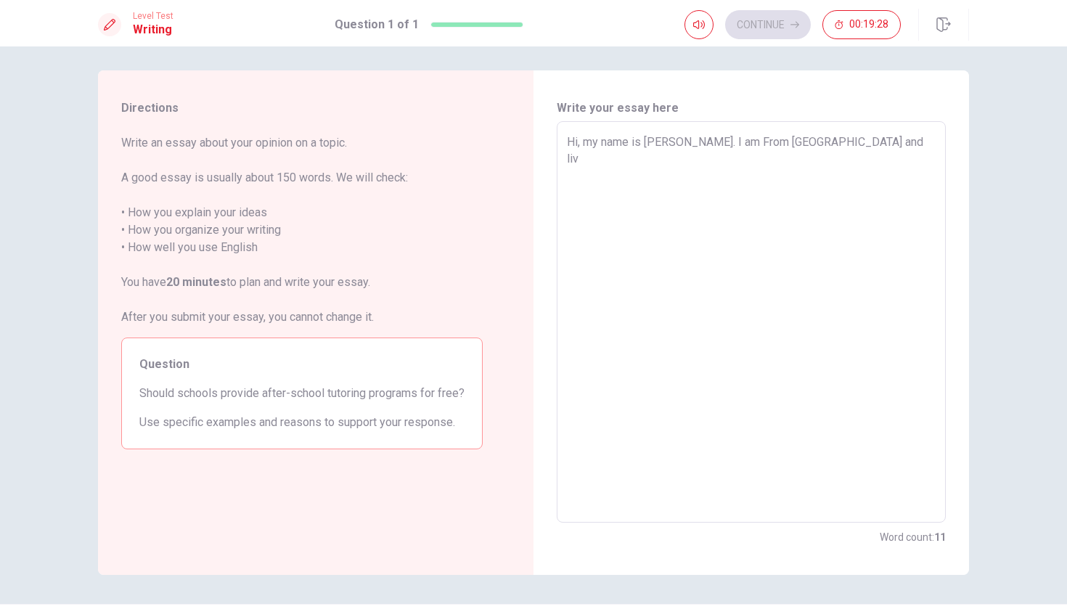
type textarea "x"
type textarea "Hi, my name is [PERSON_NAME]. I am From [GEOGRAPHIC_DATA] and live"
type textarea "x"
type textarea "Hi, my name is [PERSON_NAME]. I am From [GEOGRAPHIC_DATA] and live"
type textarea "x"
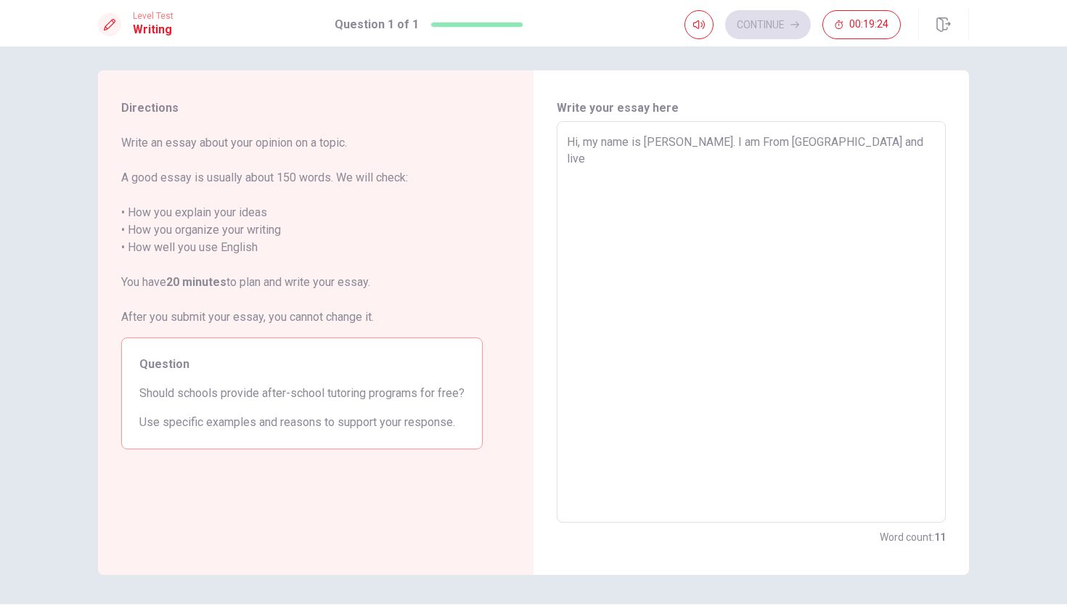
type textarea "Hi, my name is [PERSON_NAME]. I am From [GEOGRAPHIC_DATA] and live c"
type textarea "x"
type textarea "Hi, my name is [PERSON_NAME]. I am From [GEOGRAPHIC_DATA] and live ci"
type textarea "x"
type textarea "Hi, my name is [PERSON_NAME]. I am From [GEOGRAPHIC_DATA] and live cit"
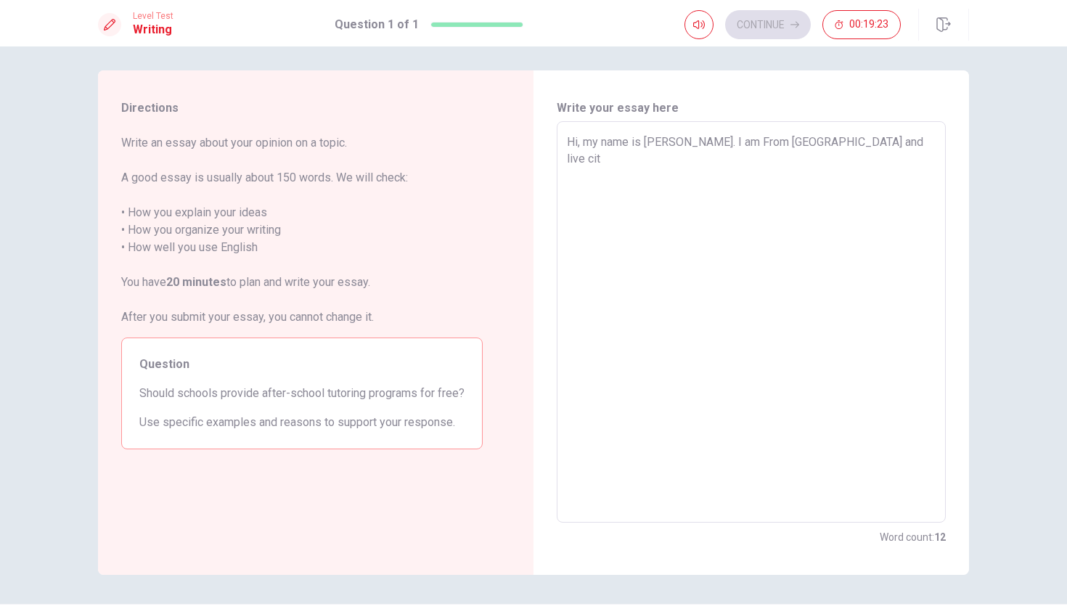
type textarea "x"
type textarea "Hi, my name is [PERSON_NAME]. I am From [GEOGRAPHIC_DATA] and live city"
type textarea "x"
type textarea "Hi, my name is [PERSON_NAME]. I am From [GEOGRAPHIC_DATA] and live city"
type textarea "x"
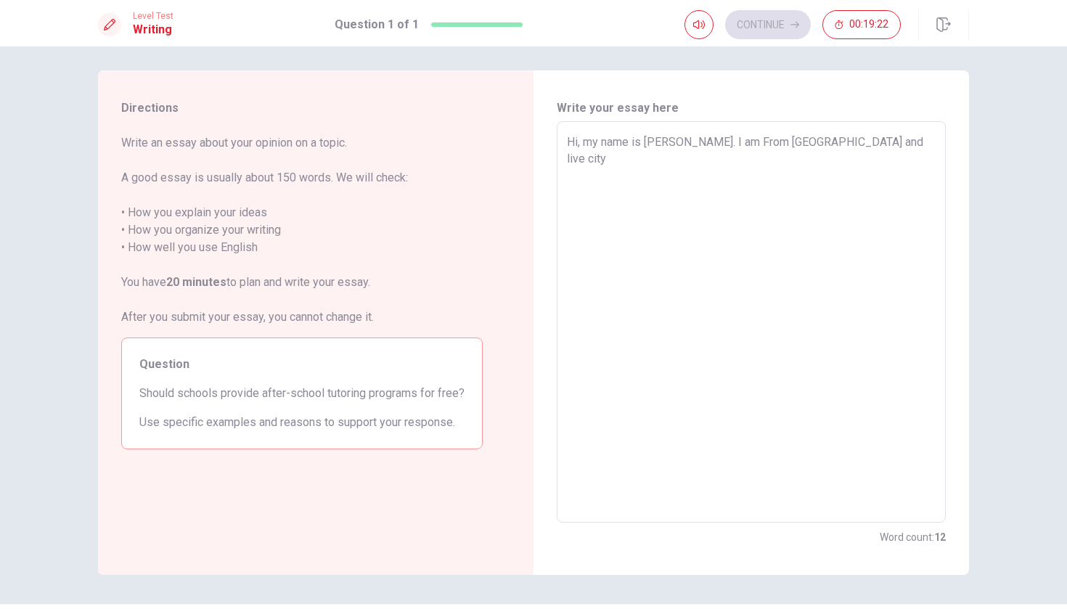
type textarea "Hi, my name is [PERSON_NAME]. I am From [GEOGRAPHIC_DATA] and live city F"
type textarea "x"
type textarea "Hi, my name is [PERSON_NAME]. I am From [GEOGRAPHIC_DATA] and live city [GEOGRA…"
type textarea "x"
type textarea "Hi, my name is [PERSON_NAME]. I am From [GEOGRAPHIC_DATA] and live city For"
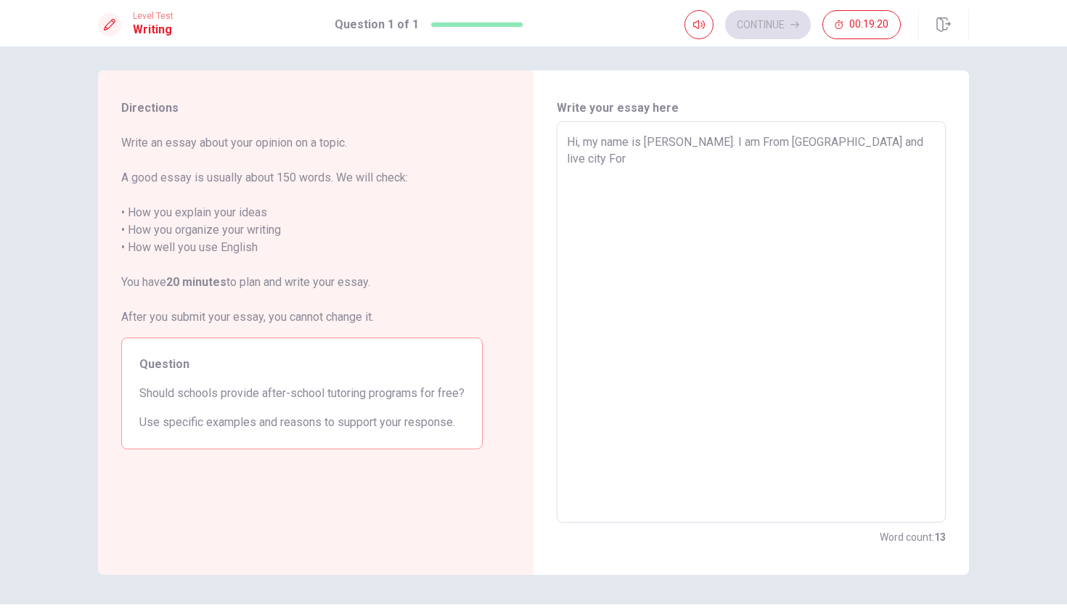
type textarea "x"
type textarea "Hi, my name is [PERSON_NAME]. I am From [GEOGRAPHIC_DATA] and live city [GEOGRA…"
type textarea "x"
type textarea "Hi, my name is [PERSON_NAME]. I am From [GEOGRAPHIC_DATA] and live city [GEOGRA…"
type textarea "x"
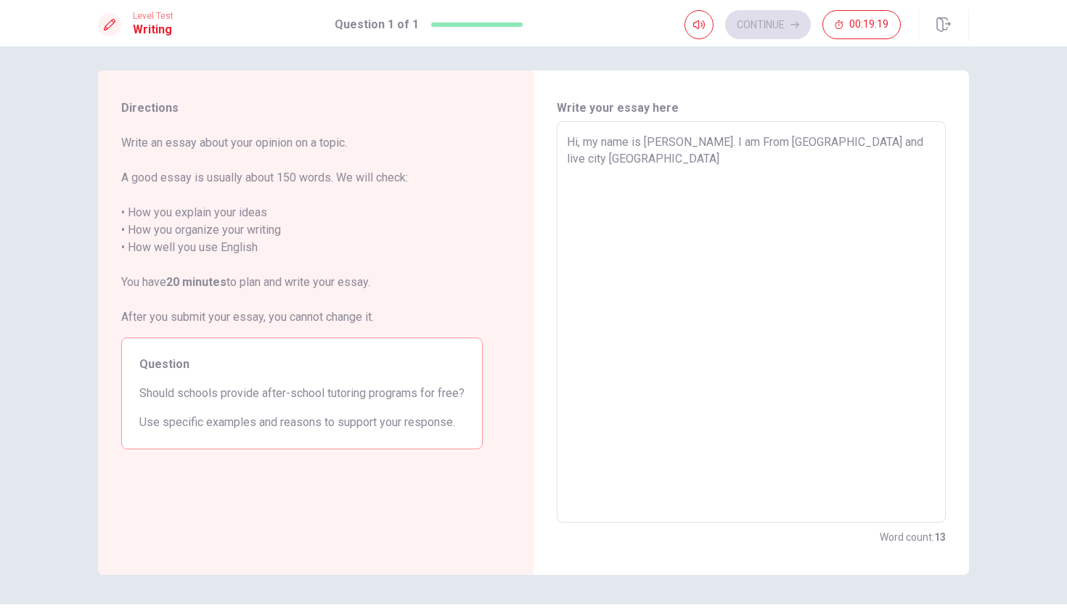
type textarea "Hi, my name is [PERSON_NAME]. I am From [GEOGRAPHIC_DATA] and live city [GEOGRA…"
type textarea "x"
type textarea "Hi, my name is [PERSON_NAME]. I am From [GEOGRAPHIC_DATA] and live city [GEOGRA…"
type textarea "x"
type textarea "Hi, my name is [PERSON_NAME]. I am From [GEOGRAPHIC_DATA] and live city [GEOGRA…"
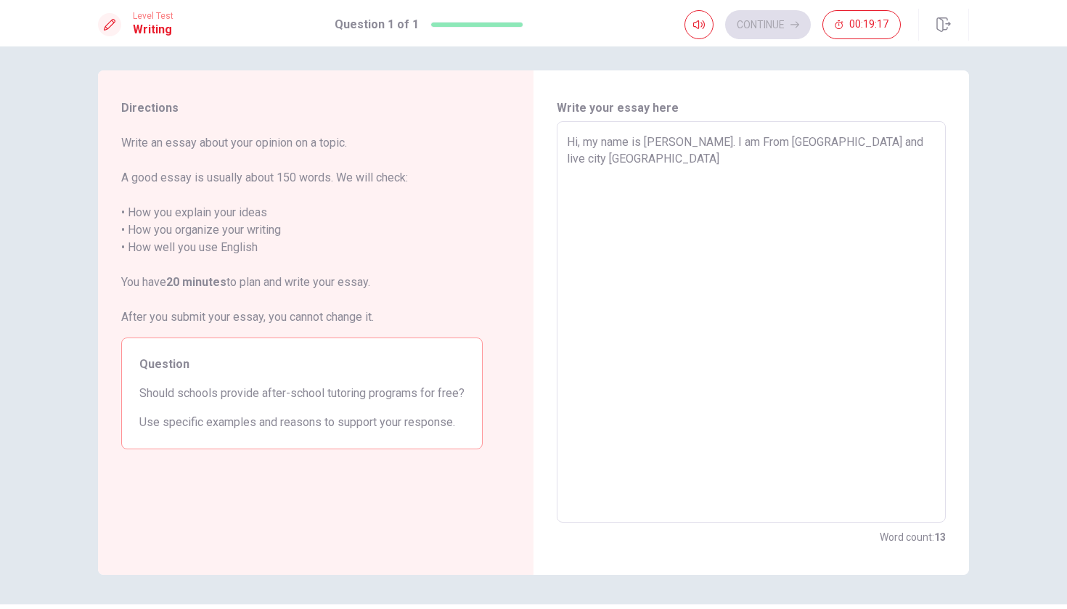
type textarea "x"
type textarea "Hi, my name is [PERSON_NAME]. I am From [GEOGRAPHIC_DATA] and live city [GEOGRA…"
type textarea "x"
type textarea "Hi, my name is [PERSON_NAME]. I am From [GEOGRAPHIC_DATA] and live city [GEOGRA…"
type textarea "x"
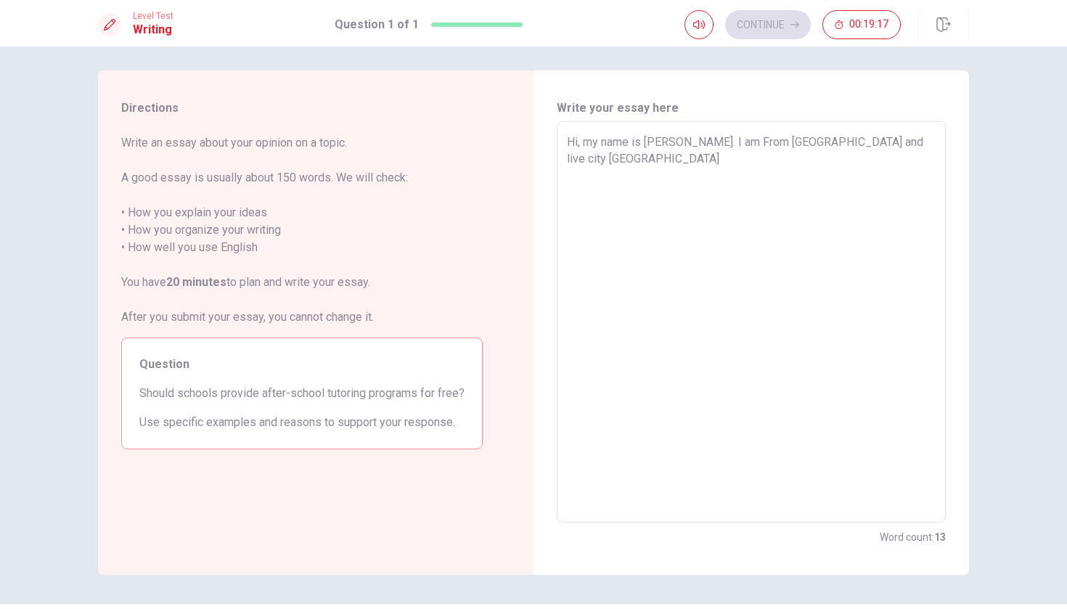
type textarea "Hi, my name is [PERSON_NAME]. I am From [GEOGRAPHIC_DATA] and live city [GEOGRA…"
type textarea "x"
type textarea "Hi, my name is [PERSON_NAME]. I am From [GEOGRAPHIC_DATA] and live city [GEOGRA…"
type textarea "x"
type textarea "Hi, my name is [PERSON_NAME]. I am From [GEOGRAPHIC_DATA] and live city [GEOGRA…"
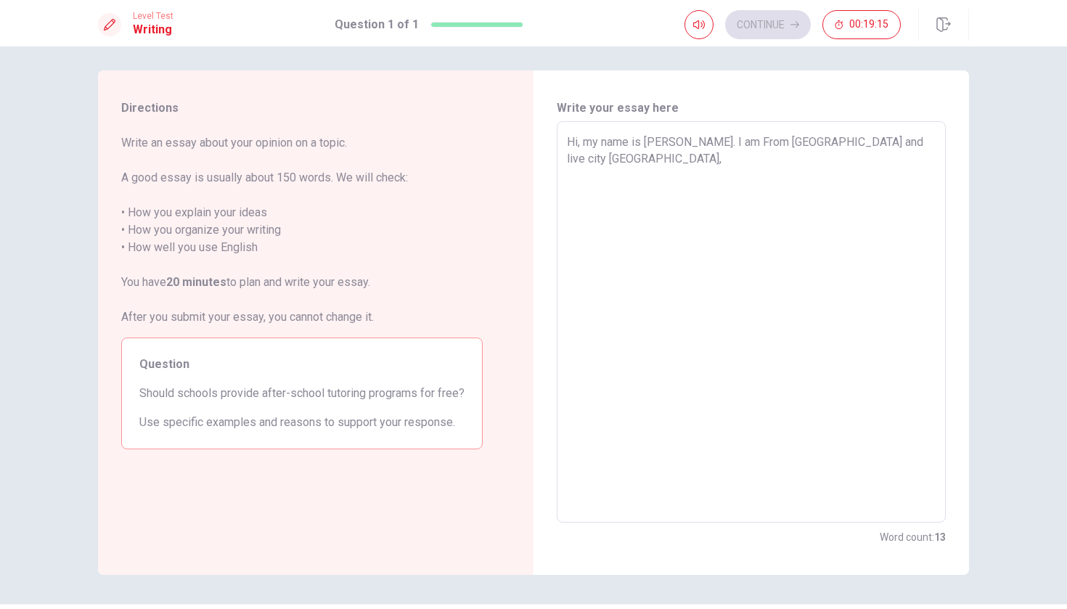
type textarea "x"
type textarea "Hi, my name is [PERSON_NAME]. I am From [GEOGRAPHIC_DATA] and live city [GEOGRA…"
type textarea "x"
type textarea "Hi, my name is [PERSON_NAME]. I am From [GEOGRAPHIC_DATA] and live city [GEOGRA…"
type textarea "x"
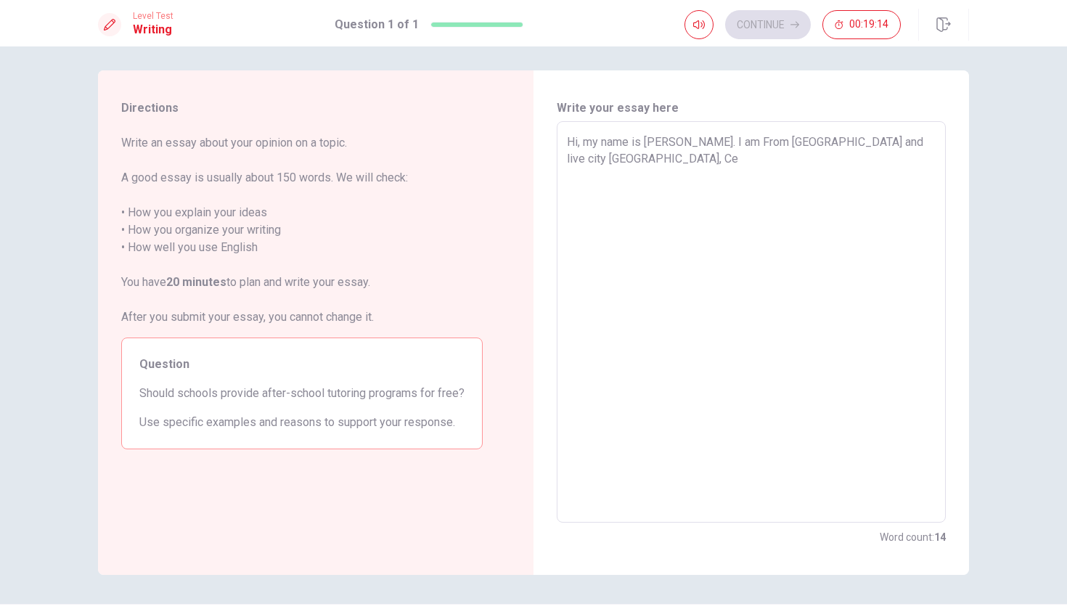
type textarea "Hi, my name is [PERSON_NAME]. I am From [GEOGRAPHIC_DATA] and live city [GEOGRA…"
type textarea "x"
type textarea "Hi, my name is [PERSON_NAME]. I am From [GEOGRAPHIC_DATA] and live city [GEOGRA…"
type textarea "x"
type textarea "Hi, my name is [PERSON_NAME]. I am From [GEOGRAPHIC_DATA] and live city [GEOGRA…"
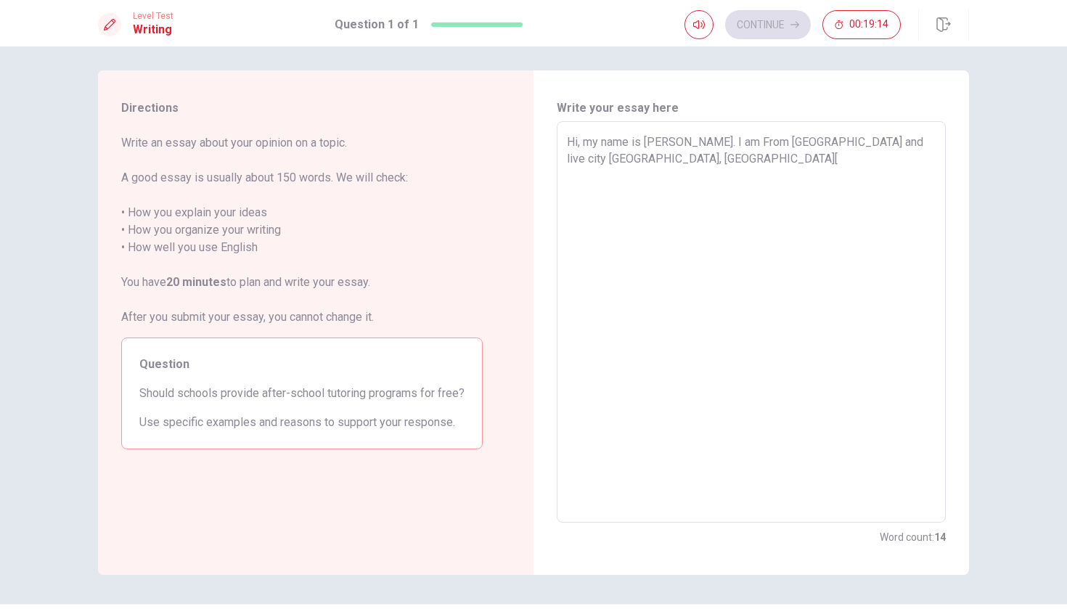
type textarea "x"
type textarea "Hi, my name is [PERSON_NAME]. I am From [GEOGRAPHIC_DATA] and live city [GEOGRA…"
type textarea "x"
type textarea "Hi, my name is [PERSON_NAME]. I am From [GEOGRAPHIC_DATA] and live city [GEOGRA…"
type textarea "x"
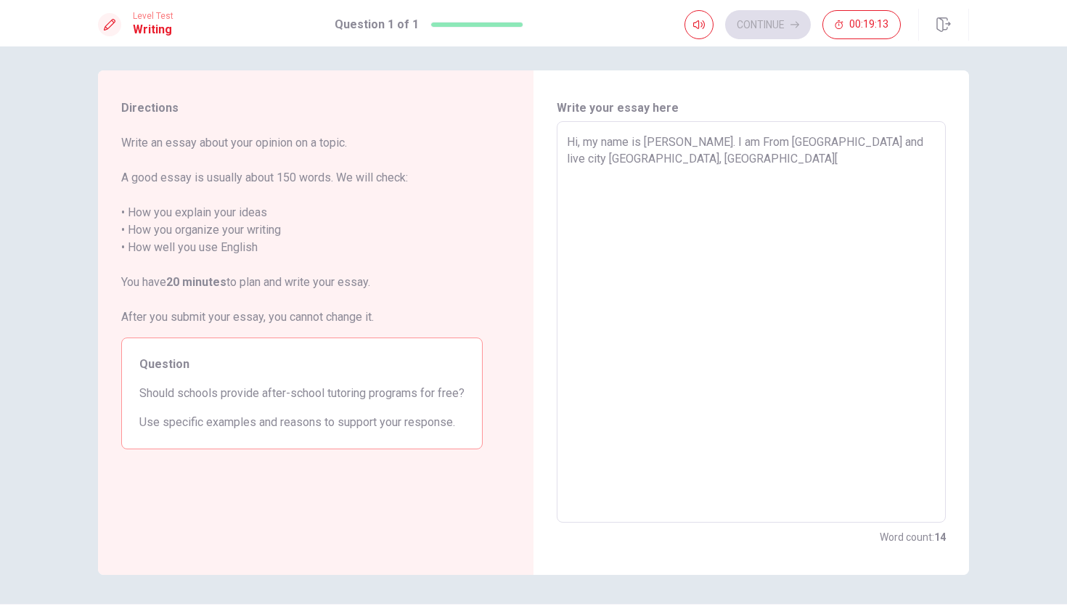
type textarea "Hi, my name is [PERSON_NAME]. I am From [GEOGRAPHIC_DATA] and live city [GEOGRA…"
type textarea "x"
type textarea "Hi, my name is [PERSON_NAME]. I am From [GEOGRAPHIC_DATA] and live city [GEOGRA…"
type textarea "x"
type textarea "Hi, my name is [PERSON_NAME]. I am From [GEOGRAPHIC_DATA] and live city [GEOGRA…"
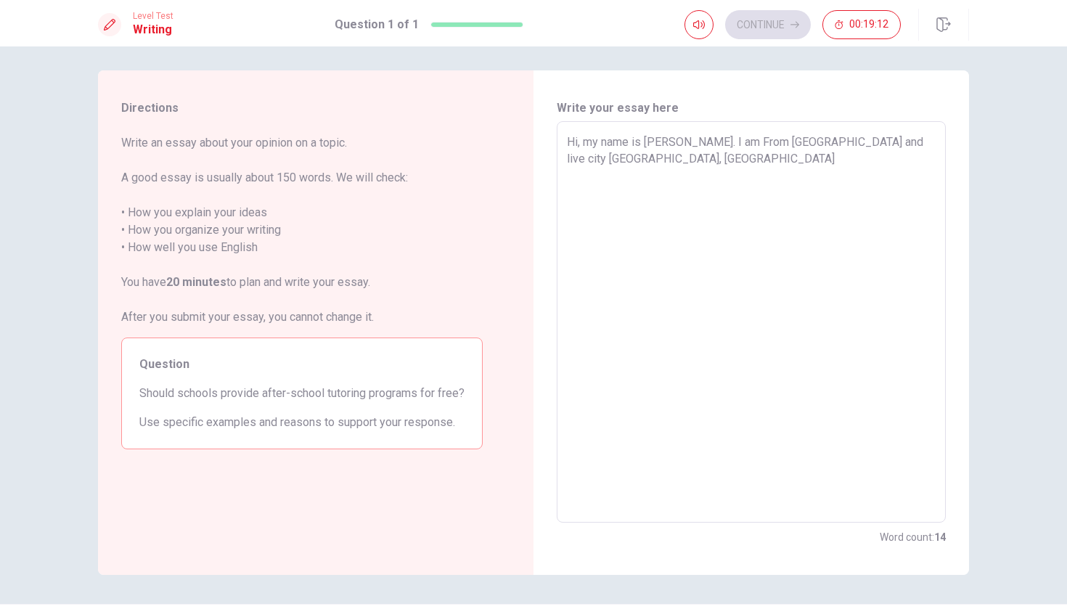
type textarea "x"
type textarea "Hi, my name is [PERSON_NAME]. I am From [GEOGRAPHIC_DATA] and live city [GEOGRA…"
type textarea "x"
type textarea "Hi, my name is [PERSON_NAME]. I am From [GEOGRAPHIC_DATA] and live city [GEOGRA…"
type textarea "x"
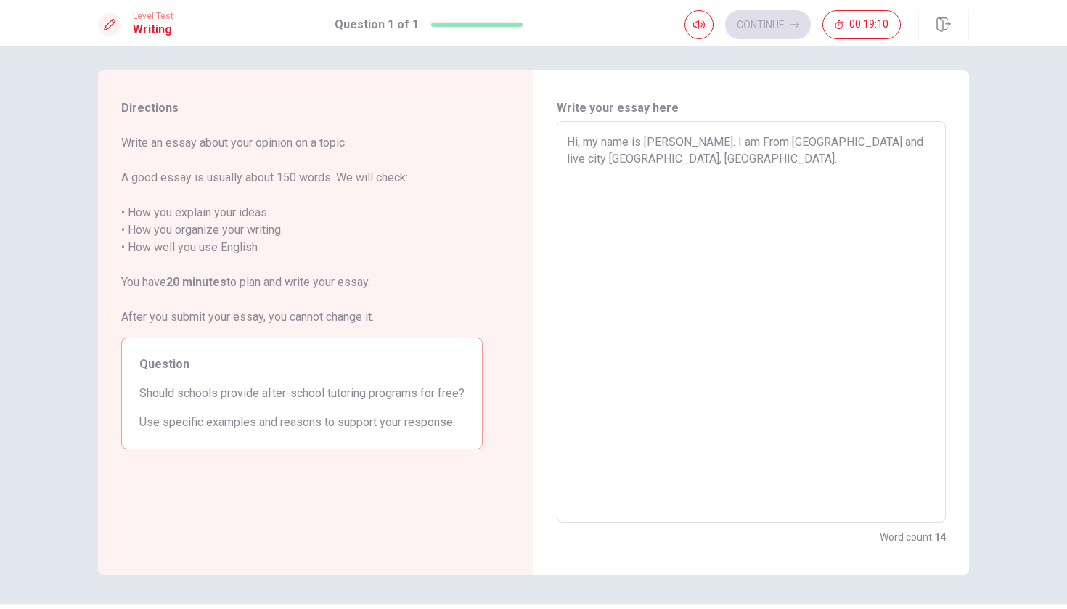
type textarea "Hi, my name is [PERSON_NAME]. I am From [GEOGRAPHIC_DATA] and live city [GEOGRA…"
type textarea "x"
type textarea "Hi, my name is [PERSON_NAME]. I am From [GEOGRAPHIC_DATA] and live city [GEOGRA…"
type textarea "x"
type textarea "Hi, my name is [PERSON_NAME]. I am From [GEOGRAPHIC_DATA] and live city [GEOGRA…"
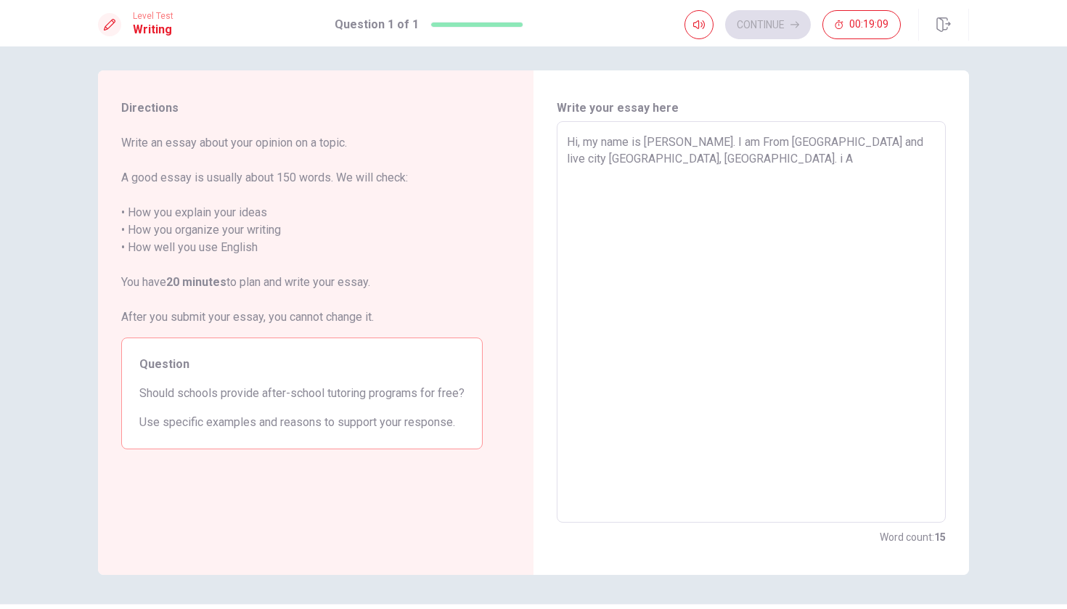
type textarea "x"
type textarea "Hi, my name is [PERSON_NAME]. I am From [GEOGRAPHIC_DATA] and live city [GEOGRA…"
type textarea "x"
type textarea "Hi, my name is [PERSON_NAME]. I am From [GEOGRAPHIC_DATA] and live city [GEOGRA…"
type textarea "x"
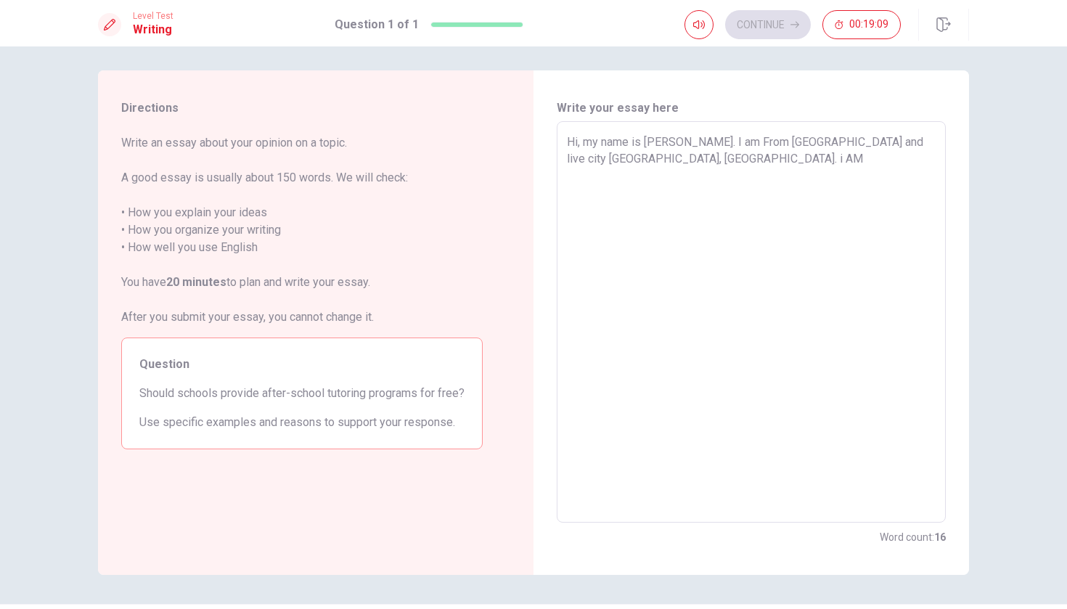
type textarea "Hi, my name is [PERSON_NAME]. I am From [GEOGRAPHIC_DATA] and live city [GEOGRA…"
type textarea "x"
type textarea "Hi, my name is [PERSON_NAME]. I am From [GEOGRAPHIC_DATA] and live city [GEOGRA…"
type textarea "x"
type textarea "Hi, my name is [PERSON_NAME]. I am From [GEOGRAPHIC_DATA] and live city [GEOGRA…"
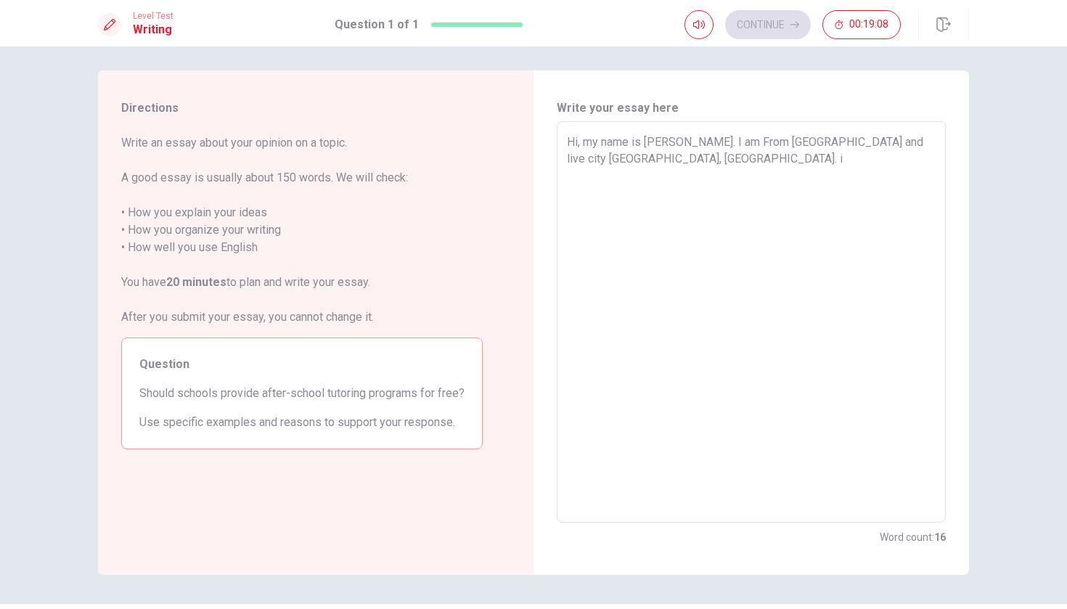
type textarea "x"
type textarea "Hi, my name is [PERSON_NAME]. I am From [GEOGRAPHIC_DATA] and live city [GEOGRA…"
type textarea "x"
type textarea "Hi, my name is [PERSON_NAME]. I am From [GEOGRAPHIC_DATA] and live city [GEOGRA…"
type textarea "x"
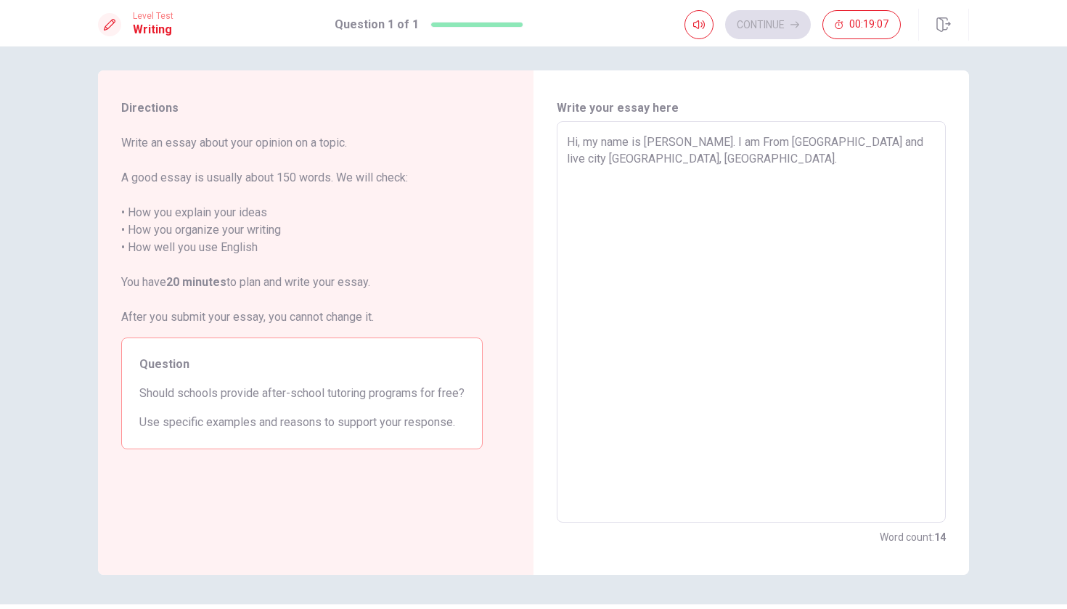
type textarea "Hi, my name is [PERSON_NAME]. I am From [GEOGRAPHIC_DATA] and live city [GEOGRA…"
type textarea "x"
type textarea "Hi, my name is [PERSON_NAME]. I am From [GEOGRAPHIC_DATA] and live city [GEOGRA…"
type textarea "x"
type textarea "Hi, my name is [PERSON_NAME]. I am From [GEOGRAPHIC_DATA] and live city [GEOGRA…"
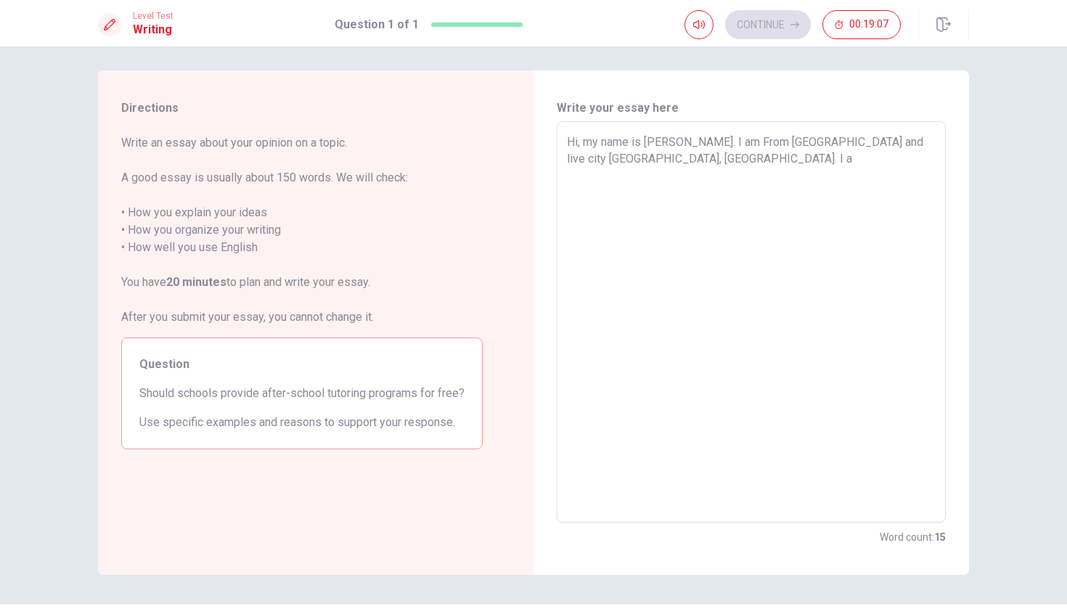
type textarea "x"
type textarea "Hi, my name is [PERSON_NAME]. I am From [GEOGRAPHIC_DATA] and live city [GEOGRA…"
type textarea "x"
type textarea "Hi, my name is [PERSON_NAME]. I am From [GEOGRAPHIC_DATA] and live city [GEOGRA…"
type textarea "x"
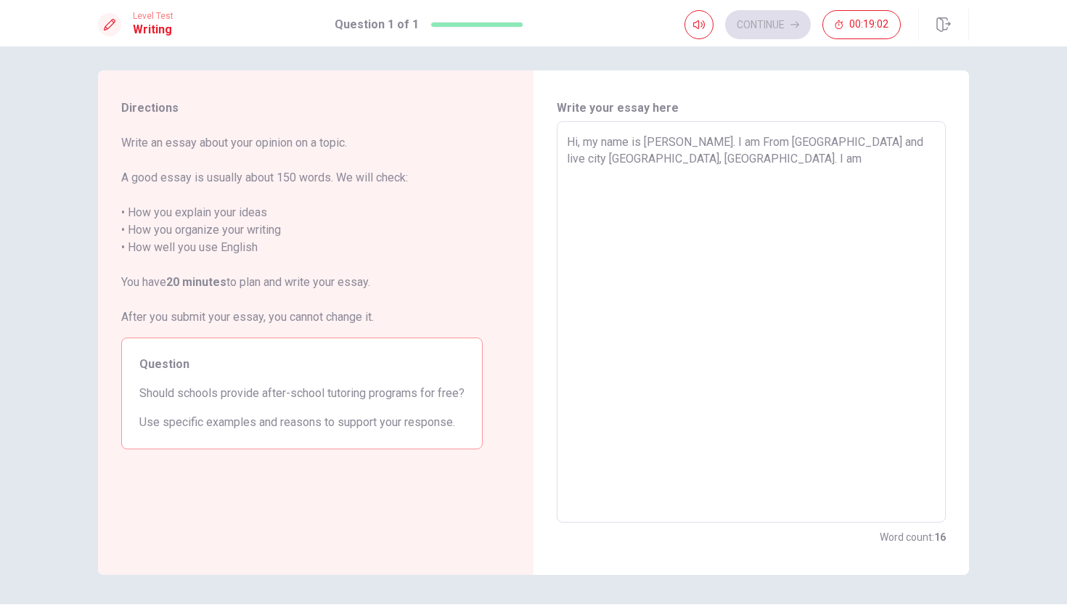
type textarea "Hi, my name is [PERSON_NAME]. I am From [GEOGRAPHIC_DATA] and live city [GEOGRA…"
type textarea "x"
type textarea "Hi, my name is [PERSON_NAME]. I am From [GEOGRAPHIC_DATA] and live city [GEOGRA…"
type textarea "x"
type textarea "Hi, my name is [PERSON_NAME]. I am From [GEOGRAPHIC_DATA] and live city [GEOGRA…"
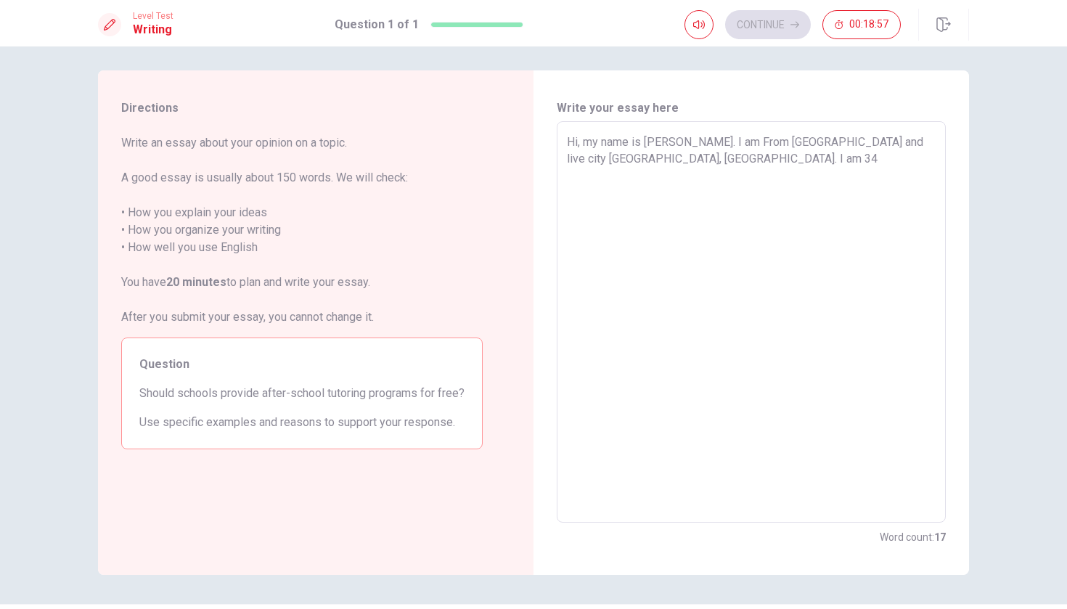
type textarea "x"
type textarea "Hi, my name is [PERSON_NAME]. I am From [GEOGRAPHIC_DATA] and live city [GEOGRA…"
type textarea "x"
type textarea "Hi, my name is [PERSON_NAME]. I am From [GEOGRAPHIC_DATA] and live city [GEOGRA…"
type textarea "x"
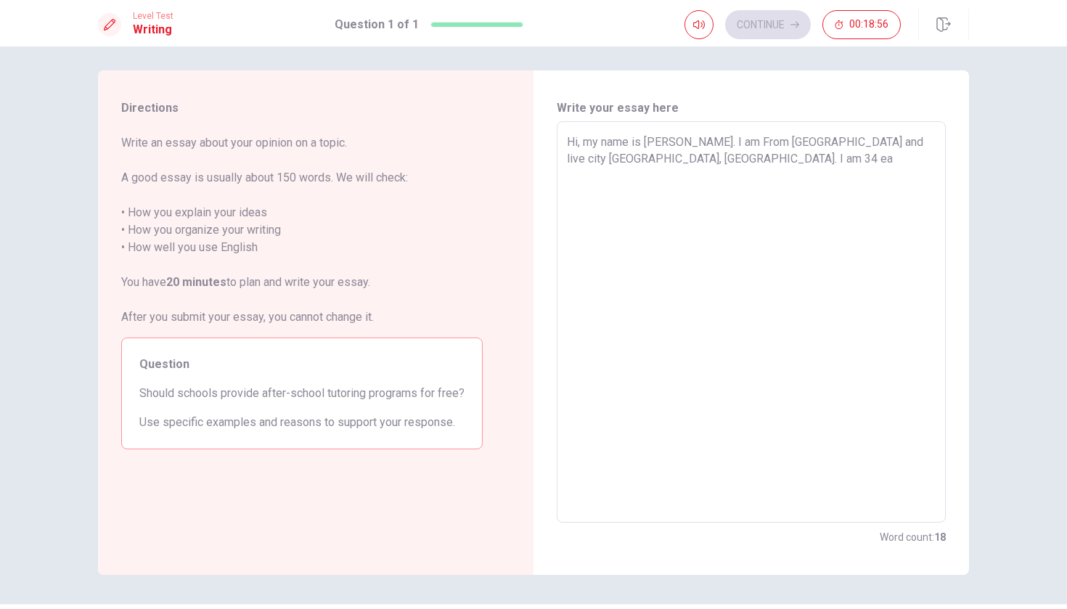
type textarea "Hi, my name is [PERSON_NAME]. I am From [GEOGRAPHIC_DATA] and live city [GEOGRA…"
type textarea "x"
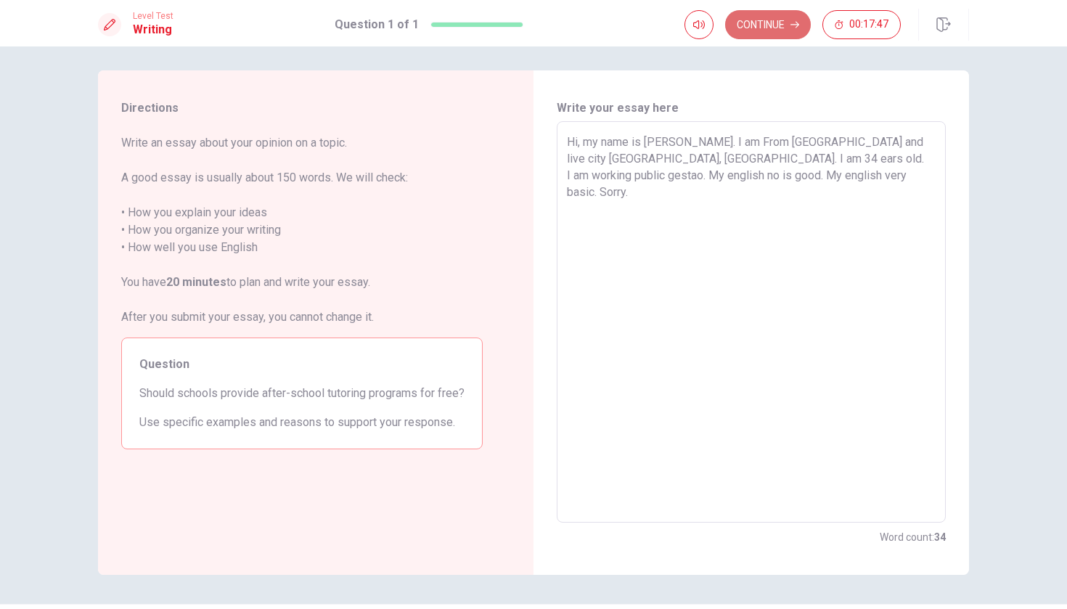
click at [768, 33] on button "Continue" at bounding box center [768, 24] width 86 height 29
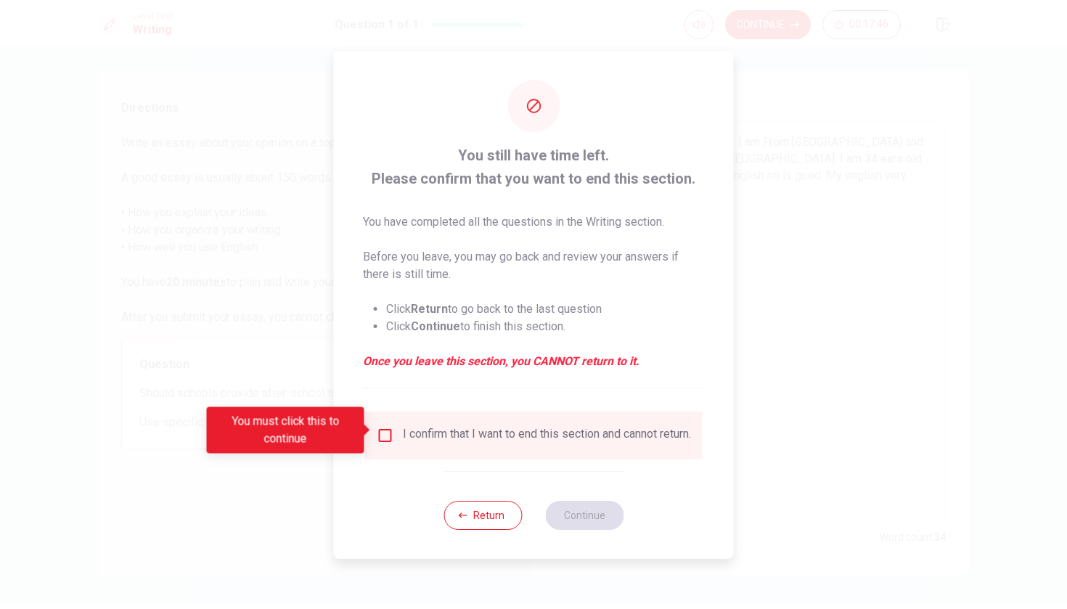
click at [382, 429] on input "You must click this to continue" at bounding box center [385, 435] width 17 height 17
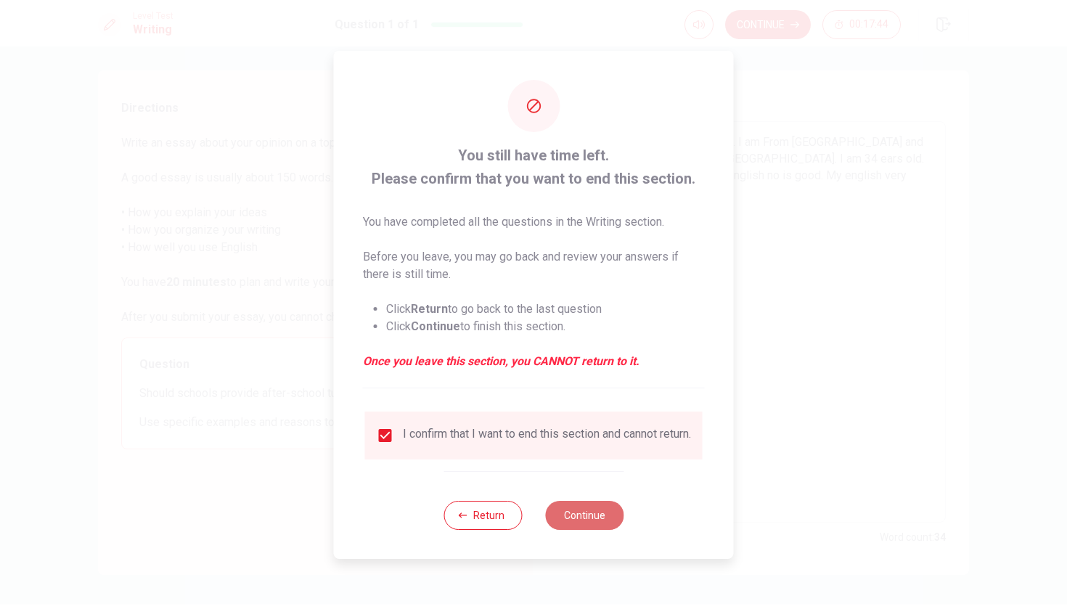
click at [575, 520] on button "Continue" at bounding box center [584, 515] width 78 height 29
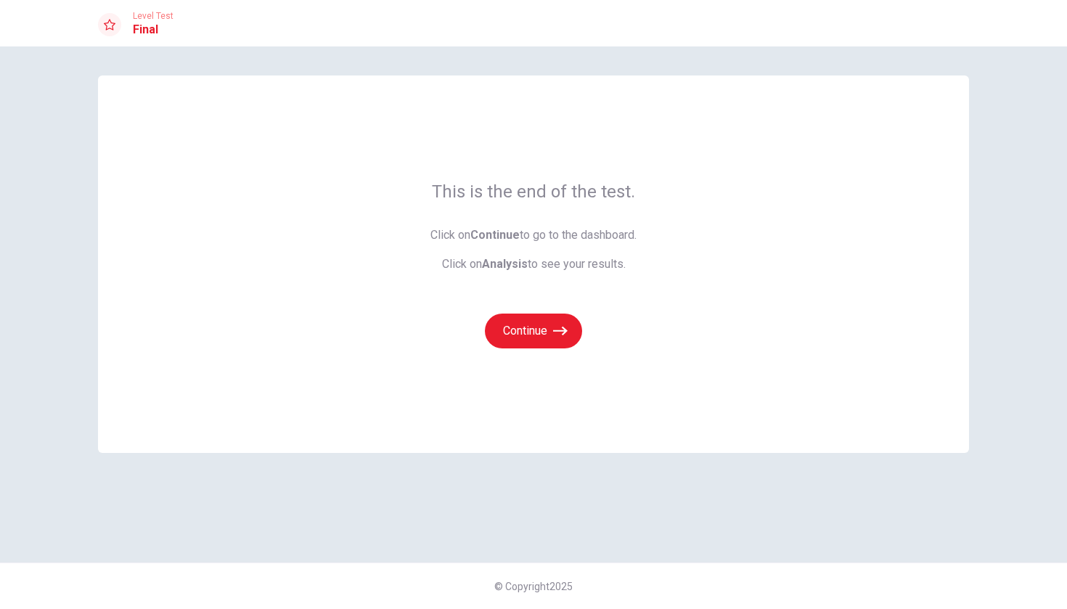
scroll to position [0, 0]
click at [552, 337] on button "Continue" at bounding box center [533, 330] width 97 height 35
